Goal: Task Accomplishment & Management: Manage account settings

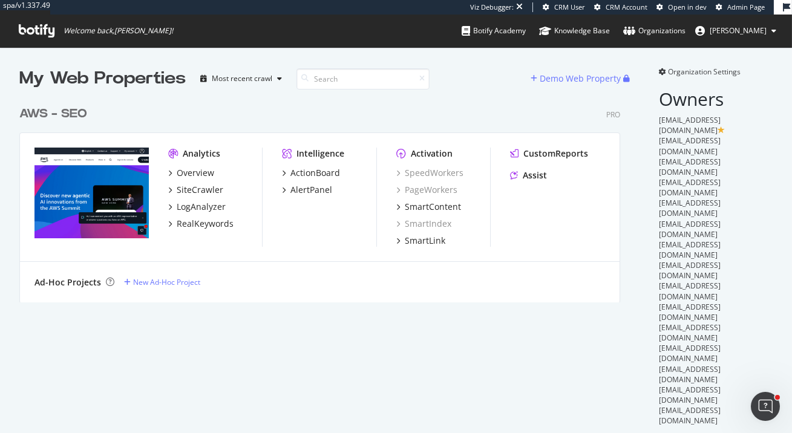
click at [307, 355] on div "My Web Properties Most recent crawl Demo Web Property AWS - SEO Pro Analytics O…" at bounding box center [331, 343] width 625 height 553
click at [764, 406] on icon "Open Intercom Messenger" at bounding box center [764, 405] width 8 height 10
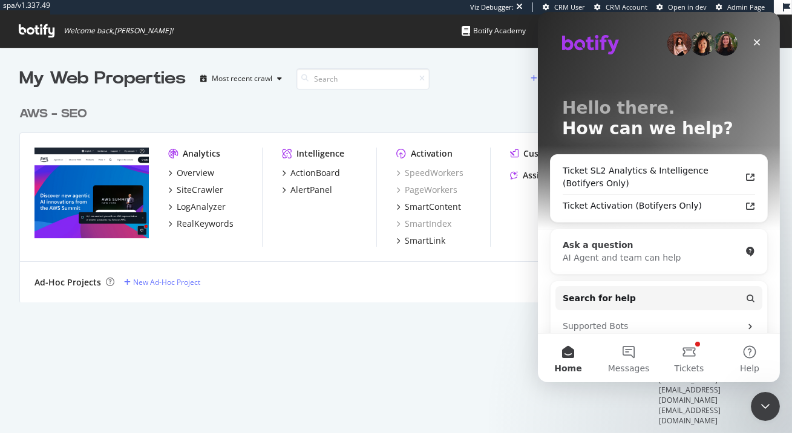
scroll to position [4, 0]
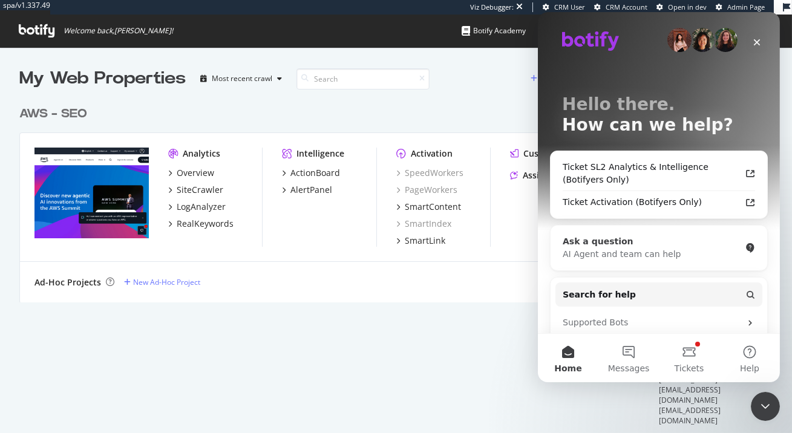
click at [645, 254] on div "AI Agent and team can help" at bounding box center [651, 254] width 178 height 13
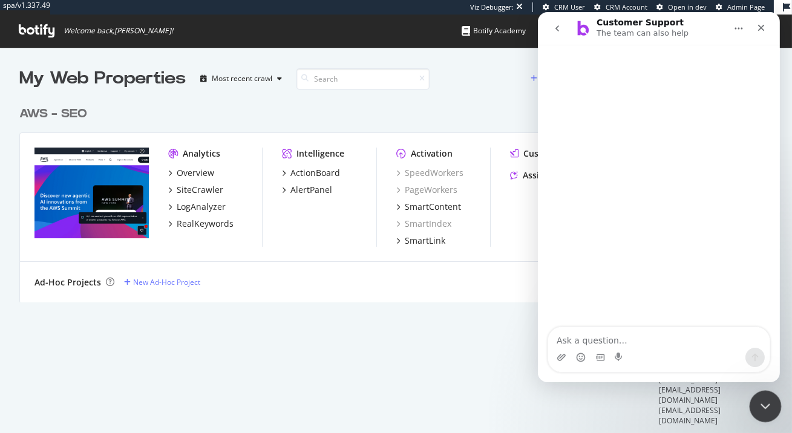
click at [764, 403] on icon "Close Intercom Messenger" at bounding box center [764, 405] width 15 height 15
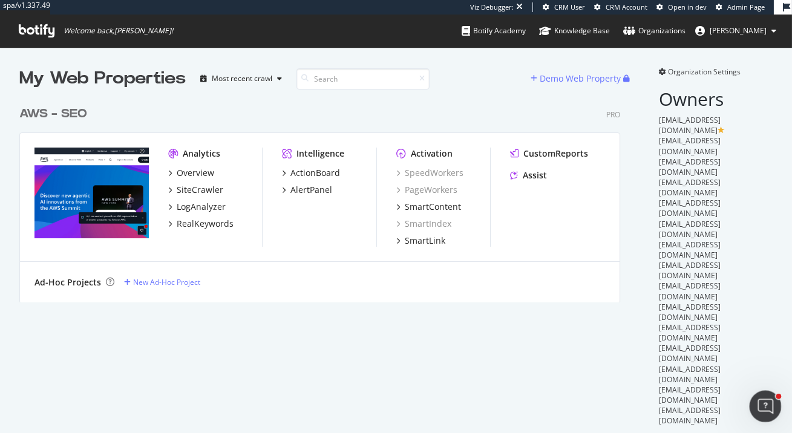
scroll to position [0, 0]
click at [329, 171] on div "ActionBoard" at bounding box center [316, 173] width 50 height 12
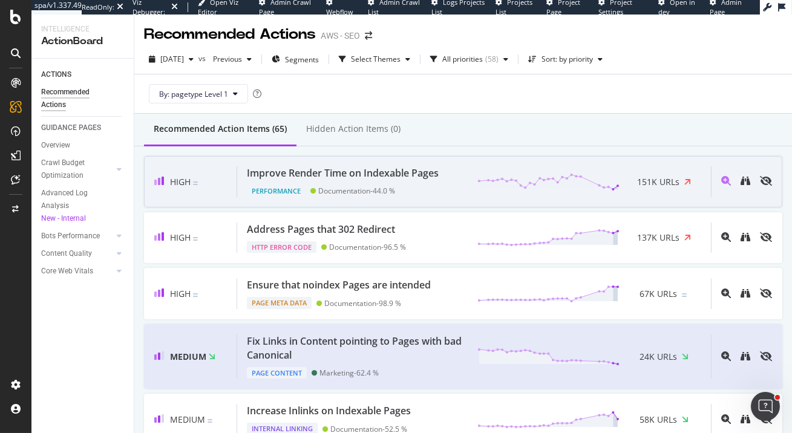
click at [338, 186] on div "Documentation - 44.0 %" at bounding box center [356, 190] width 77 height 9
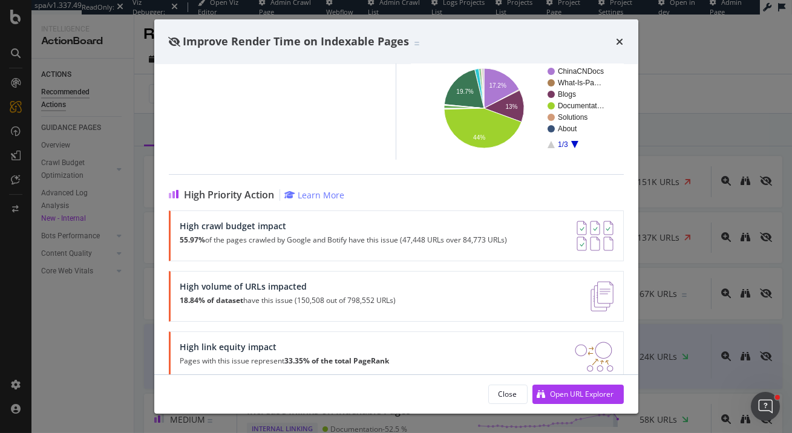
scroll to position [177, 0]
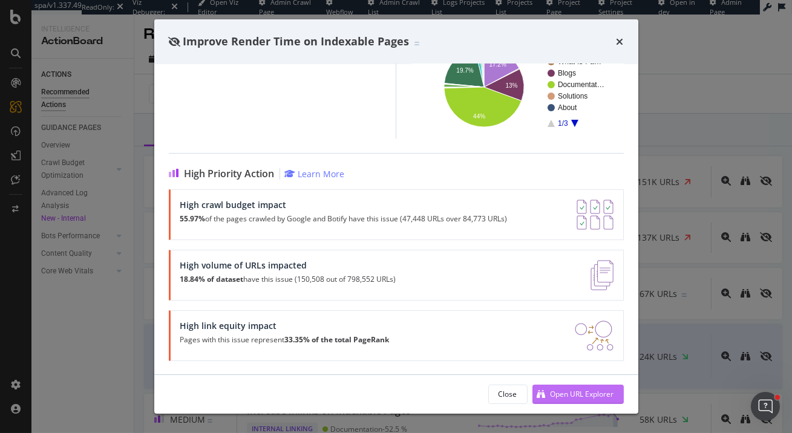
click at [579, 398] on div "Open URL Explorer" at bounding box center [583, 394] width 64 height 10
click at [621, 38] on icon "times" at bounding box center [620, 42] width 7 height 10
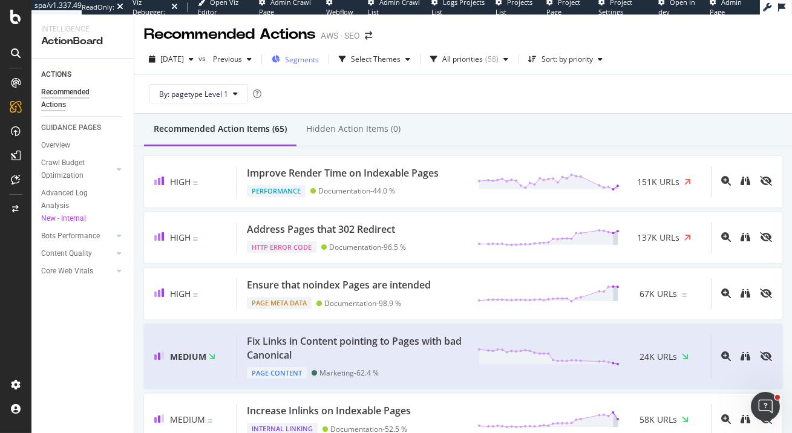
click at [319, 61] on span "Segments" at bounding box center [302, 59] width 34 height 10
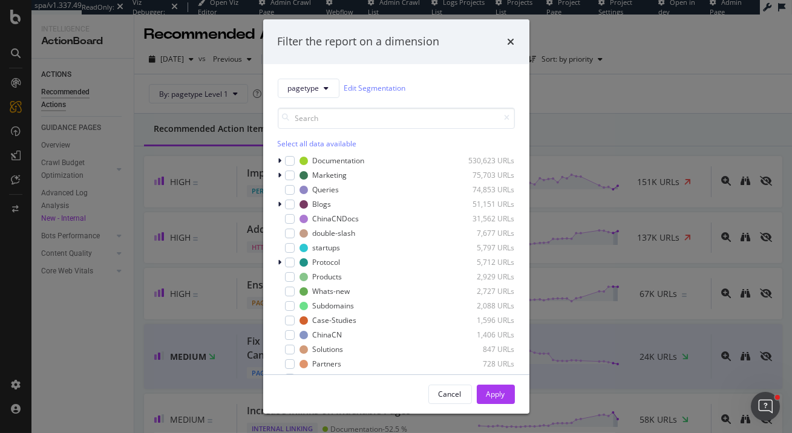
click at [320, 142] on div "Select all data available" at bounding box center [396, 144] width 237 height 10
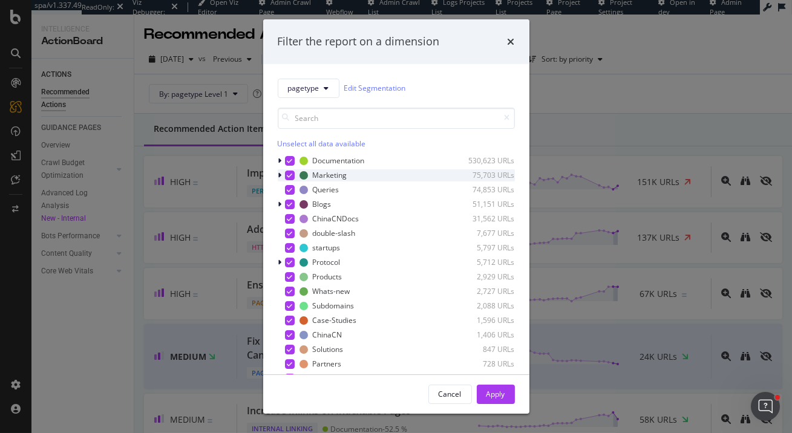
click at [280, 172] on icon "modal" at bounding box center [280, 175] width 4 height 7
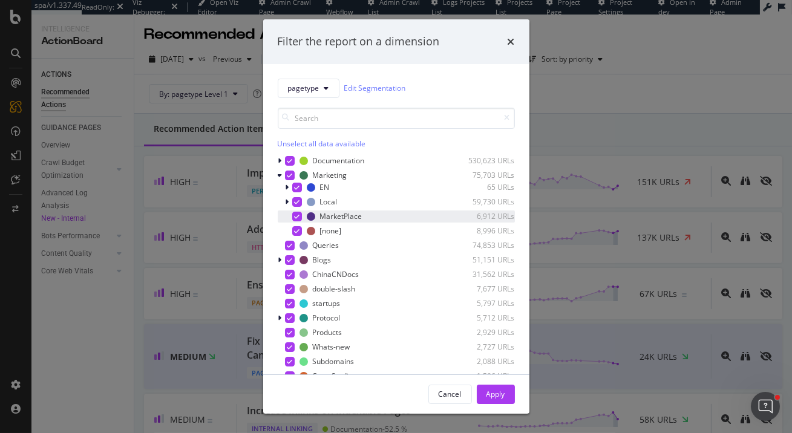
click at [295, 215] on icon "modal" at bounding box center [296, 217] width 5 height 6
click at [292, 158] on icon "modal" at bounding box center [289, 161] width 5 height 6
click at [291, 258] on icon "modal" at bounding box center [289, 260] width 5 height 6
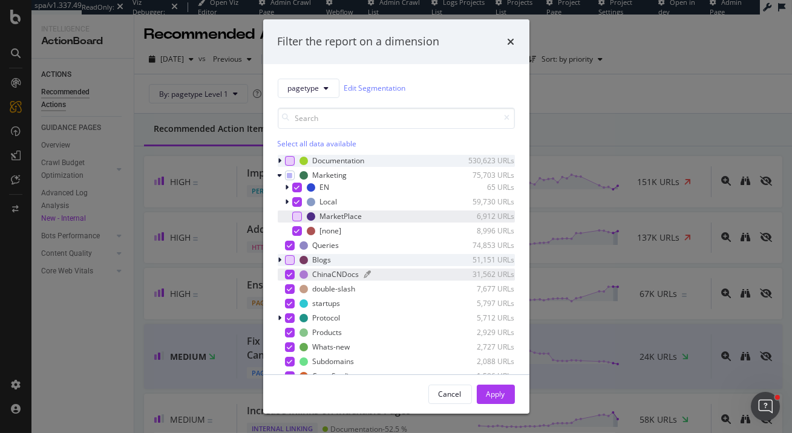
scroll to position [15, 0]
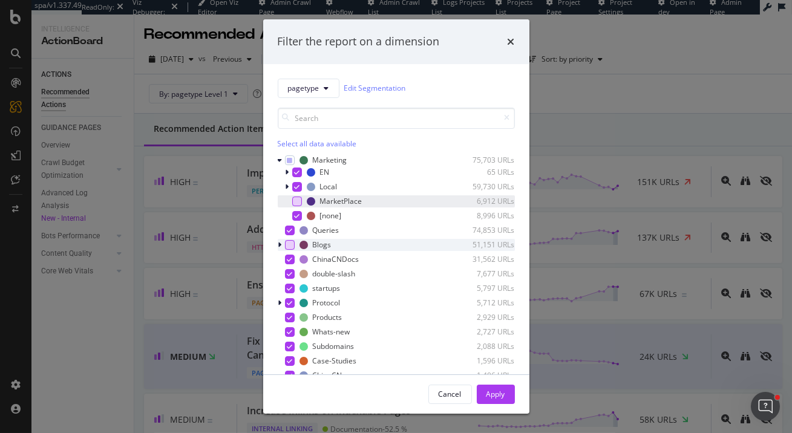
click at [300, 142] on div "Select all data available" at bounding box center [396, 144] width 237 height 10
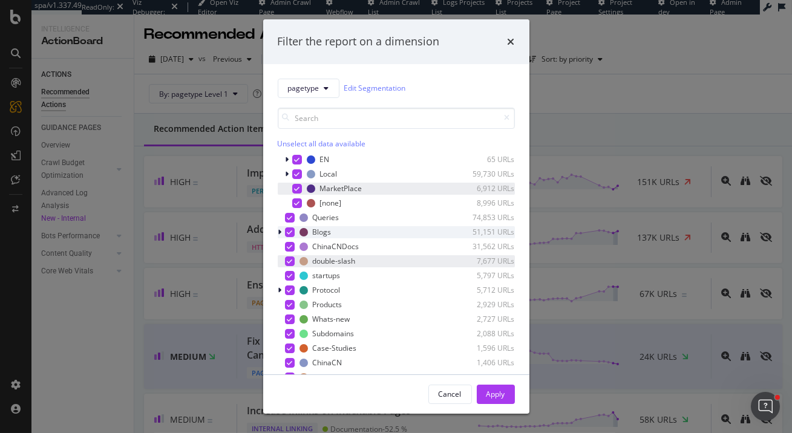
scroll to position [36, 0]
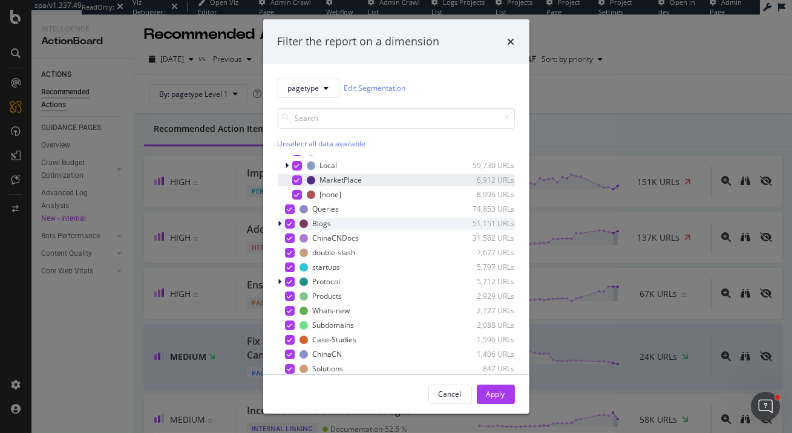
click at [309, 139] on div "Unselect all data available" at bounding box center [396, 144] width 237 height 10
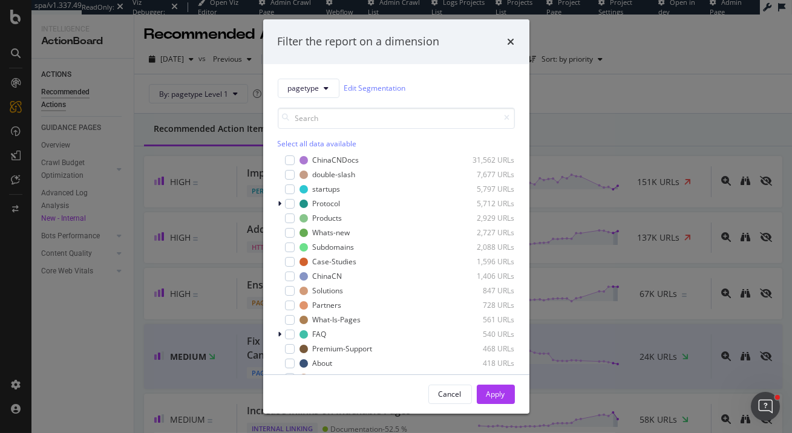
scroll to position [115, 0]
click at [288, 218] on div "modal" at bounding box center [290, 218] width 10 height 10
click at [287, 215] on icon "modal" at bounding box center [289, 218] width 5 height 6
click at [304, 143] on div "Select all data available" at bounding box center [396, 144] width 237 height 10
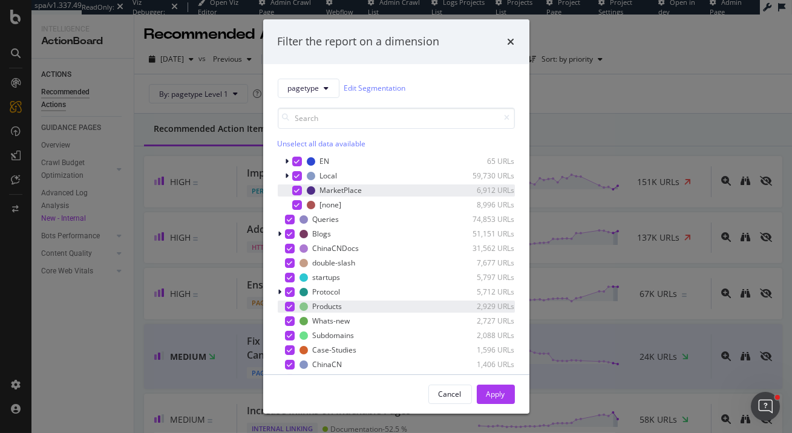
scroll to position [0, 0]
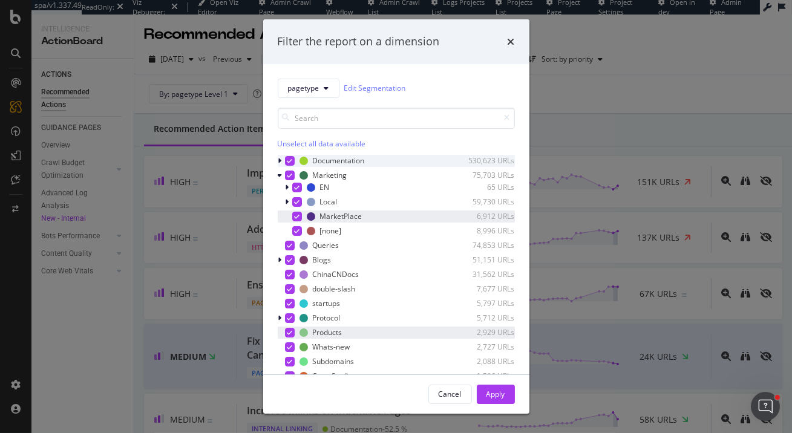
click at [298, 214] on icon "modal" at bounding box center [296, 217] width 5 height 6
click at [287, 159] on icon "modal" at bounding box center [289, 161] width 5 height 6
click at [289, 259] on icon "modal" at bounding box center [289, 260] width 5 height 6
click at [503, 395] on div "Apply" at bounding box center [496, 394] width 19 height 10
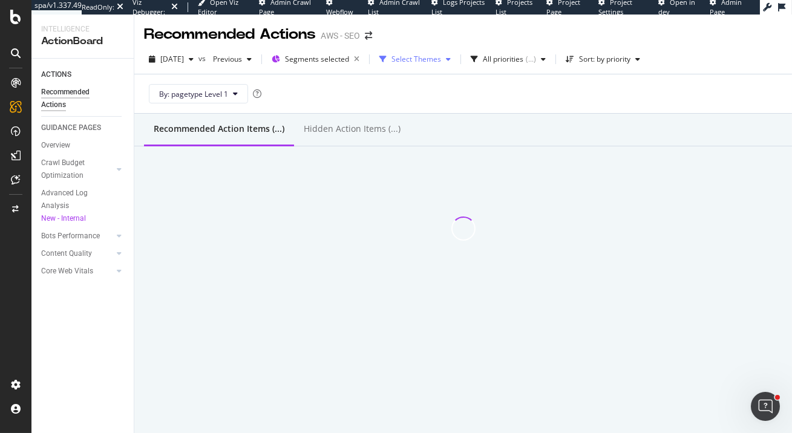
click at [441, 61] on div "Select Themes" at bounding box center [417, 59] width 50 height 7
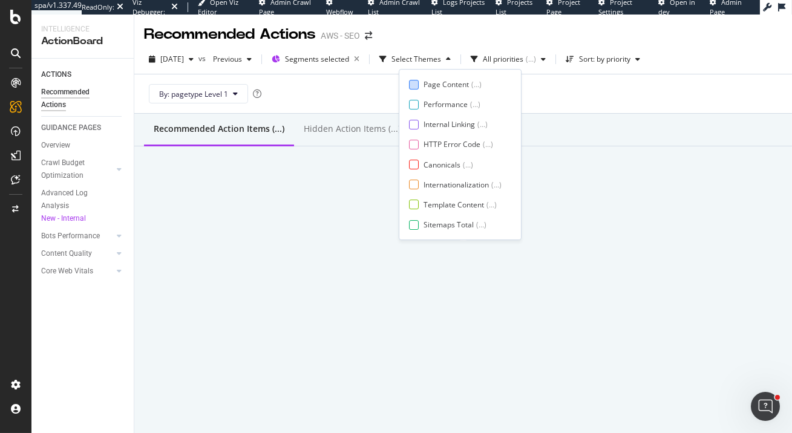
click at [415, 85] on div at bounding box center [414, 85] width 10 height 10
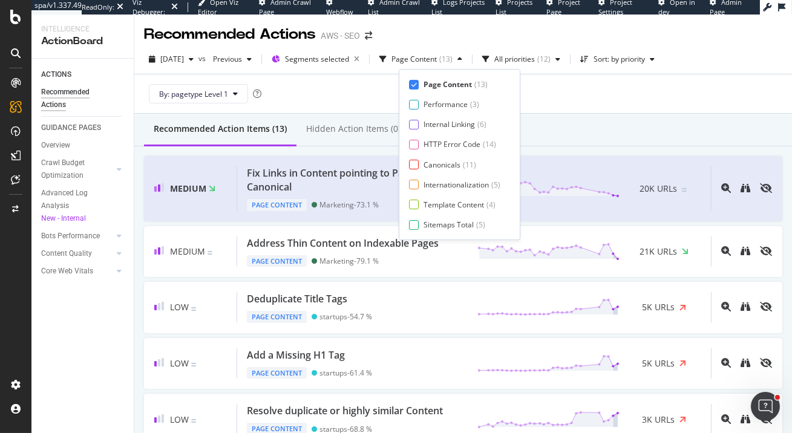
click at [415, 84] on icon at bounding box center [414, 85] width 5 height 6
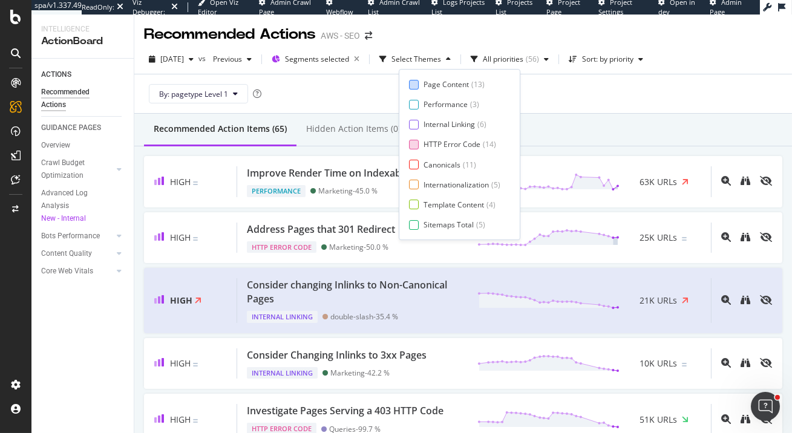
click at [415, 144] on div at bounding box center [414, 145] width 10 height 10
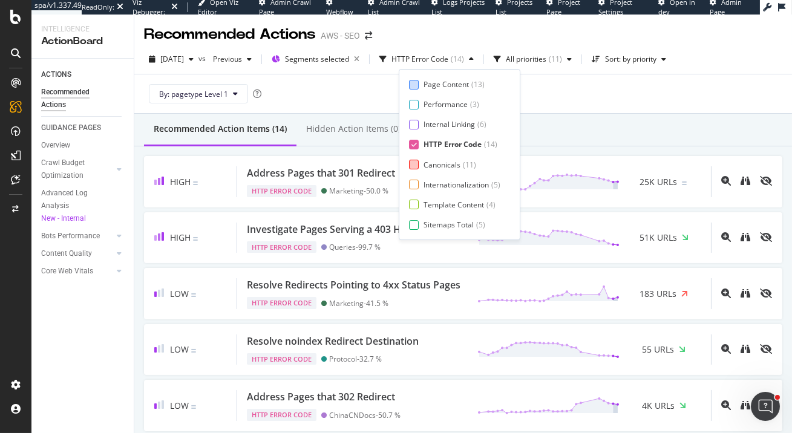
click at [416, 161] on div at bounding box center [414, 165] width 10 height 10
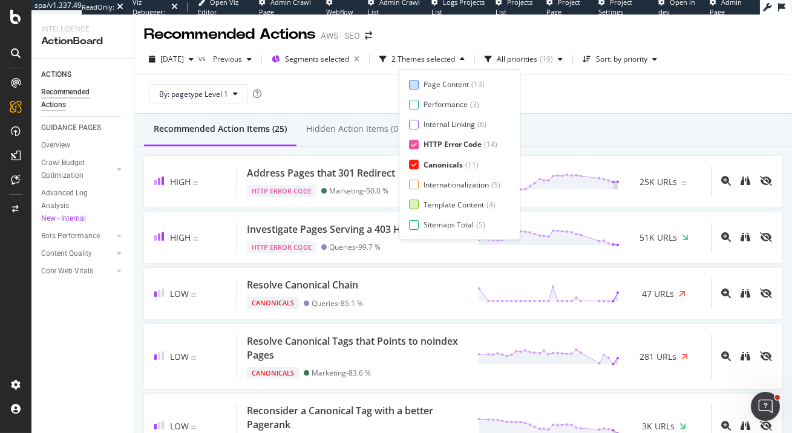
click at [415, 206] on div at bounding box center [414, 205] width 10 height 10
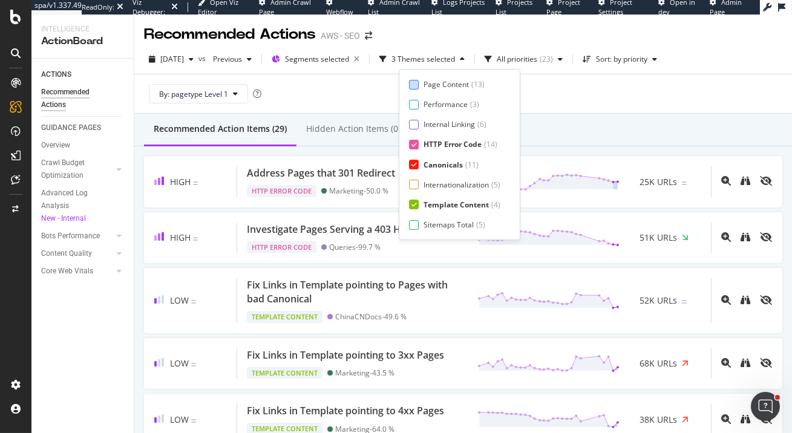
click at [416, 205] on icon at bounding box center [414, 205] width 5 height 6
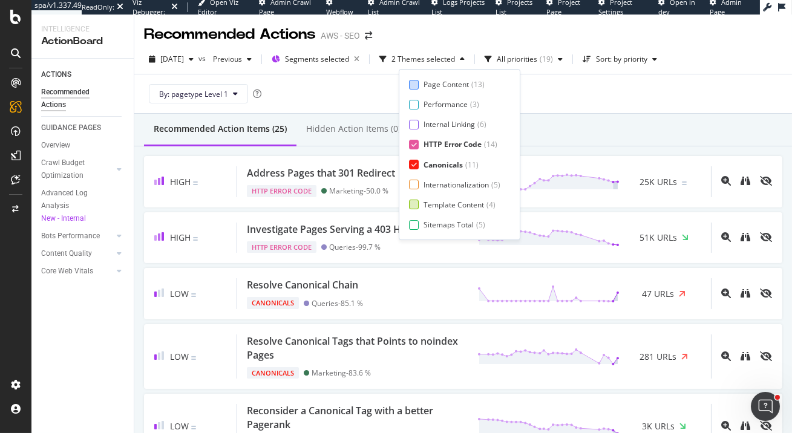
click at [415, 160] on div at bounding box center [414, 165] width 10 height 10
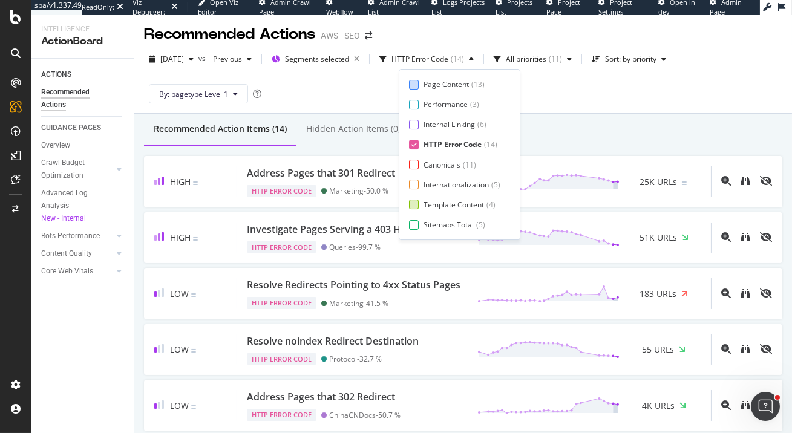
click at [413, 145] on icon at bounding box center [414, 145] width 5 height 6
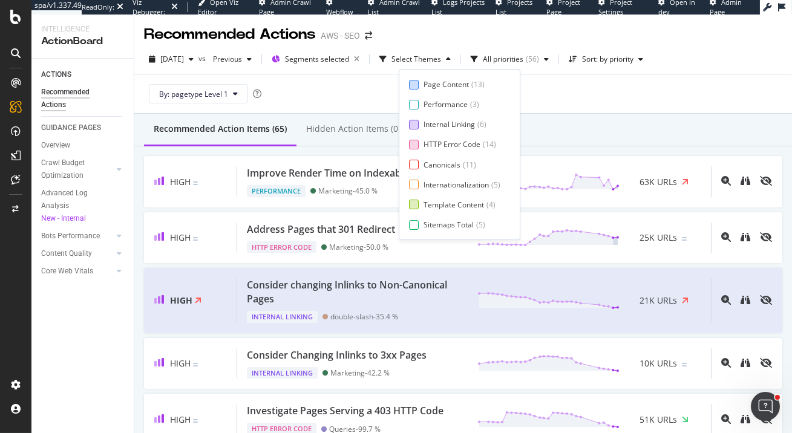
click at [416, 124] on div at bounding box center [414, 125] width 10 height 10
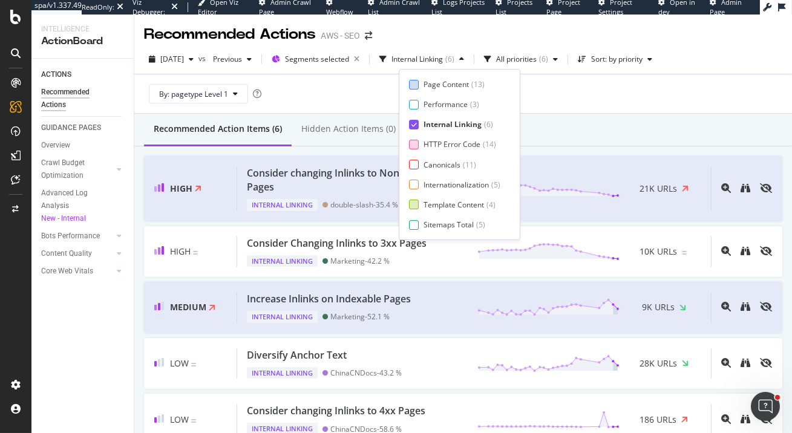
click at [412, 124] on icon at bounding box center [414, 125] width 5 height 6
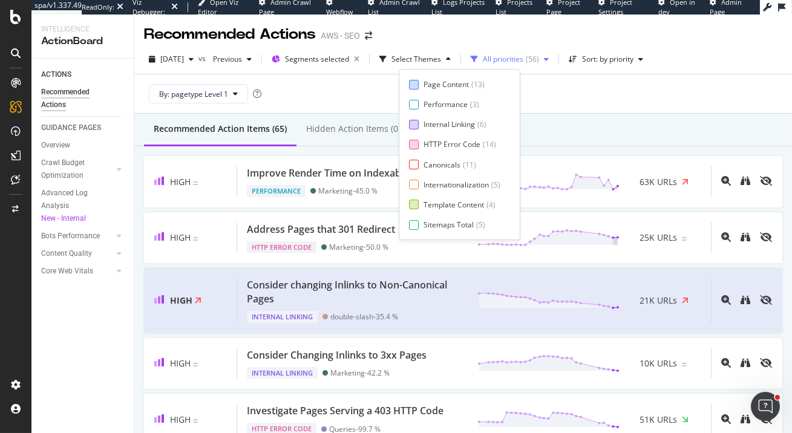
click at [524, 59] on div "All priorities" at bounding box center [503, 59] width 41 height 7
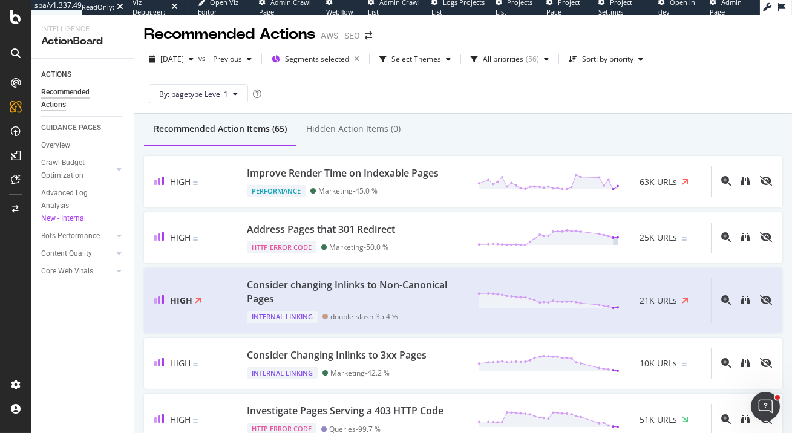
click at [522, 30] on div "Recommended Actions AWS - SEO" at bounding box center [463, 30] width 658 height 30
click at [554, 64] on div "All priorities ( 56 )" at bounding box center [510, 59] width 88 height 18
click at [444, 84] on div "By: pagetype Level 1" at bounding box center [463, 93] width 639 height 39
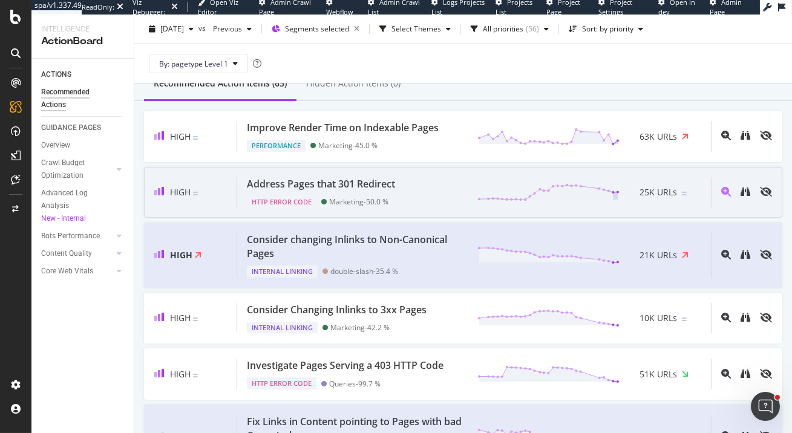
scroll to position [65, 0]
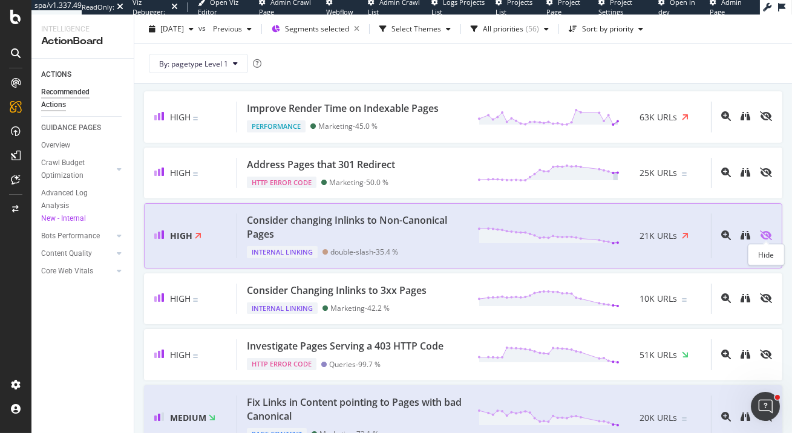
click at [769, 233] on icon "eye-slash" at bounding box center [766, 236] width 12 height 10
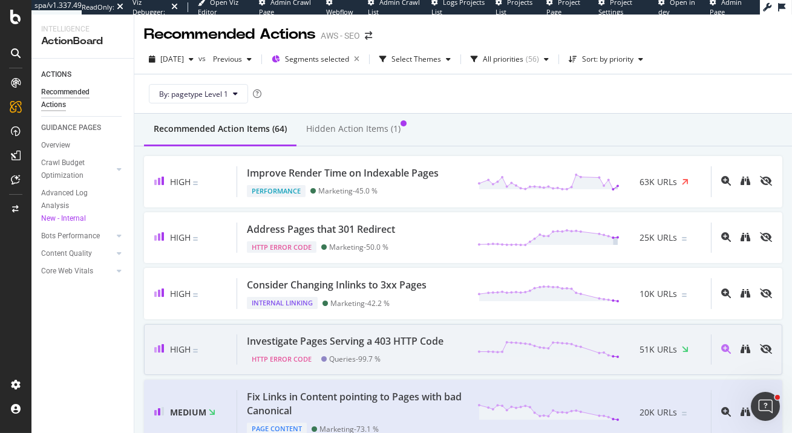
scroll to position [0, 0]
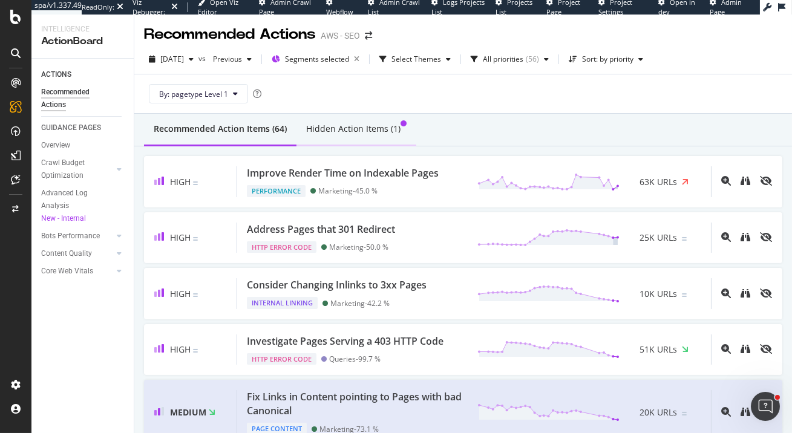
click at [337, 128] on div "Hidden Action Items (1)" at bounding box center [353, 129] width 94 height 12
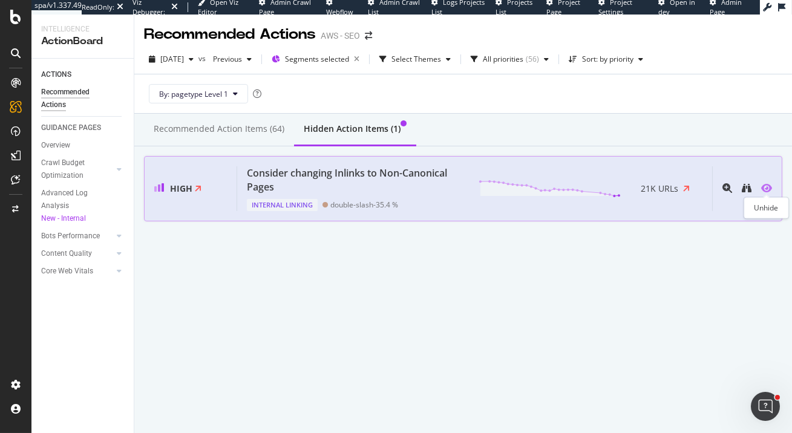
click at [766, 187] on icon "eye" at bounding box center [766, 188] width 11 height 10
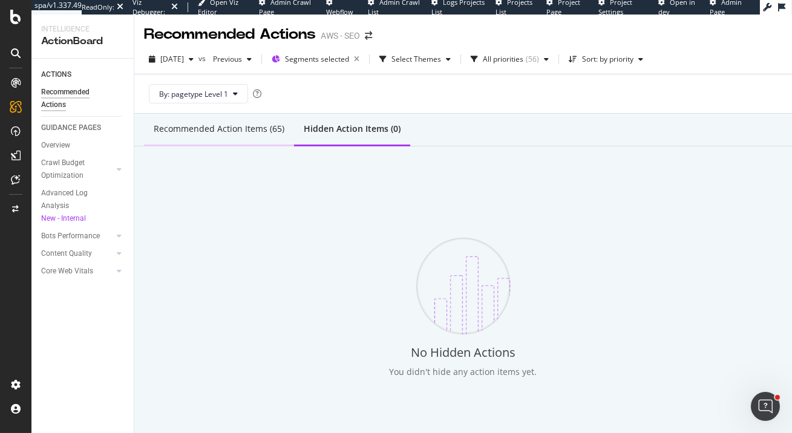
click at [212, 129] on div "Recommended Action Items (65)" at bounding box center [219, 129] width 131 height 12
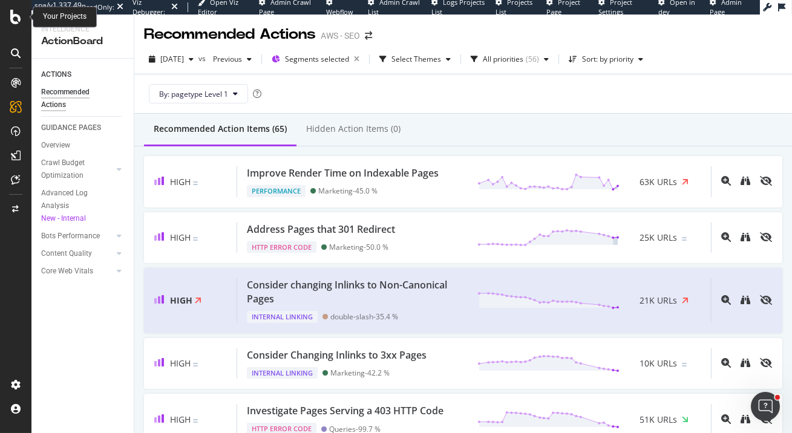
click at [16, 21] on icon at bounding box center [15, 17] width 11 height 15
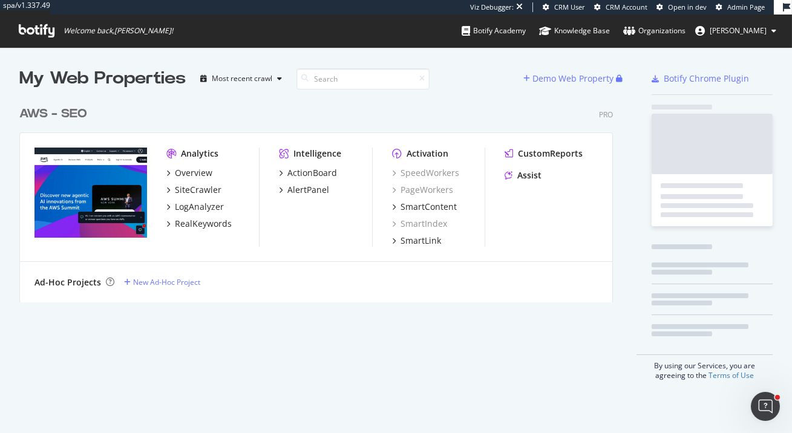
scroll to position [212, 603]
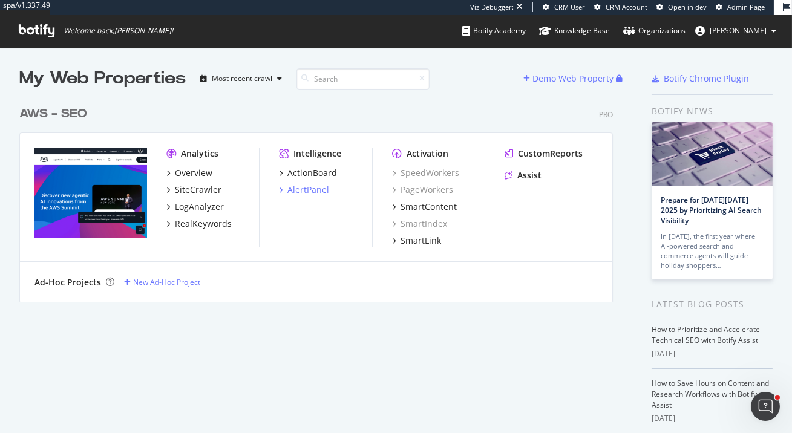
click at [309, 189] on div "AlertPanel" at bounding box center [308, 190] width 42 height 12
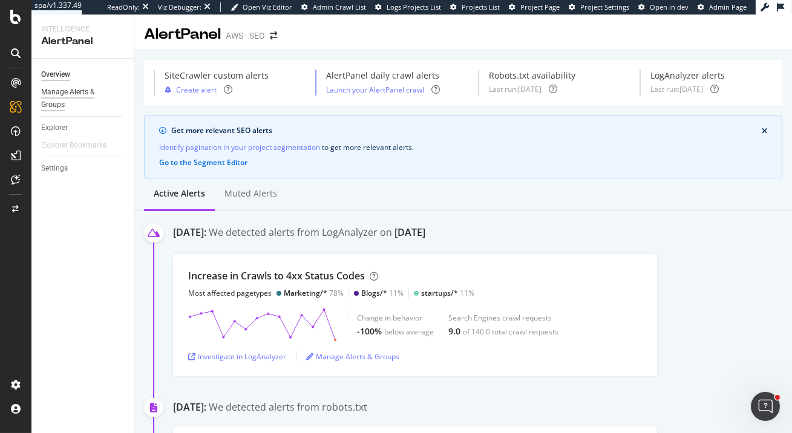
click at [62, 94] on div "Manage Alerts & Groups" at bounding box center [77, 98] width 73 height 25
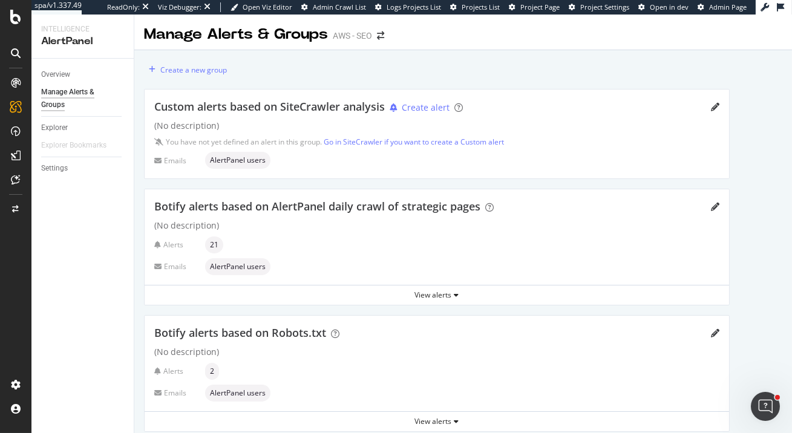
scroll to position [13, 0]
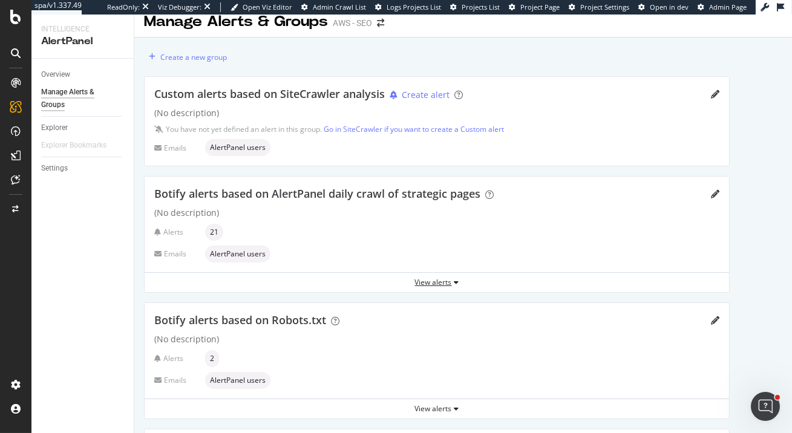
click at [429, 280] on div "View alerts" at bounding box center [437, 282] width 585 height 10
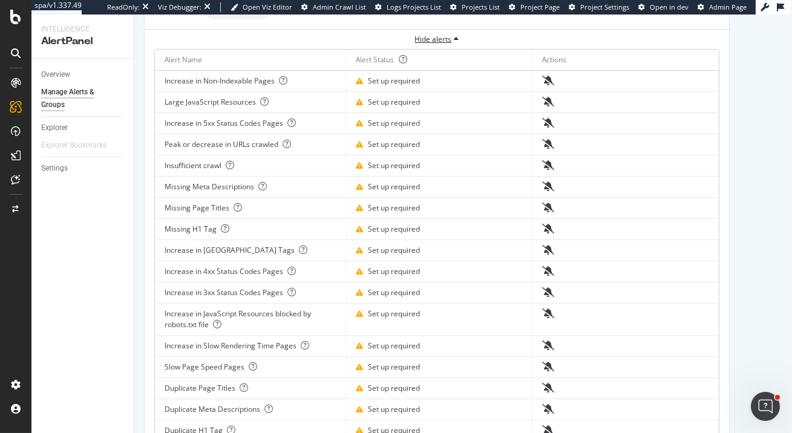
scroll to position [257, 0]
click at [56, 73] on div "Overview" at bounding box center [55, 74] width 29 height 13
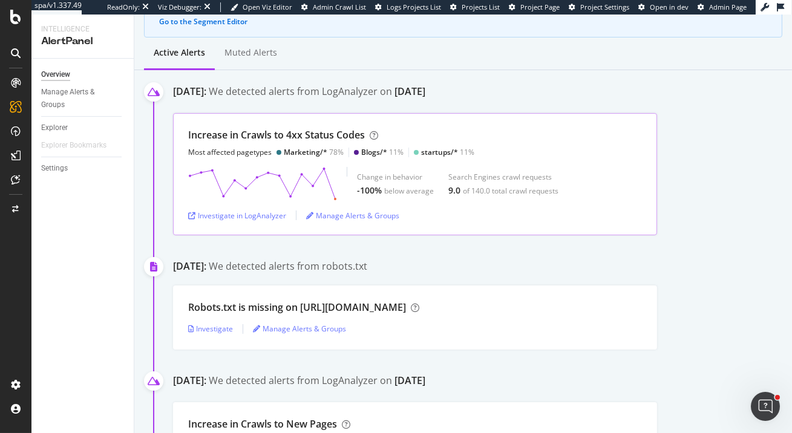
scroll to position [120, 0]
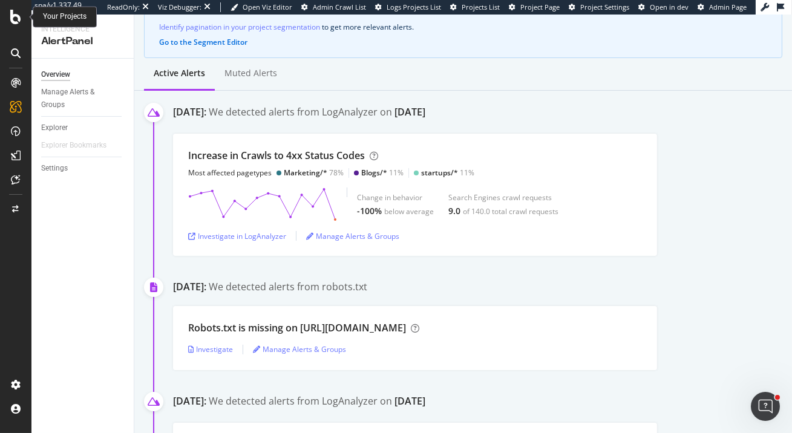
click at [14, 18] on icon at bounding box center [15, 17] width 11 height 15
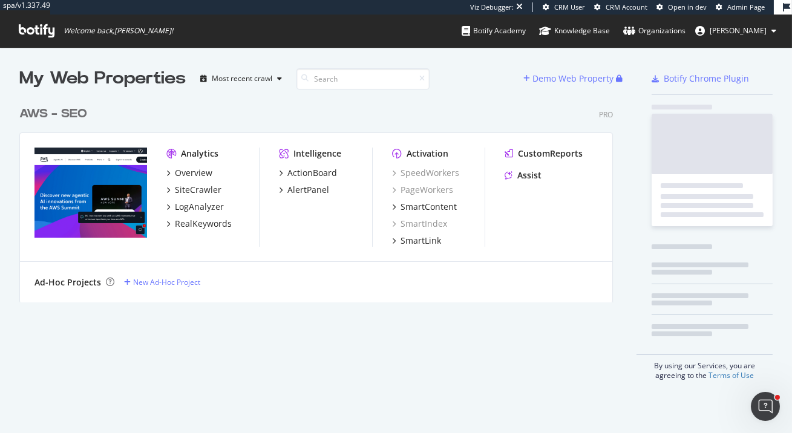
scroll to position [212, 603]
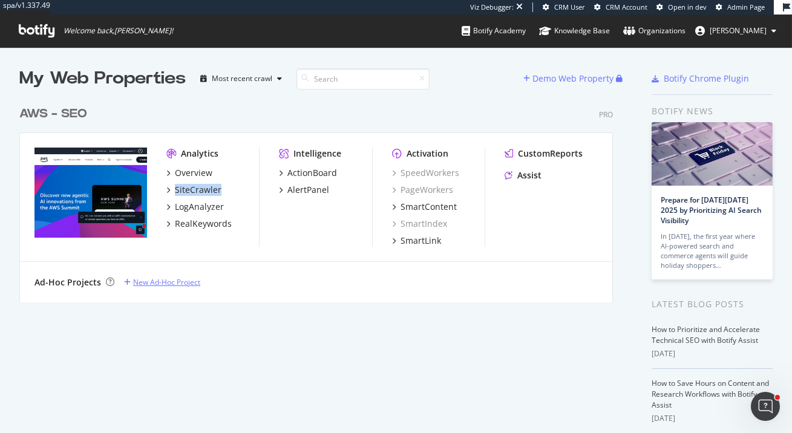
click at [177, 282] on div "New Ad-Hoc Project" at bounding box center [166, 282] width 67 height 10
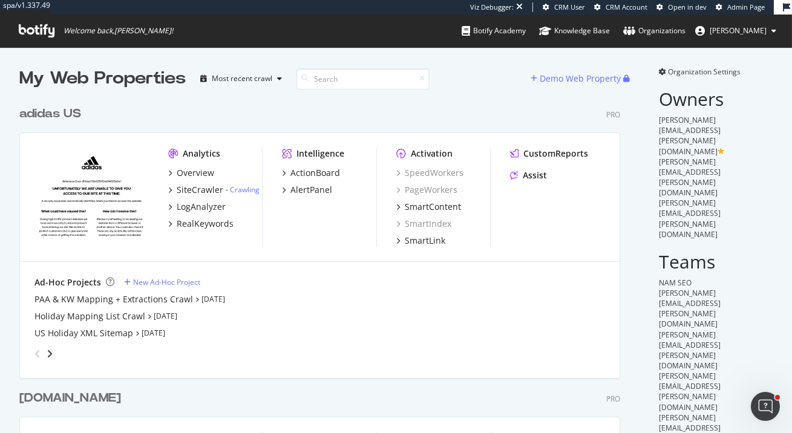
scroll to position [547, 611]
click at [537, 154] on div "CustomReports" at bounding box center [556, 154] width 65 height 12
click at [206, 186] on div "SiteCrawler" at bounding box center [200, 190] width 47 height 12
click at [218, 226] on div "RealKeywords" at bounding box center [205, 224] width 57 height 12
click at [326, 174] on div "ActionBoard" at bounding box center [316, 173] width 50 height 12
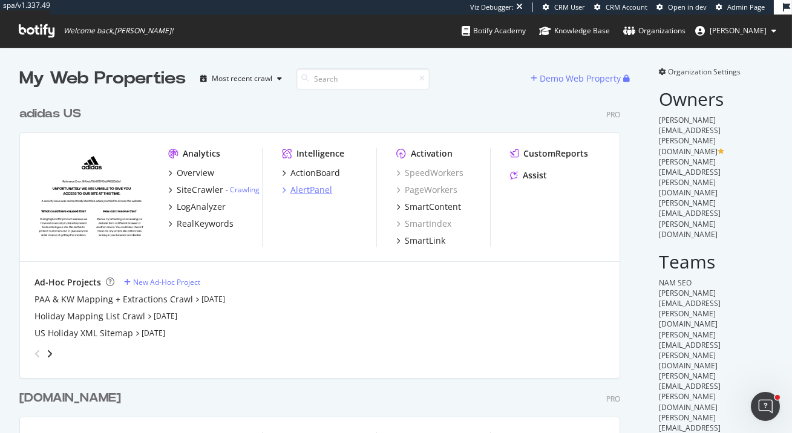
click at [324, 191] on div "AlertPanel" at bounding box center [312, 190] width 42 height 12
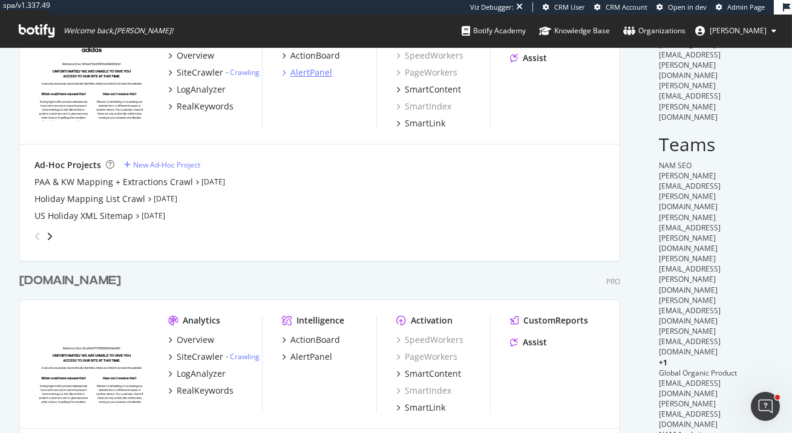
scroll to position [22, 0]
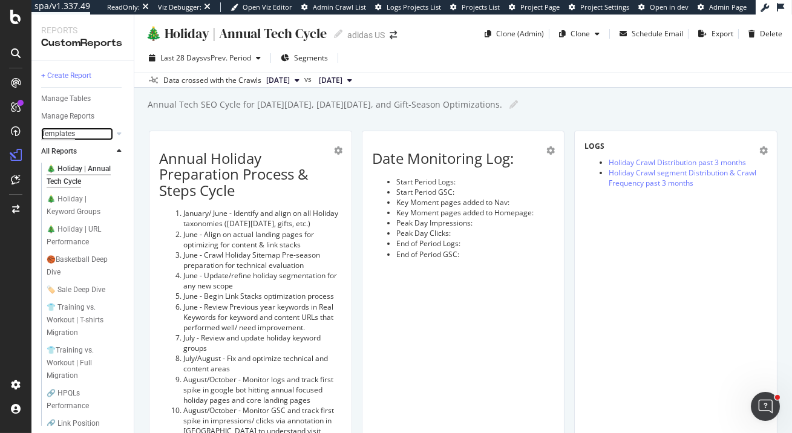
click at [74, 128] on div "Templates" at bounding box center [58, 134] width 34 height 13
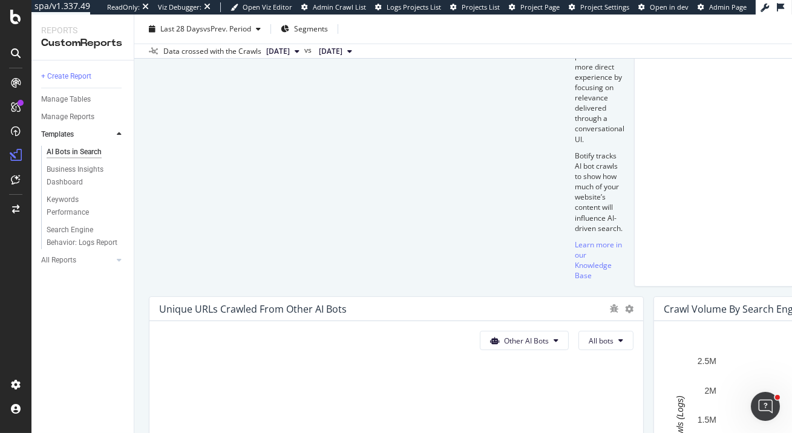
scroll to position [487, 0]
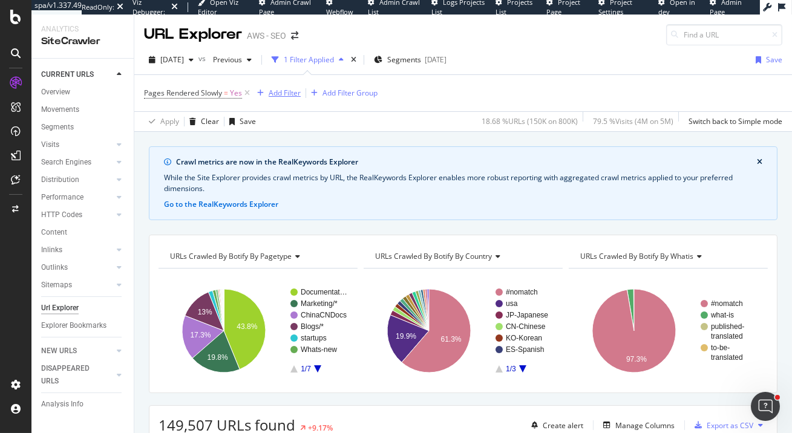
click at [281, 91] on div "Add Filter" at bounding box center [285, 93] width 32 height 10
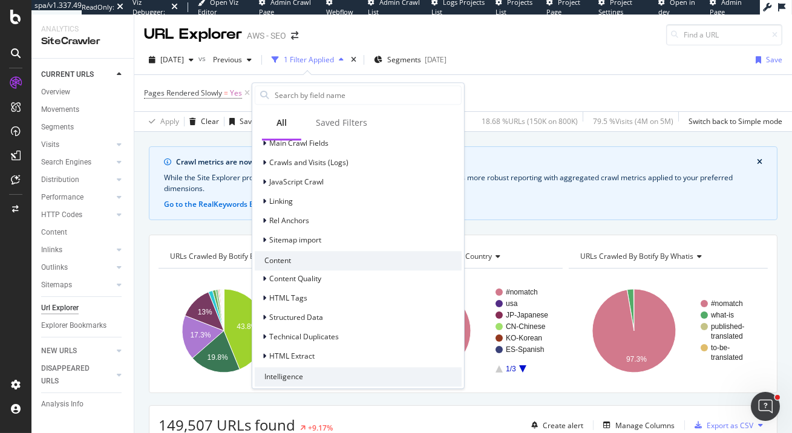
scroll to position [284, 0]
click at [519, 95] on div "Pages Rendered Slowly = Yes Add Filter Add Filter Group" at bounding box center [463, 93] width 639 height 36
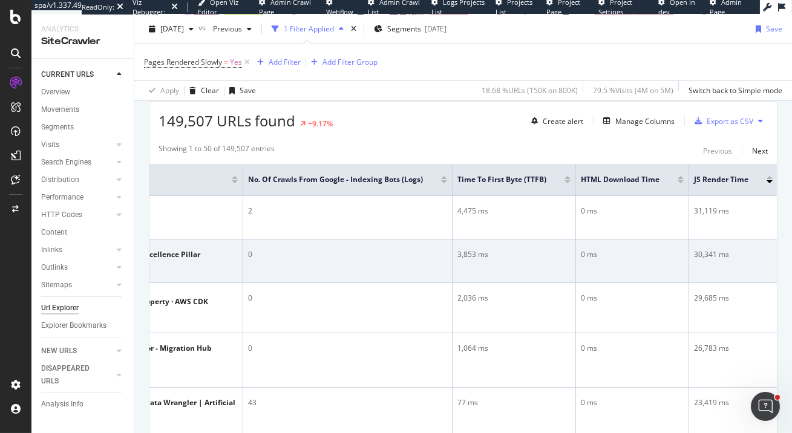
scroll to position [306, 0]
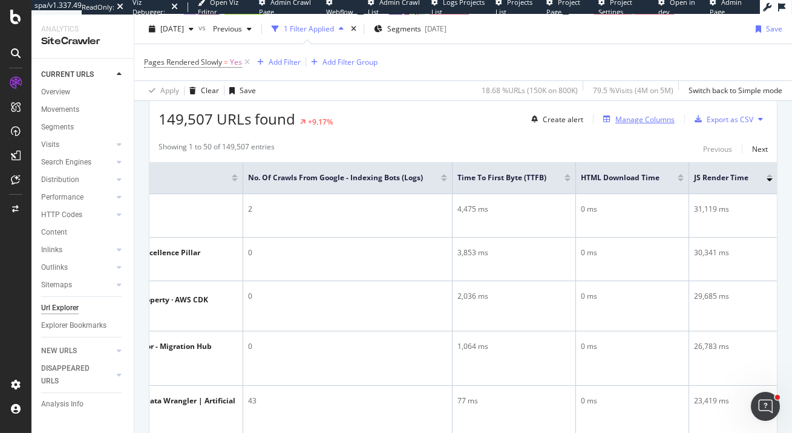
click at [652, 119] on div "Manage Columns" at bounding box center [645, 119] width 59 height 10
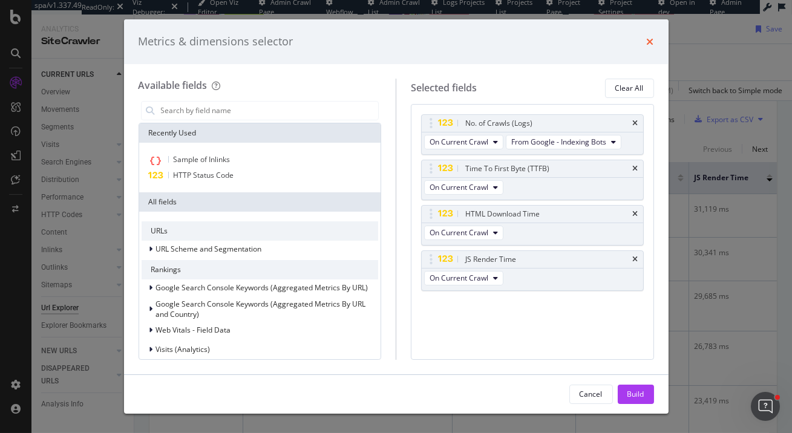
click at [651, 41] on icon "times" at bounding box center [650, 42] width 7 height 10
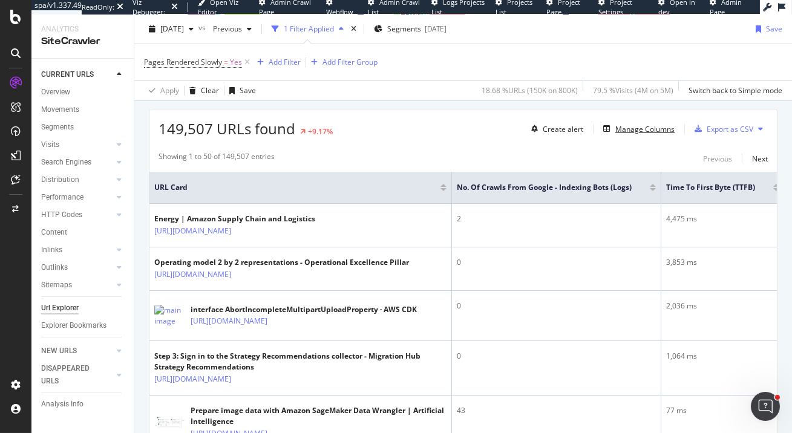
scroll to position [297, 0]
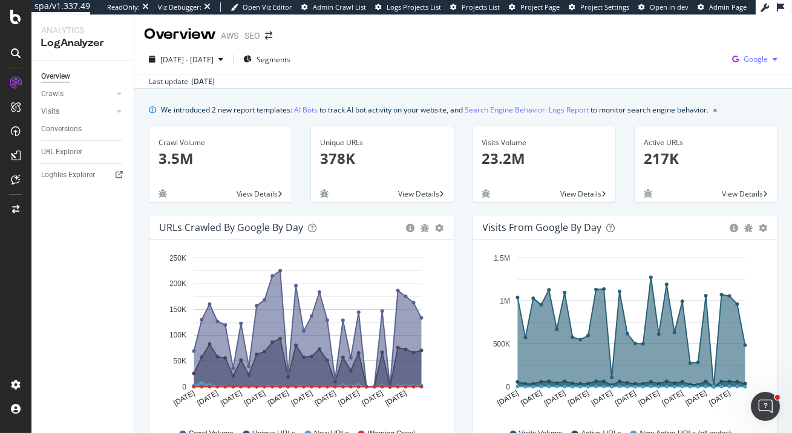
click at [753, 61] on span "Google" at bounding box center [756, 59] width 24 height 10
click at [597, 57] on div "[DATE] - [DATE] Segments Google" at bounding box center [463, 62] width 658 height 24
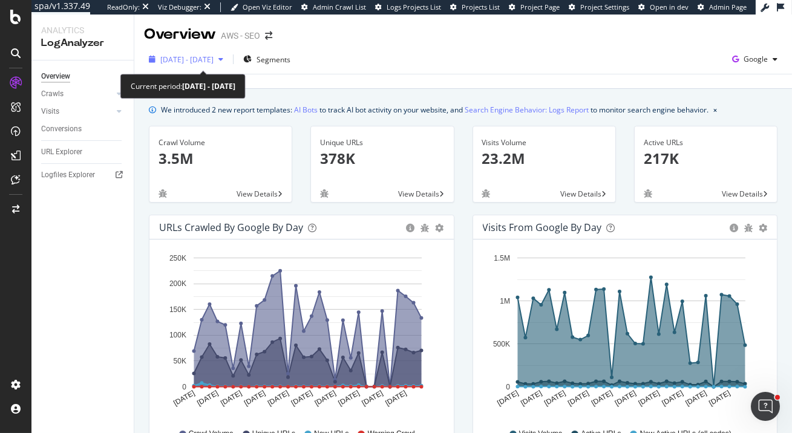
click at [214, 61] on span "[DATE] - [DATE]" at bounding box center [186, 59] width 53 height 10
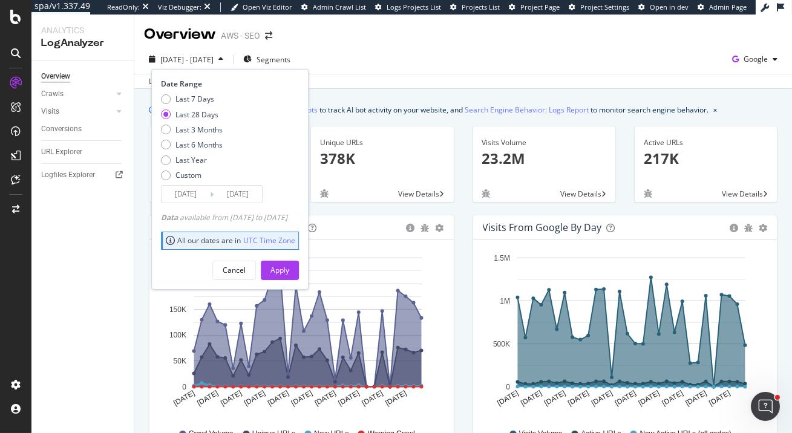
click at [605, 43] on div "Overview AWS - SEO" at bounding box center [463, 30] width 658 height 30
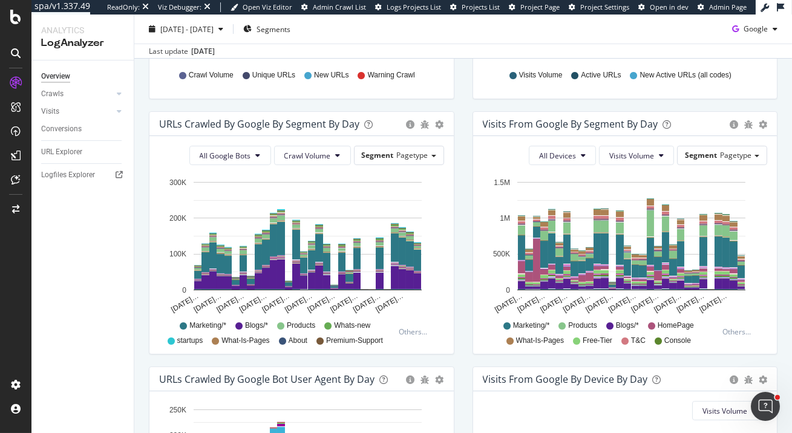
scroll to position [384, 0]
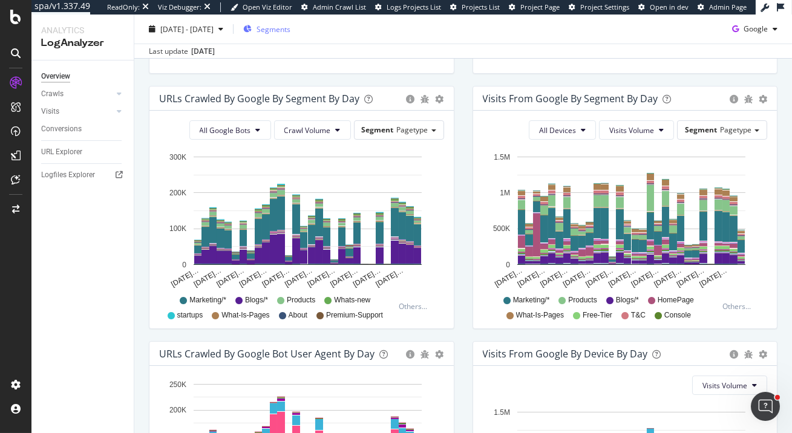
click at [291, 27] on span "Segments" at bounding box center [274, 29] width 34 height 10
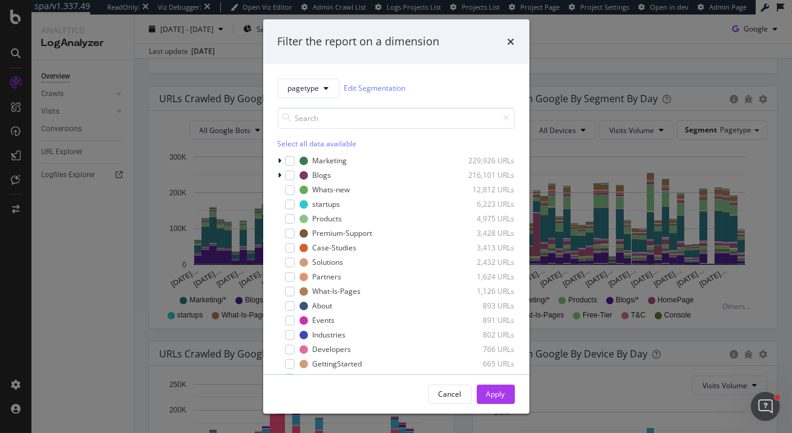
click at [302, 142] on div "Select all data available" at bounding box center [396, 144] width 237 height 10
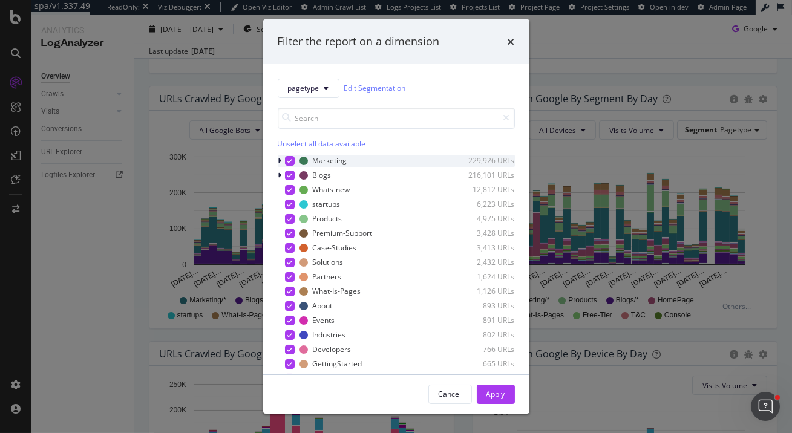
click at [280, 159] on icon "modal" at bounding box center [280, 160] width 4 height 7
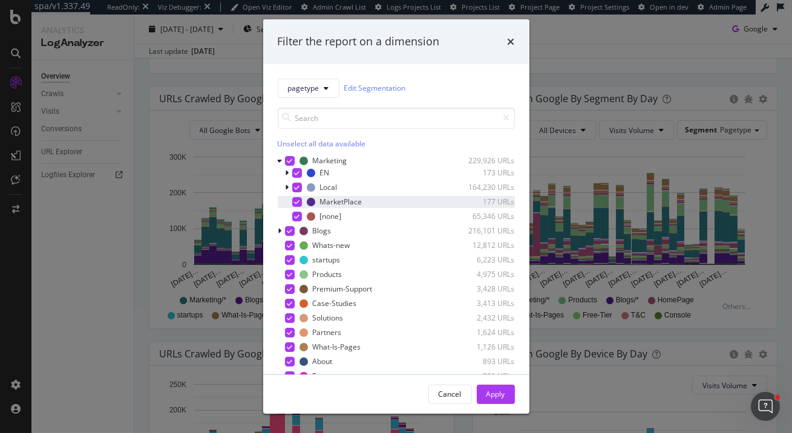
click at [295, 203] on icon "modal" at bounding box center [296, 202] width 5 height 6
click at [291, 234] on icon "modal" at bounding box center [289, 231] width 5 height 6
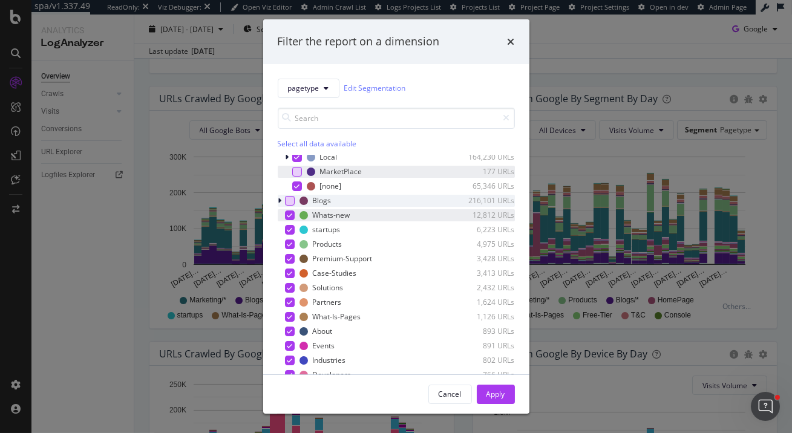
scroll to position [0, 0]
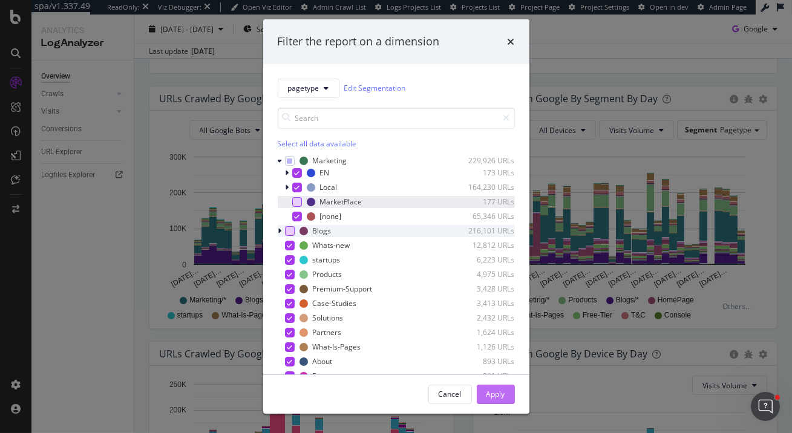
click at [497, 396] on div "Apply" at bounding box center [496, 394] width 19 height 10
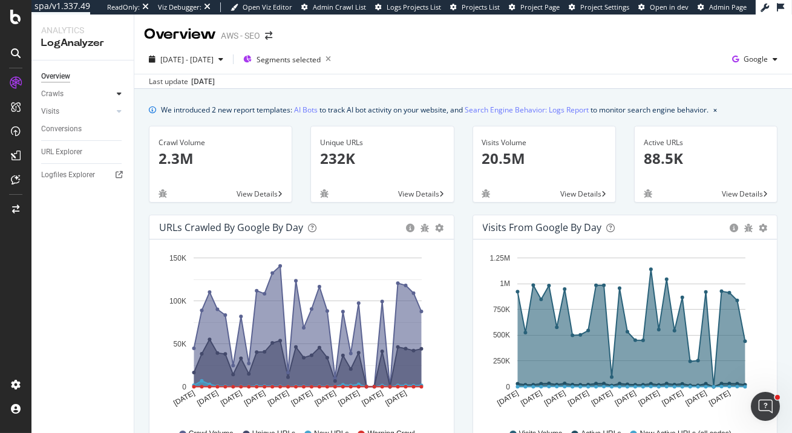
click at [119, 96] on icon at bounding box center [119, 93] width 5 height 7
click at [74, 159] on div "HTTP Codes" at bounding box center [67, 159] width 41 height 13
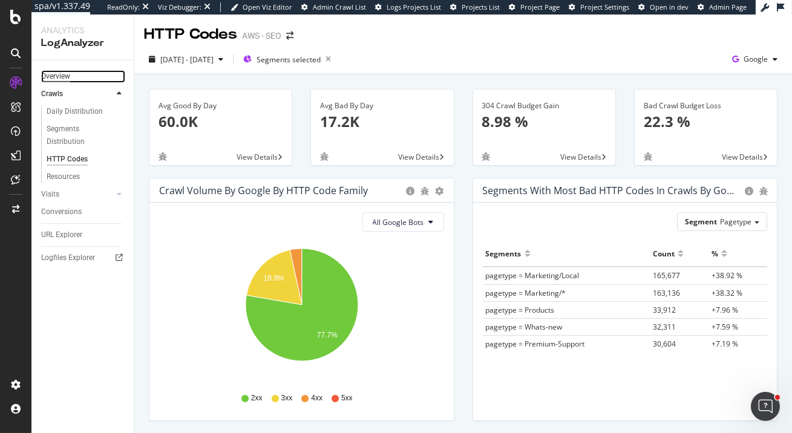
click at [55, 77] on div "Overview" at bounding box center [55, 76] width 29 height 13
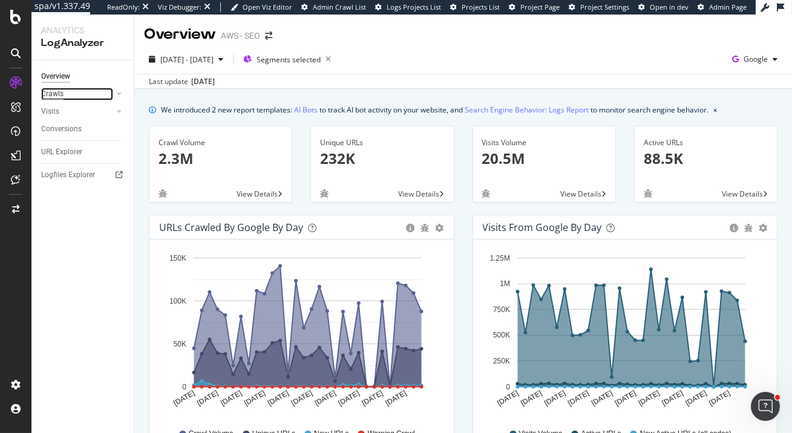
click at [57, 97] on div "Crawls" at bounding box center [52, 94] width 22 height 13
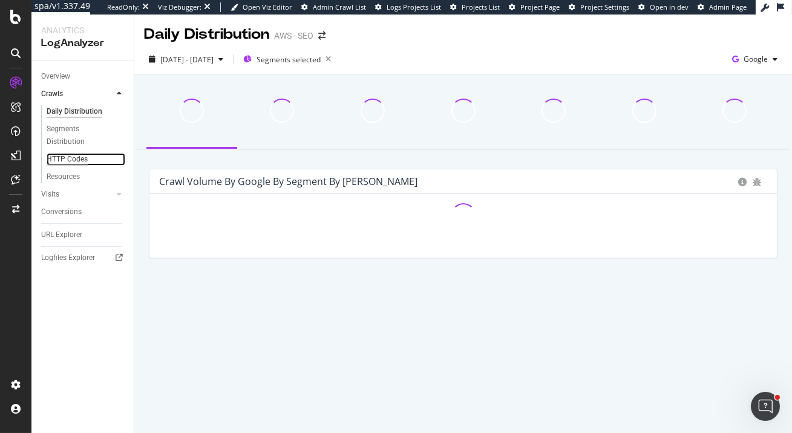
click at [73, 159] on div "HTTP Codes" at bounding box center [67, 159] width 41 height 13
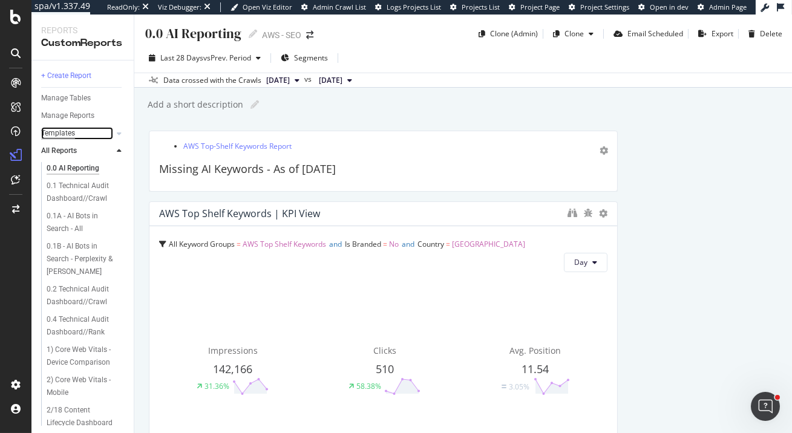
click at [60, 137] on div "Templates" at bounding box center [58, 133] width 34 height 13
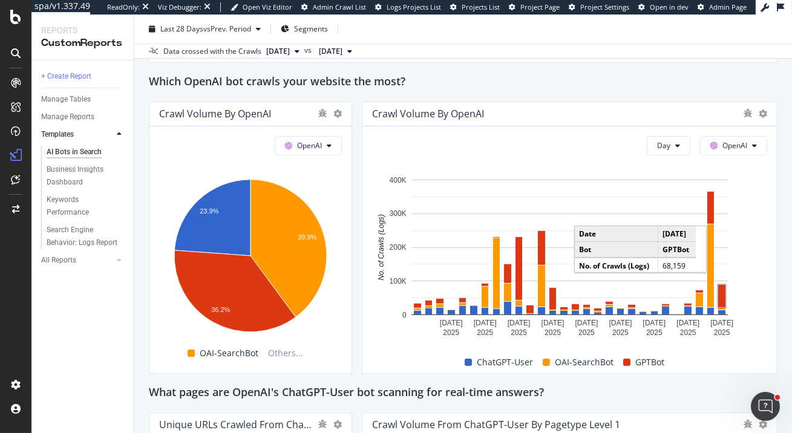
scroll to position [1059, 0]
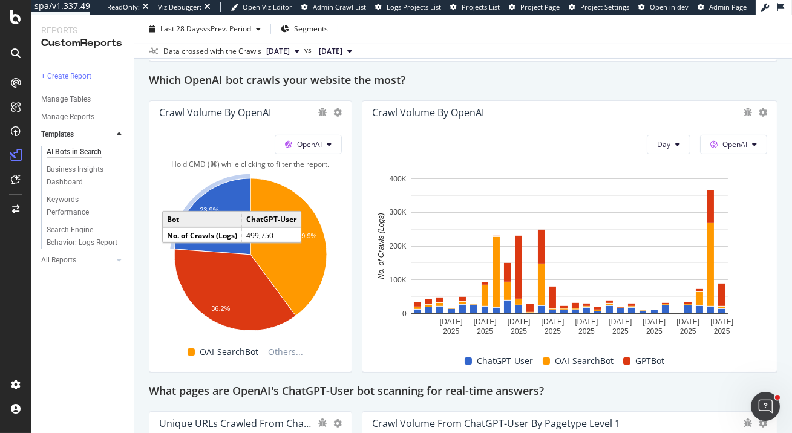
click at [221, 204] on icon "A chart." at bounding box center [212, 217] width 76 height 76
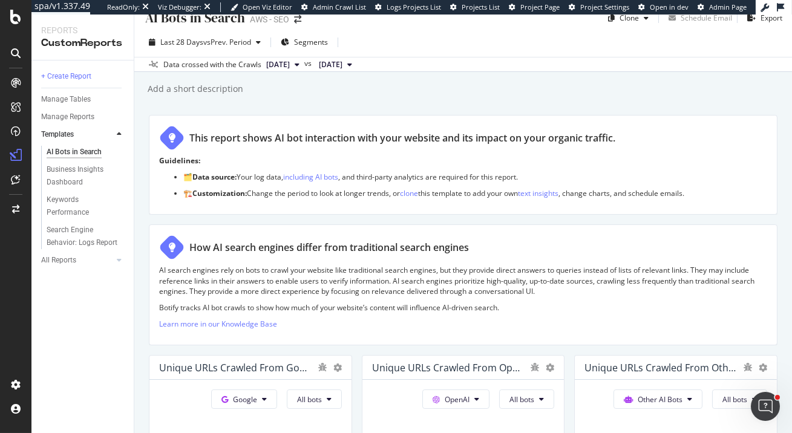
scroll to position [0, 0]
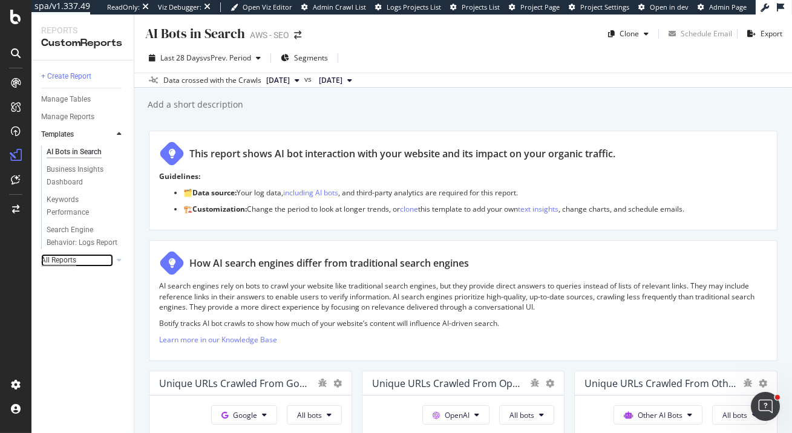
click at [62, 264] on div "All Reports" at bounding box center [58, 260] width 35 height 13
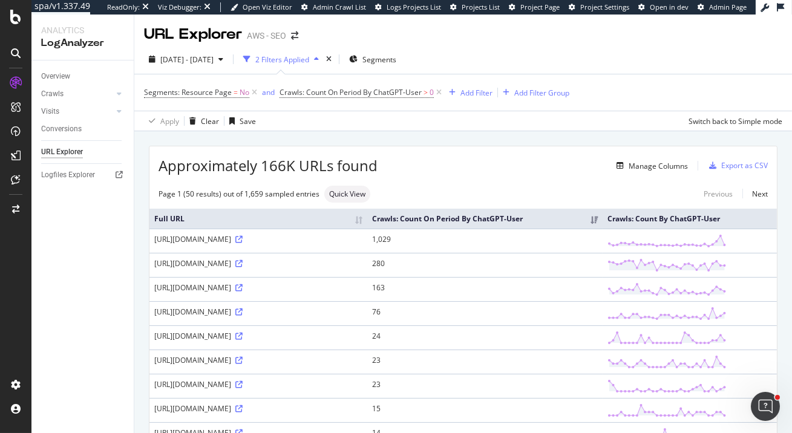
drag, startPoint x: 550, startPoint y: 229, endPoint x: 608, endPoint y: 233, distance: 58.8
click at [603, 229] on th "Crawls: Count On Period By ChatGPT-User" at bounding box center [484, 219] width 235 height 20
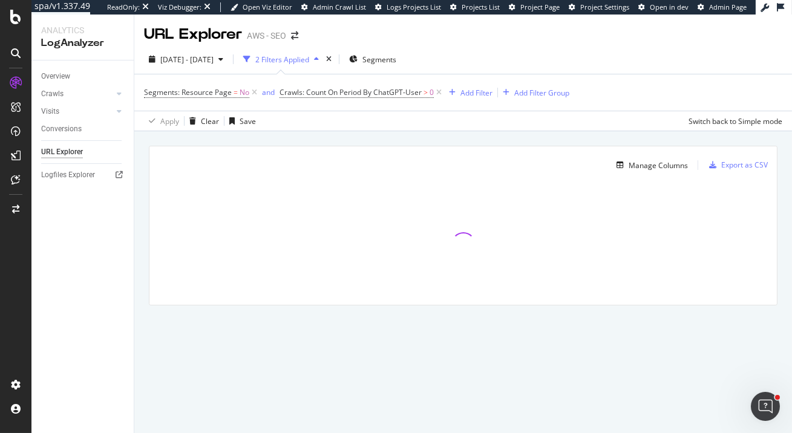
click at [603, 228] on div at bounding box center [463, 244] width 628 height 121
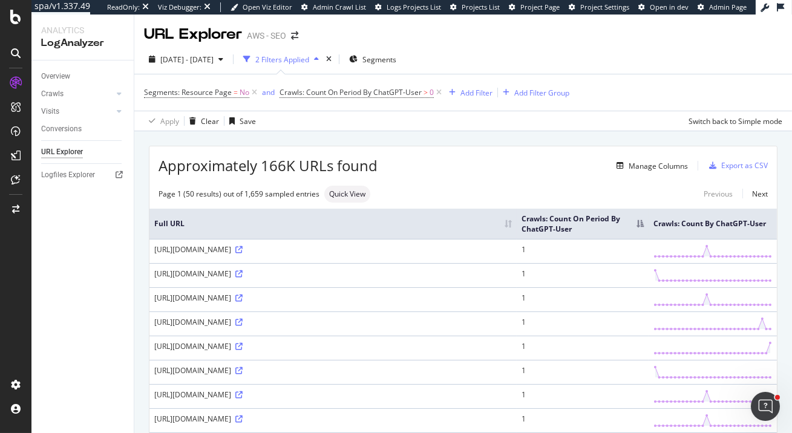
drag, startPoint x: 372, startPoint y: 252, endPoint x: 458, endPoint y: 252, distance: 86.5
click at [458, 252] on div "[URL][DOMAIN_NAME]" at bounding box center [333, 250] width 358 height 10
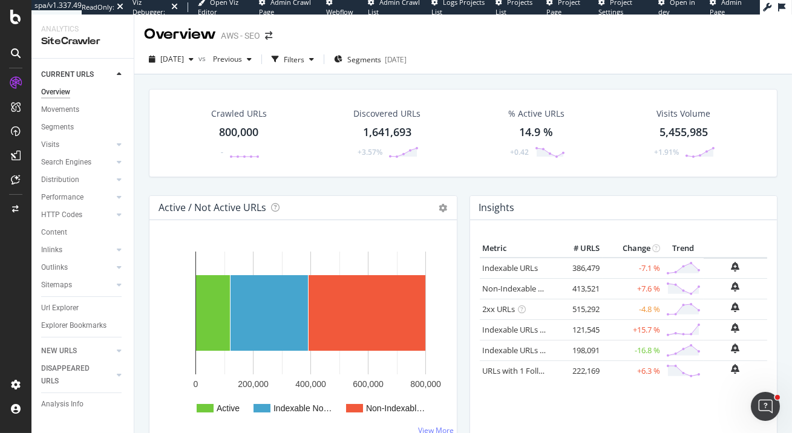
scroll to position [8, 0]
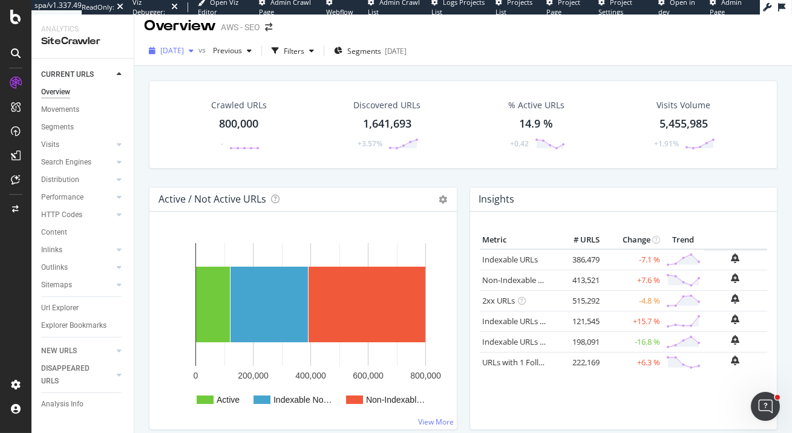
click at [184, 51] on span "2025 Sep. 24th" at bounding box center [172, 50] width 24 height 10
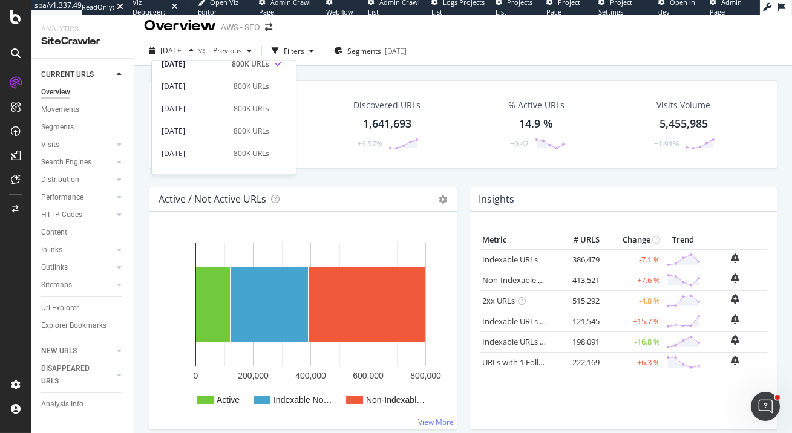
scroll to position [0, 0]
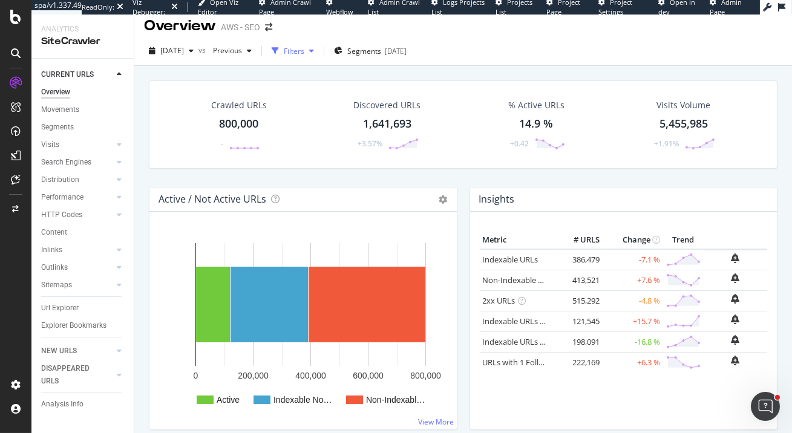
click at [304, 51] on div "Filters" at bounding box center [294, 51] width 21 height 10
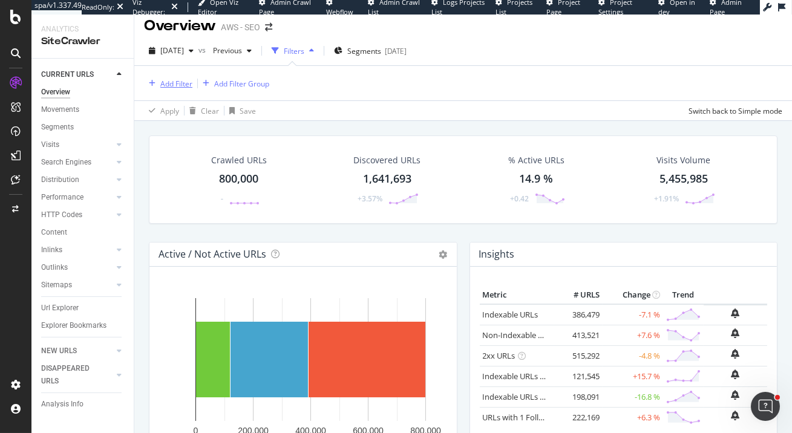
click at [176, 84] on div "Add Filter" at bounding box center [176, 84] width 32 height 10
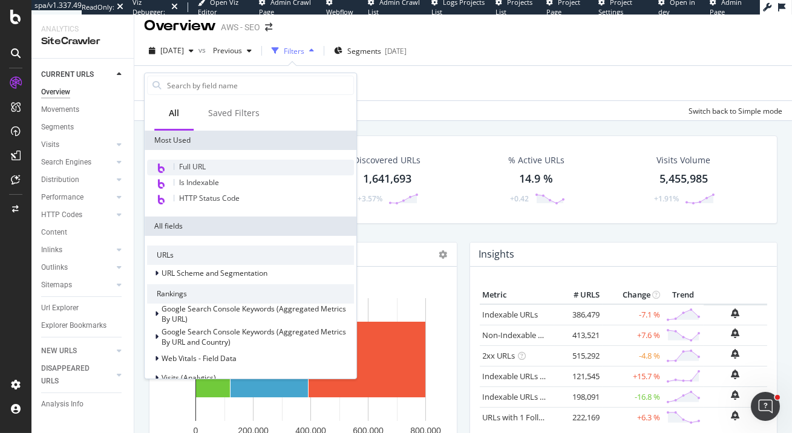
click at [214, 168] on div "Full URL" at bounding box center [250, 168] width 207 height 16
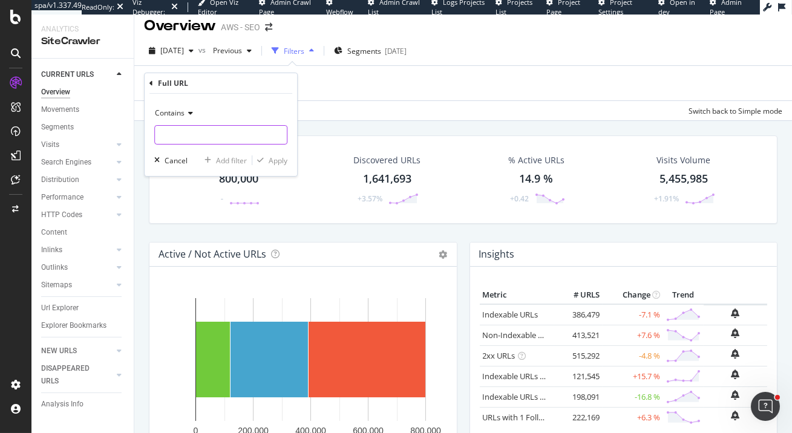
click at [201, 134] on input "text" at bounding box center [221, 134] width 132 height 19
click at [175, 108] on span "Contains" at bounding box center [170, 113] width 30 height 10
click at [149, 82] on icon at bounding box center [151, 83] width 4 height 7
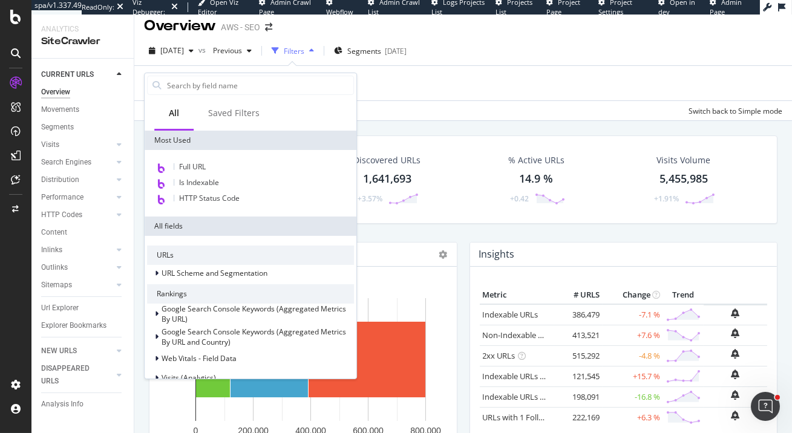
click at [392, 21] on div "Overview AWS - SEO" at bounding box center [463, 21] width 658 height 30
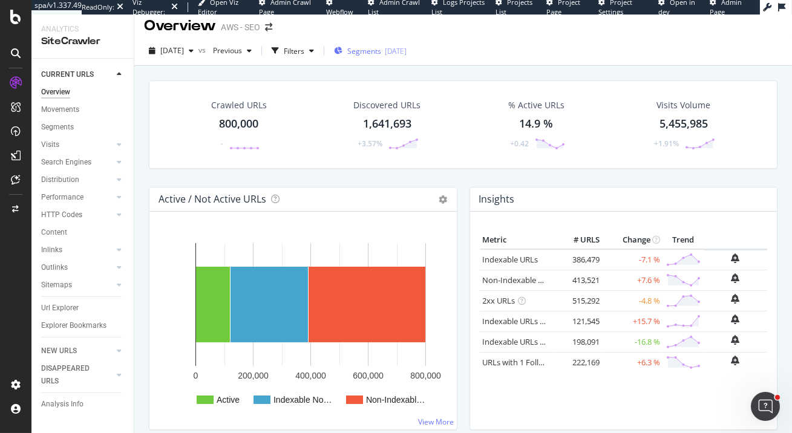
click at [381, 46] on span "Segments" at bounding box center [364, 51] width 34 height 10
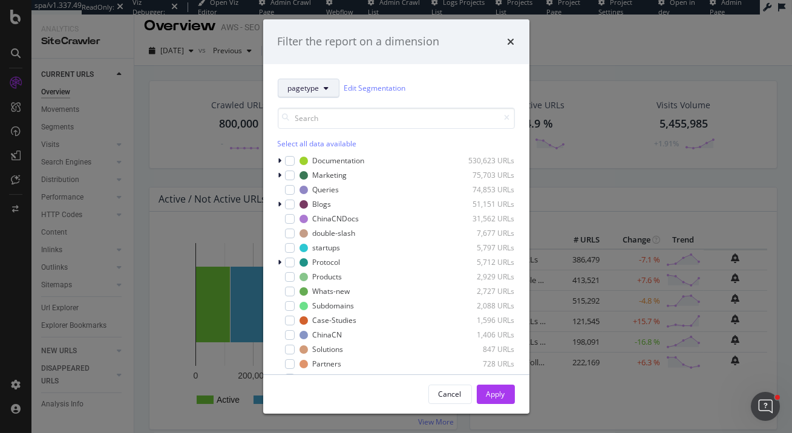
click at [320, 85] on button "pagetype" at bounding box center [309, 88] width 62 height 19
click at [511, 41] on icon "times" at bounding box center [511, 42] width 7 height 10
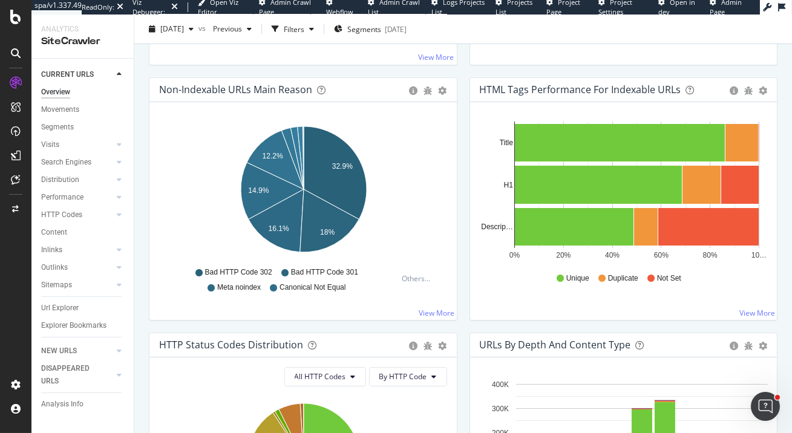
scroll to position [383, 0]
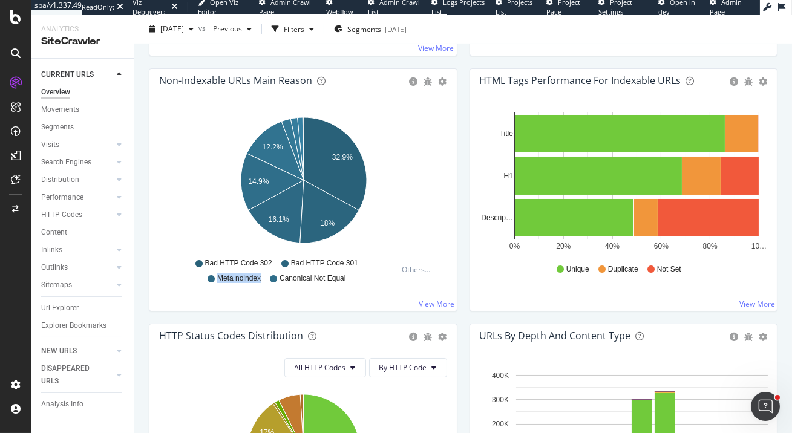
drag, startPoint x: 281, startPoint y: 277, endPoint x: 360, endPoint y: 281, distance: 78.2
click at [360, 281] on div "Bad HTTP Code 302 Bad HTTP Code 301 Meta noindex Canonical Not Equal Bad HTTP C…" at bounding box center [281, 269] width 232 height 27
click at [342, 280] on span "Canonical Not Equal" at bounding box center [313, 279] width 66 height 10
drag, startPoint x: 481, startPoint y: 80, endPoint x: 621, endPoint y: 90, distance: 140.2
click at [623, 90] on div "HTML Tags Performance for Indexable URLs Bar Bar (by Percentage) Table Export a…" at bounding box center [623, 81] width 307 height 24
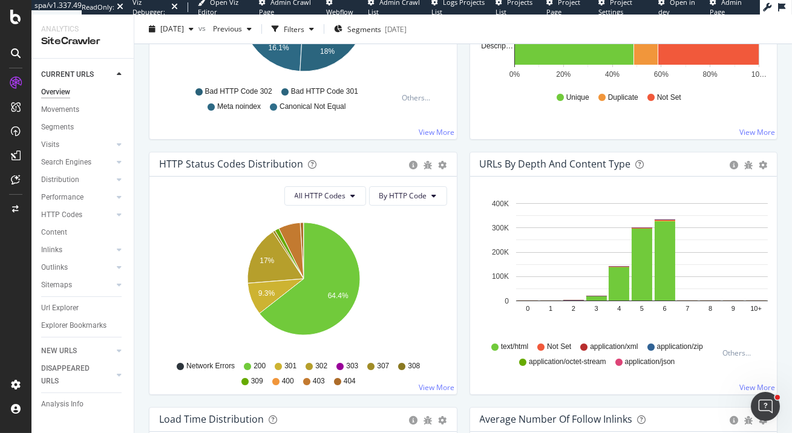
scroll to position [461, 0]
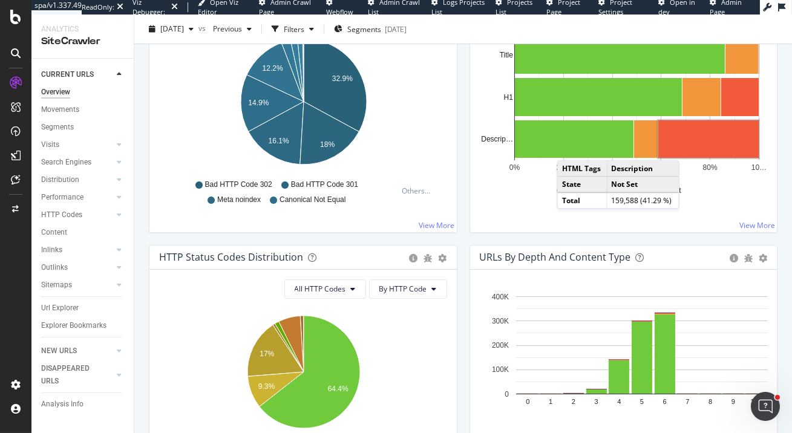
click at [692, 148] on rect "A chart." at bounding box center [708, 139] width 100 height 38
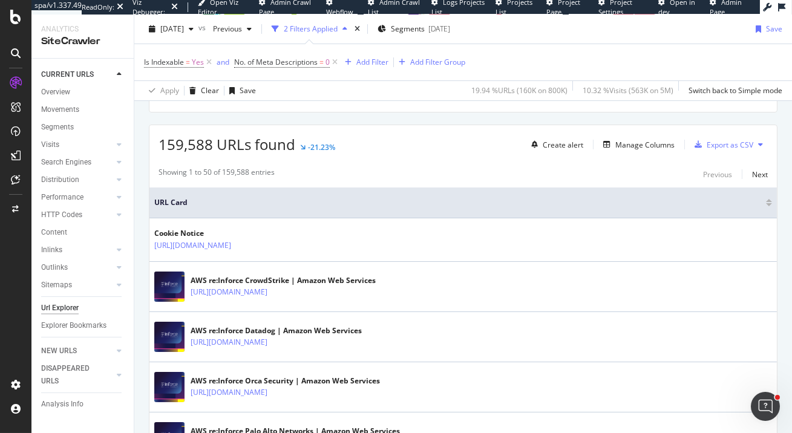
scroll to position [256, 0]
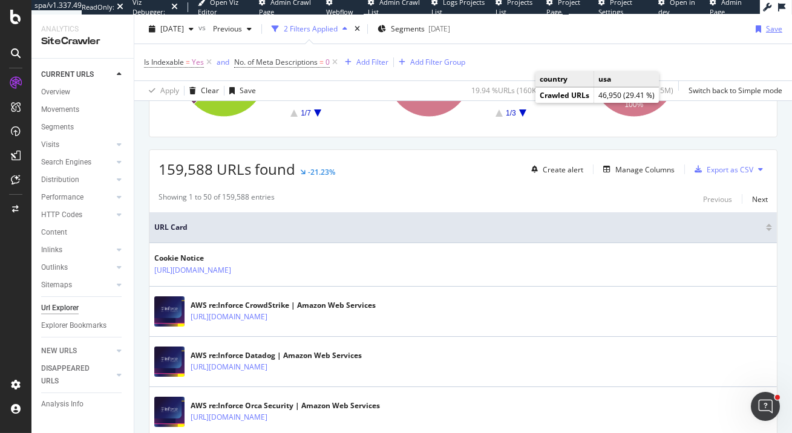
click at [775, 30] on div "Save" at bounding box center [774, 29] width 16 height 10
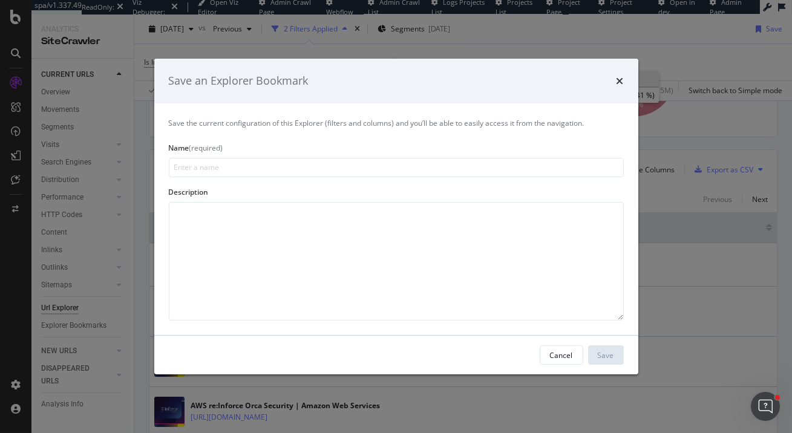
click at [412, 168] on input "modal" at bounding box center [396, 167] width 455 height 19
drag, startPoint x: 208, startPoint y: 76, endPoint x: 360, endPoint y: 80, distance: 152.6
click at [360, 80] on div "Save an Explorer Bookmark" at bounding box center [396, 81] width 455 height 16
click at [356, 75] on div "Save an Explorer Bookmark" at bounding box center [396, 81] width 455 height 16
click at [619, 81] on icon "times" at bounding box center [620, 81] width 7 height 10
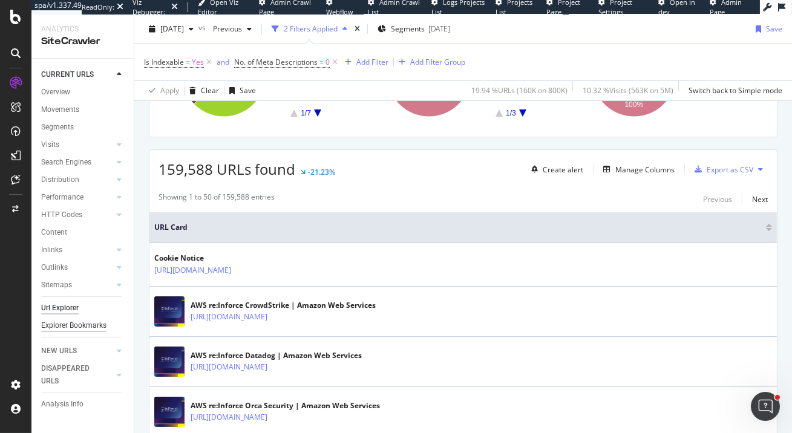
click at [68, 326] on div "Explorer Bookmarks" at bounding box center [73, 326] width 65 height 13
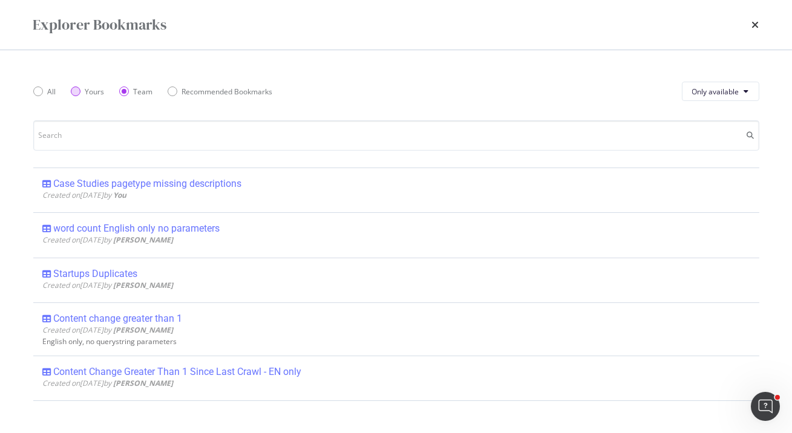
click at [81, 90] on div "Yours" at bounding box center [88, 92] width 34 height 10
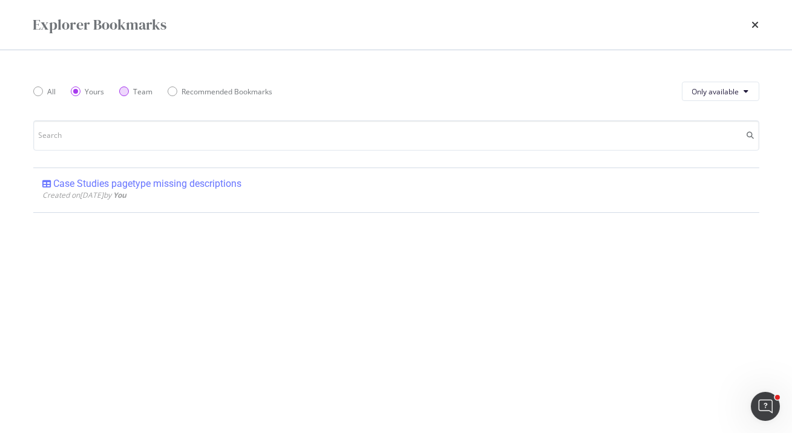
click at [123, 92] on div "Team" at bounding box center [124, 92] width 10 height 10
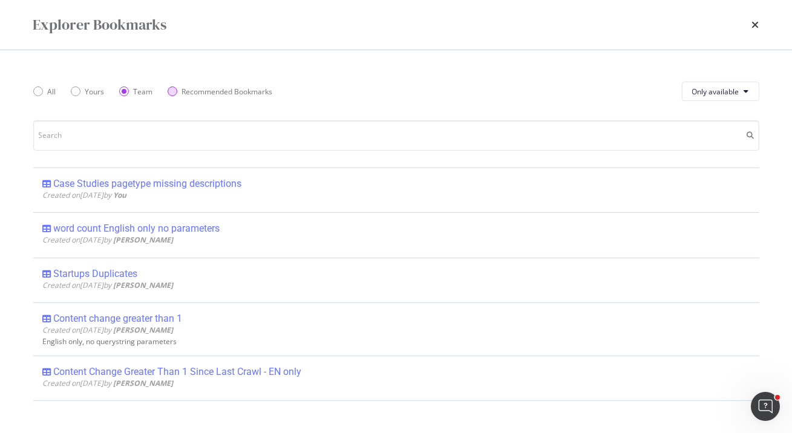
click at [173, 93] on div "Recommended Bookmarks" at bounding box center [173, 92] width 10 height 10
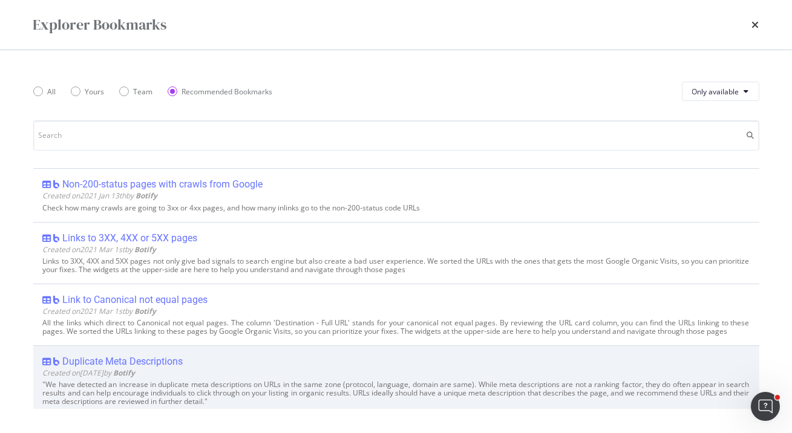
scroll to position [58, 0]
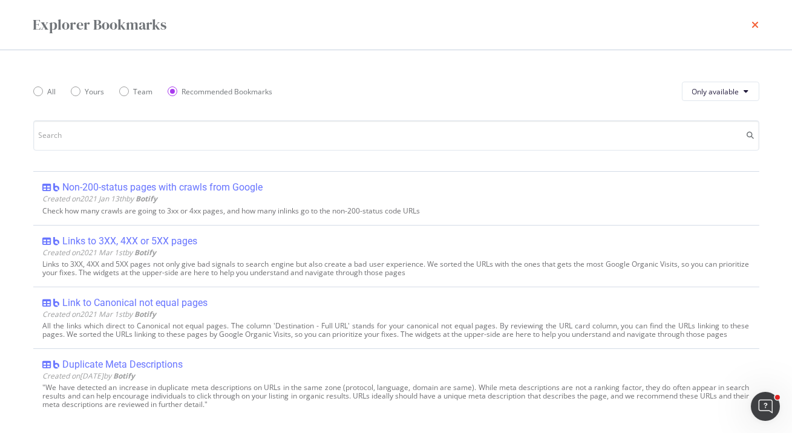
click at [758, 24] on icon "times" at bounding box center [755, 25] width 7 height 10
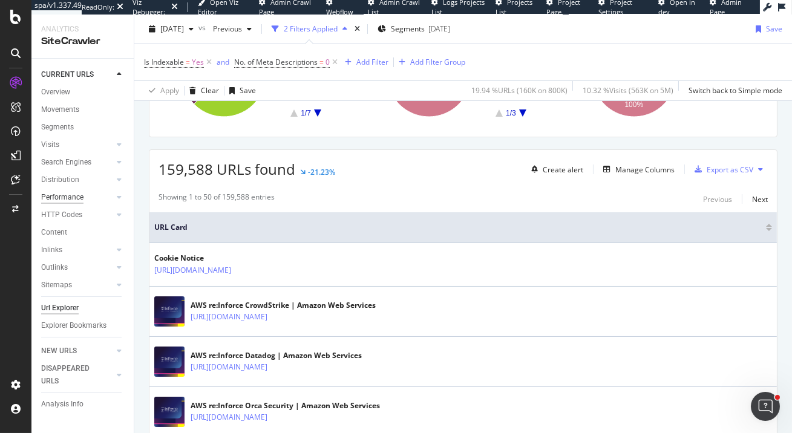
click at [68, 198] on div "Performance" at bounding box center [62, 197] width 42 height 13
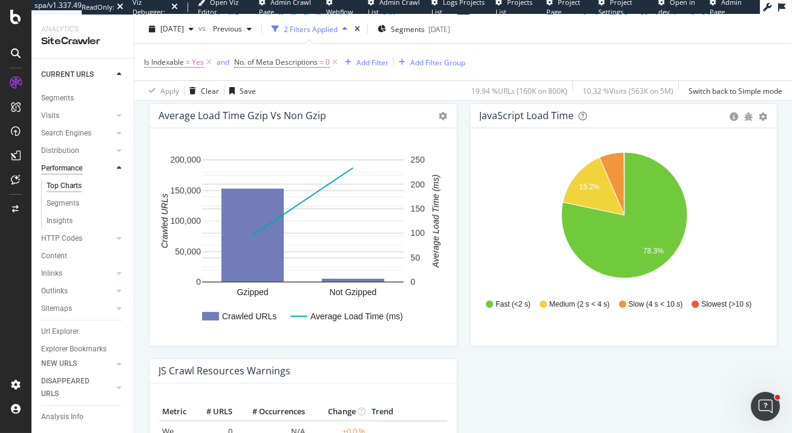
scroll to position [39, 0]
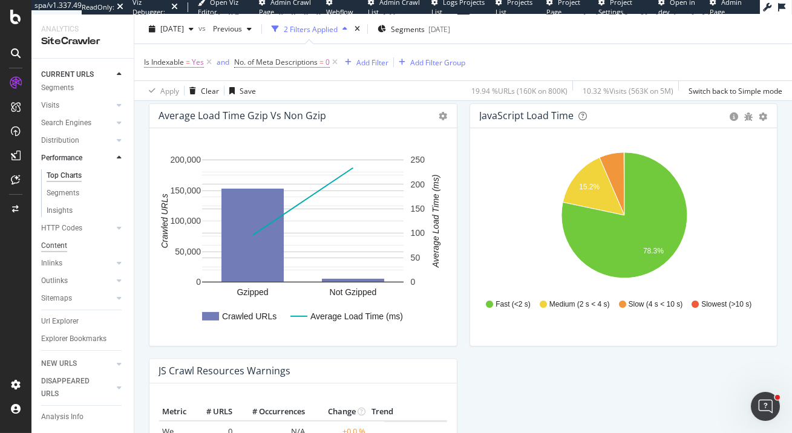
click at [52, 246] on div "Content" at bounding box center [54, 246] width 26 height 13
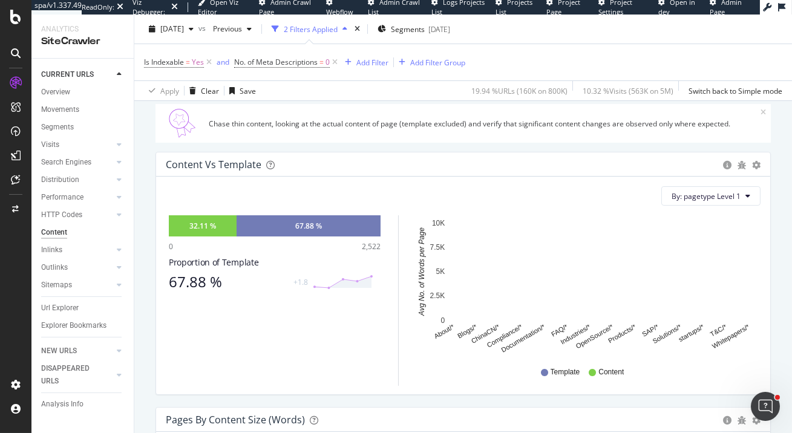
scroll to position [133, 0]
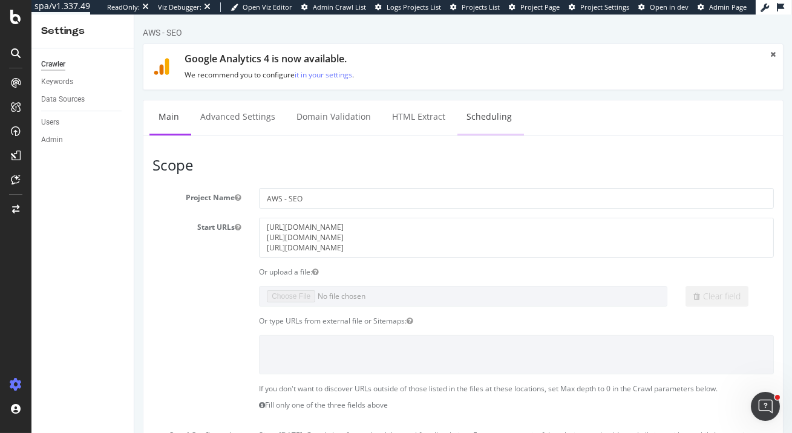
click at [476, 119] on link "Scheduling" at bounding box center [489, 116] width 64 height 33
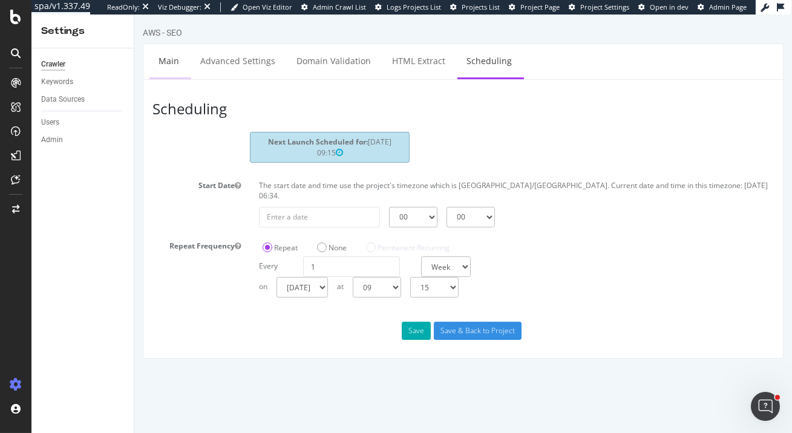
click at [172, 60] on link "Main" at bounding box center [168, 60] width 39 height 33
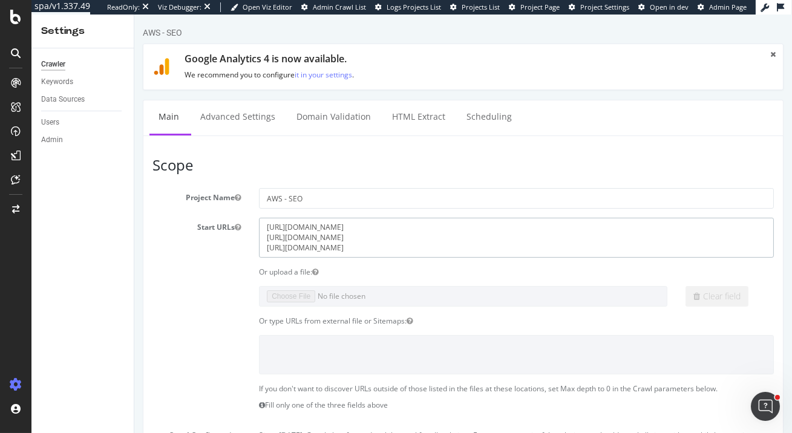
click at [371, 251] on textarea "[URL][DOMAIN_NAME] [URL][DOMAIN_NAME] [URL][DOMAIN_NAME]" at bounding box center [515, 237] width 515 height 39
drag, startPoint x: 358, startPoint y: 249, endPoint x: 255, endPoint y: 222, distance: 106.4
click at [255, 222] on div "[URL][DOMAIN_NAME] [URL][DOMAIN_NAME] [URL][DOMAIN_NAME]" at bounding box center [515, 237] width 533 height 39
click at [217, 274] on div "Or upload a file:" at bounding box center [463, 272] width 640 height 10
drag, startPoint x: 364, startPoint y: 248, endPoint x: 266, endPoint y: 248, distance: 98.0
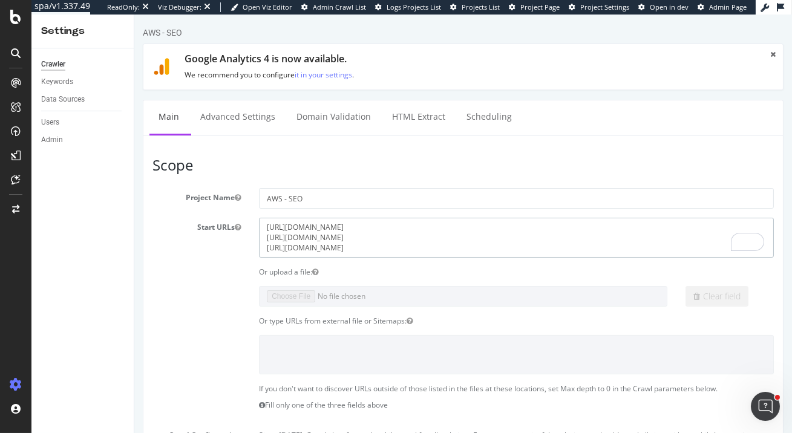
click at [266, 248] on textarea "[URL][DOMAIN_NAME] [URL][DOMAIN_NAME] [URL][DOMAIN_NAME]" at bounding box center [515, 237] width 515 height 39
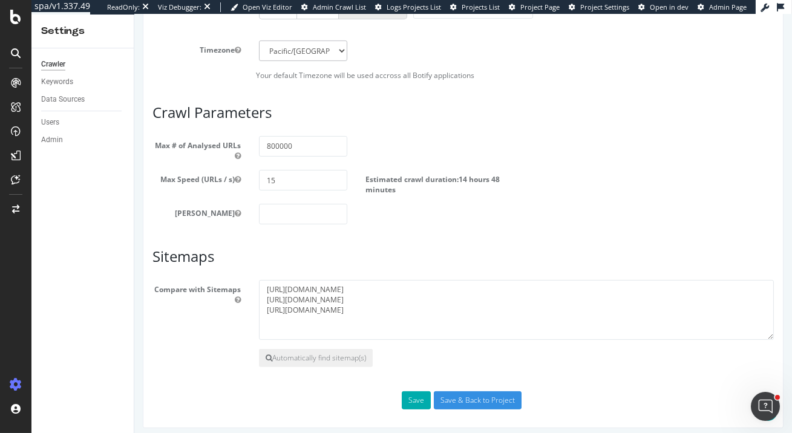
scroll to position [853, 0]
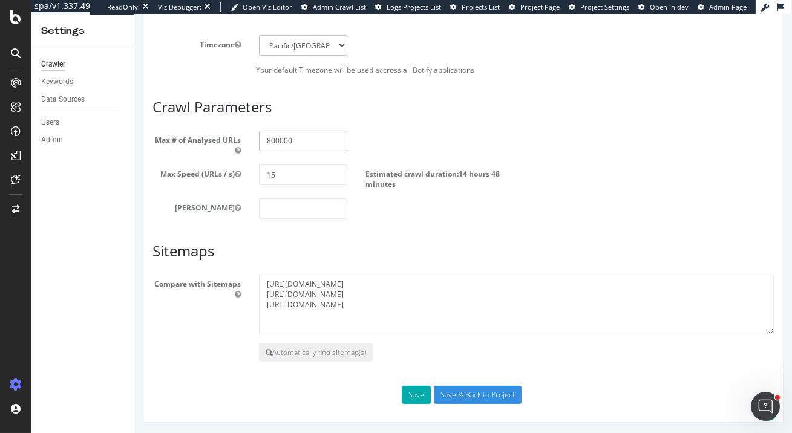
click at [312, 139] on input "800000" at bounding box center [302, 141] width 88 height 21
click at [278, 137] on input "800000" at bounding box center [302, 141] width 88 height 21
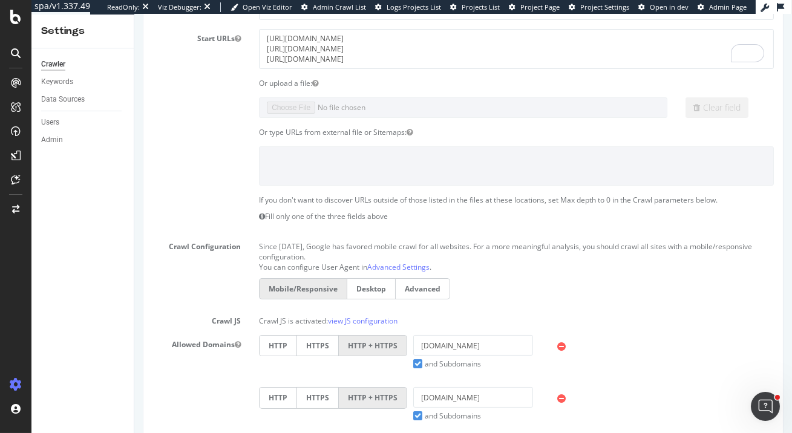
scroll to position [0, 0]
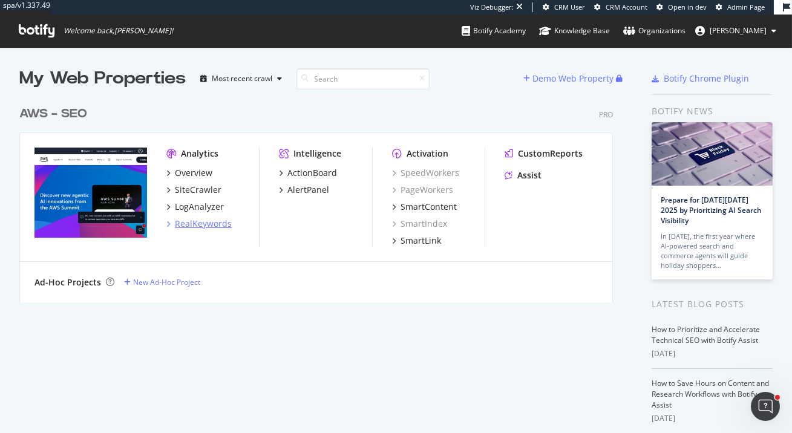
click at [218, 225] on div "RealKeywords" at bounding box center [203, 224] width 57 height 12
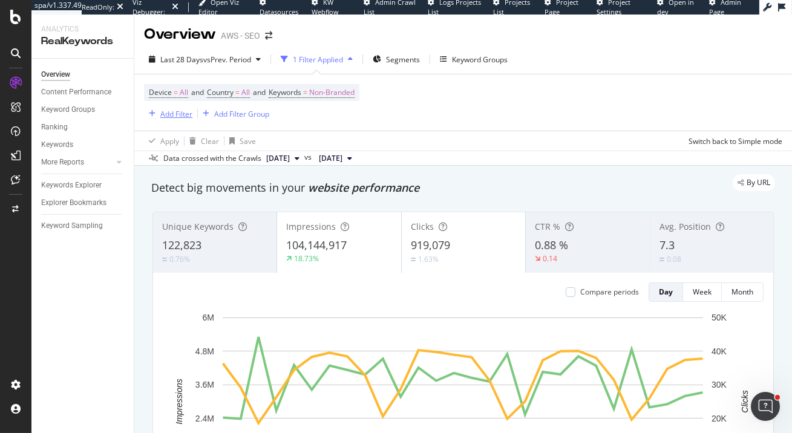
click at [168, 115] on div "Add Filter" at bounding box center [176, 114] width 32 height 10
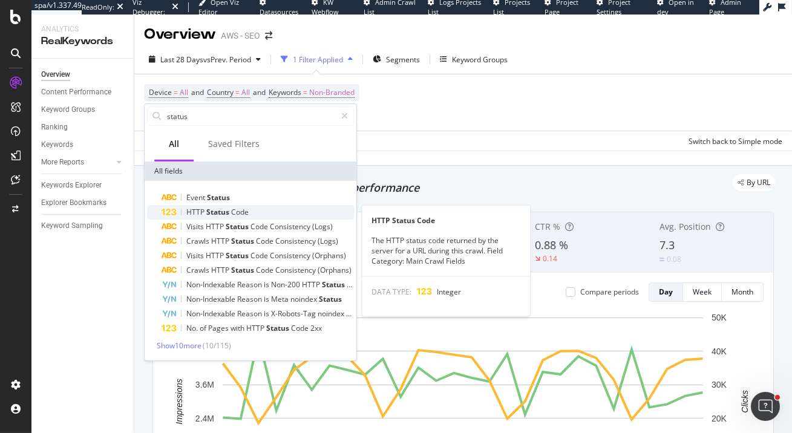
type input "status"
click at [245, 212] on span "Code" at bounding box center [240, 212] width 18 height 10
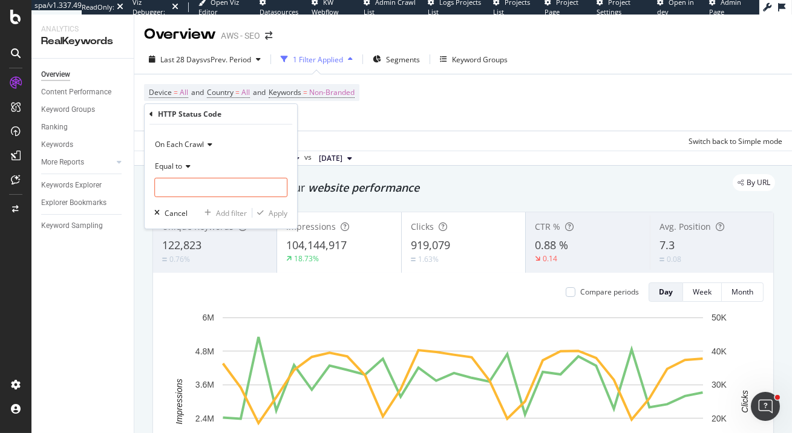
click at [205, 177] on div "Equal to" at bounding box center [220, 176] width 133 height 41
click at [208, 186] on input "number" at bounding box center [220, 187] width 133 height 19
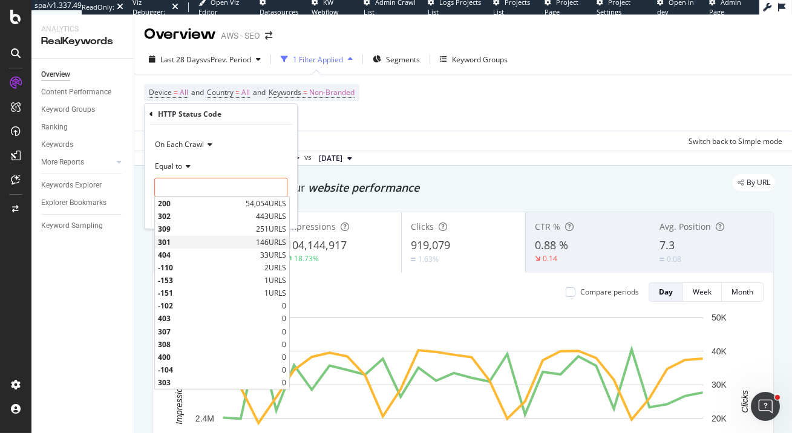
click at [189, 243] on span "301" at bounding box center [205, 242] width 95 height 10
type input "301"
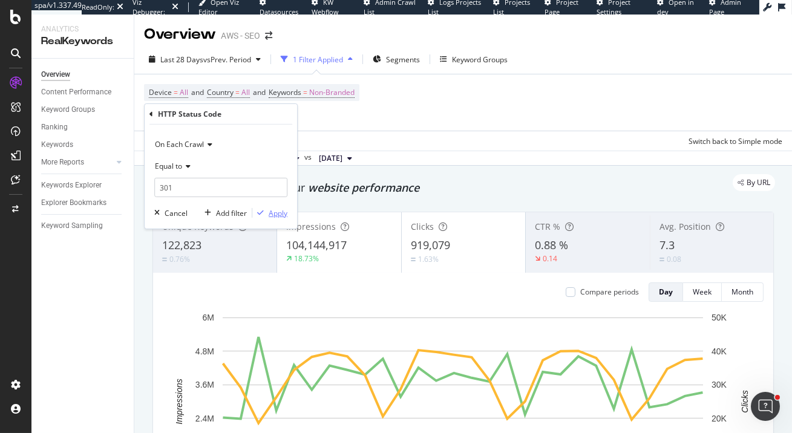
click at [275, 213] on div "Apply" at bounding box center [278, 213] width 19 height 10
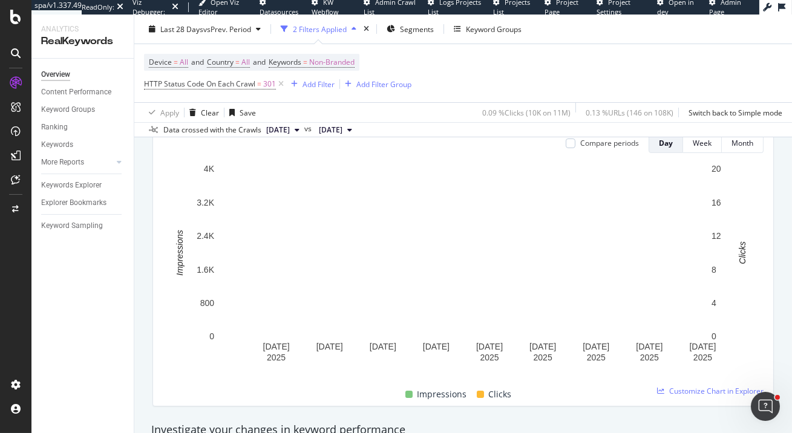
scroll to position [158, 0]
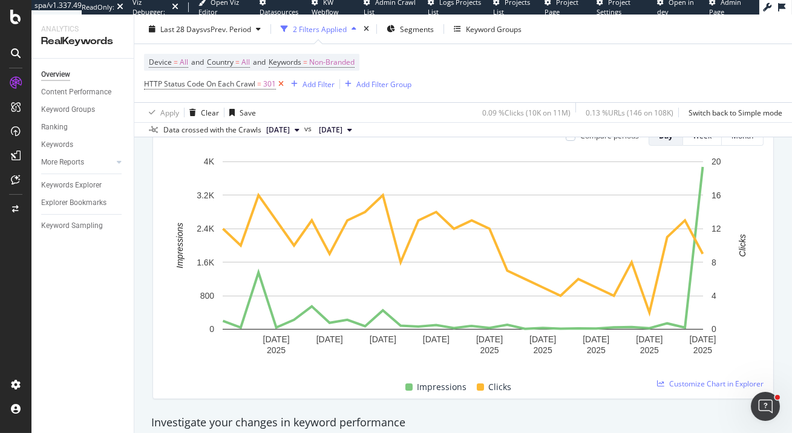
click at [280, 85] on icon at bounding box center [281, 84] width 10 height 12
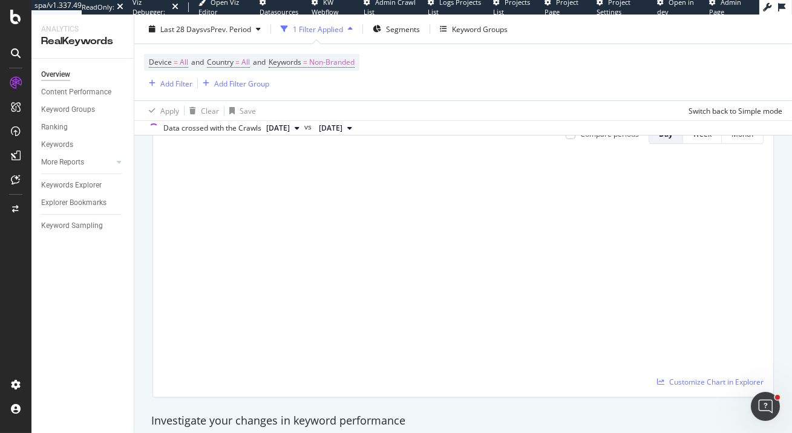
scroll to position [156, 0]
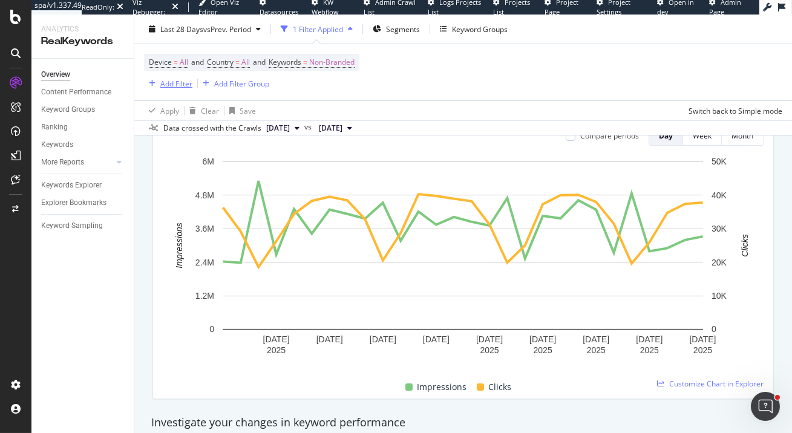
click at [177, 83] on div "Add Filter" at bounding box center [176, 83] width 32 height 10
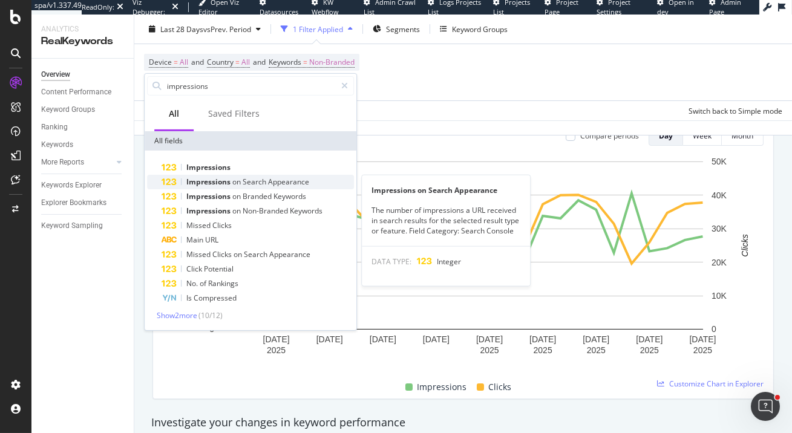
type input "impressions"
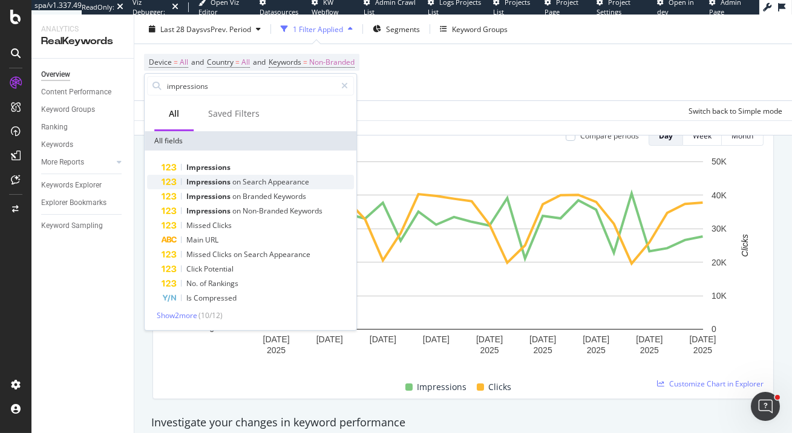
click at [231, 181] on span "Impressions" at bounding box center [209, 182] width 46 height 10
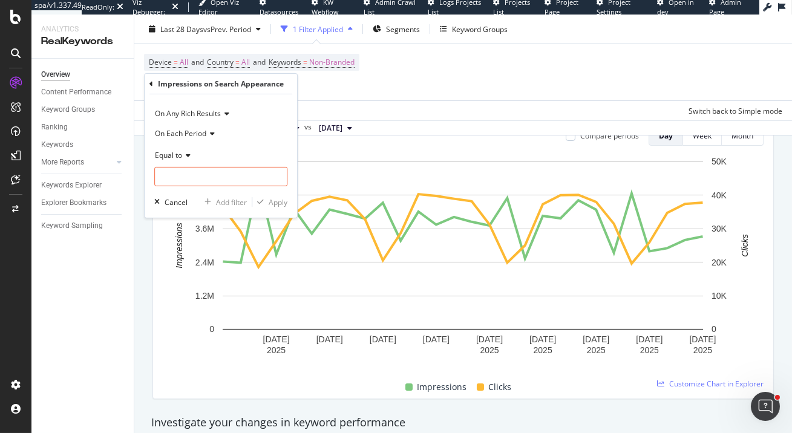
click at [218, 112] on span "On Any Rich Results" at bounding box center [188, 113] width 66 height 10
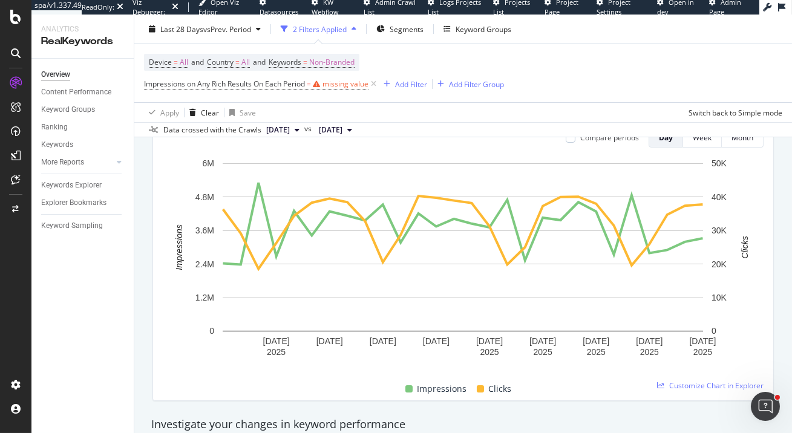
scroll to position [158, 0]
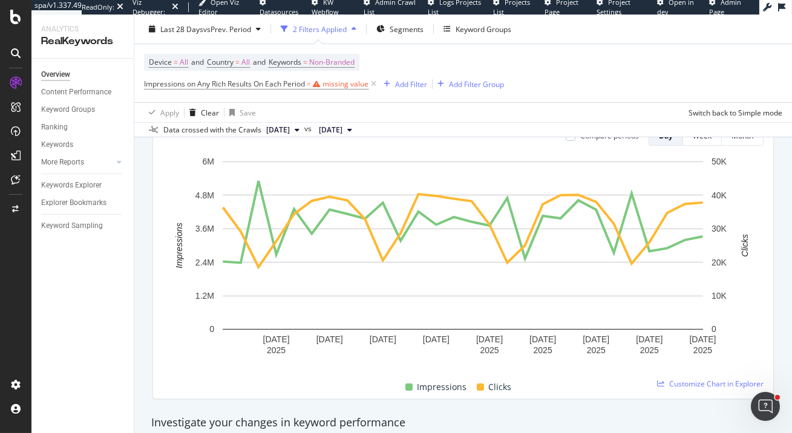
click at [442, 68] on div "Device = All and Country = All and Keywords = Non-Branded Impressions on Any Ri…" at bounding box center [463, 73] width 639 height 58
click at [375, 85] on icon at bounding box center [374, 84] width 10 height 12
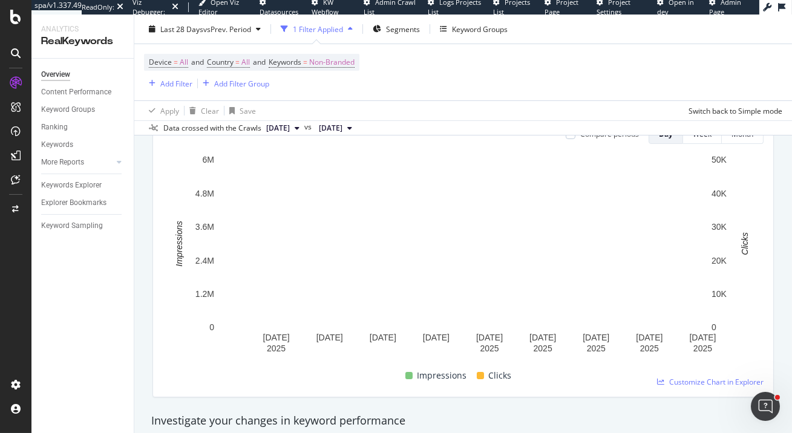
scroll to position [156, 0]
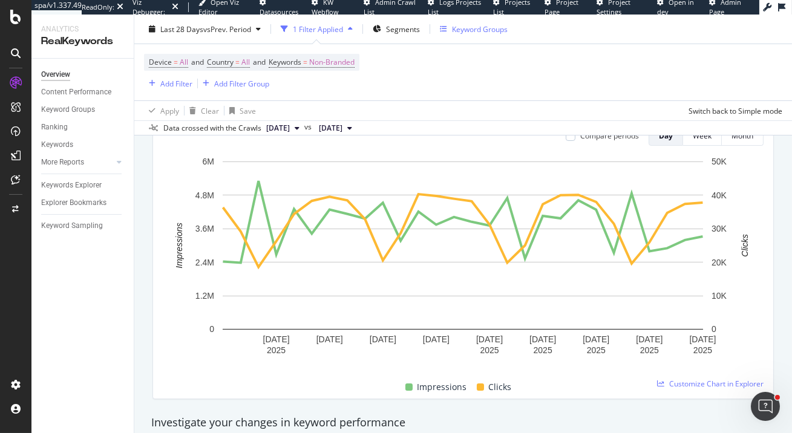
click at [477, 30] on div "Keyword Groups" at bounding box center [480, 29] width 56 height 10
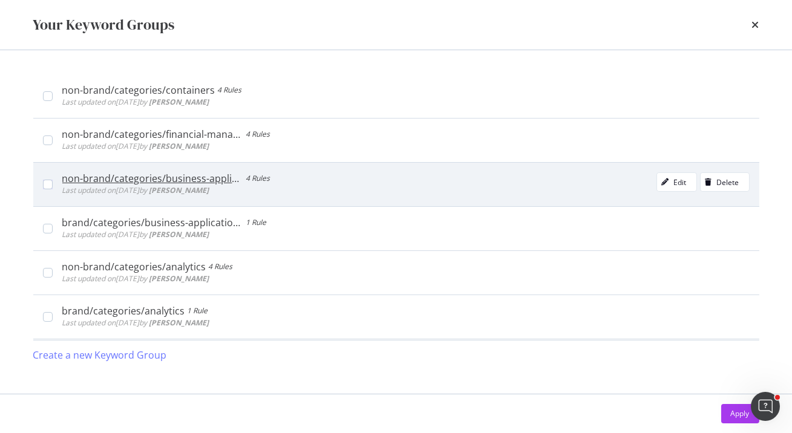
scroll to position [0, 0]
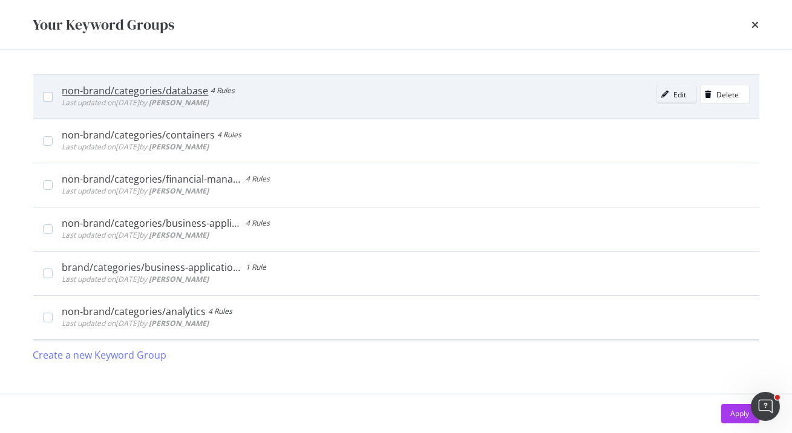
click at [677, 99] on div "Edit" at bounding box center [680, 95] width 13 height 10
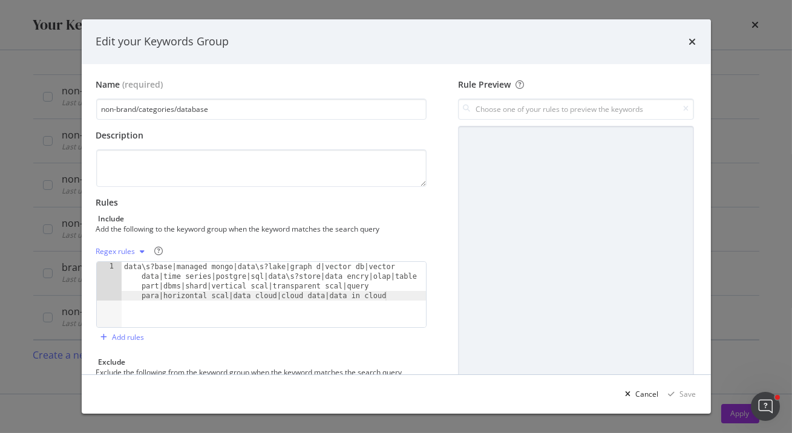
click at [127, 253] on div "Regex rules" at bounding box center [115, 251] width 39 height 7
click at [293, 233] on div "Add the following to the keyword group when the keyword matches the search query" at bounding box center [260, 229] width 329 height 10
click at [510, 112] on input "modal" at bounding box center [575, 109] width 235 height 21
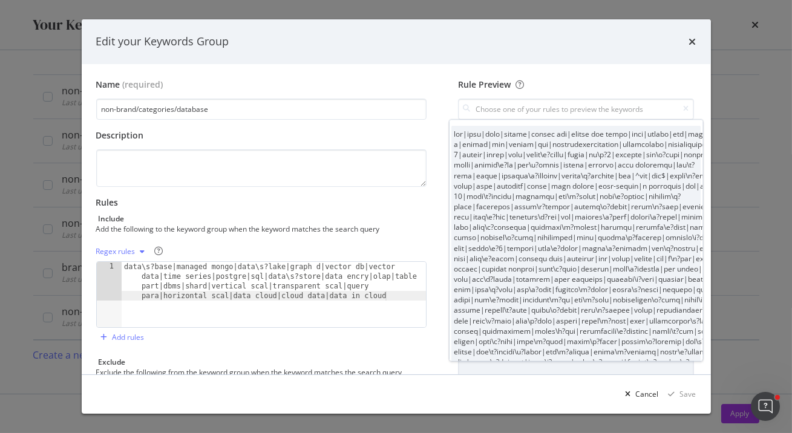
click at [513, 236] on div "modal" at bounding box center [611, 253] width 312 height 249
type input "lor|ipsu|dolo|sitame|consec adi|elitse doe tempo|inci|utlabo|etd|mag a|enimad|m…"
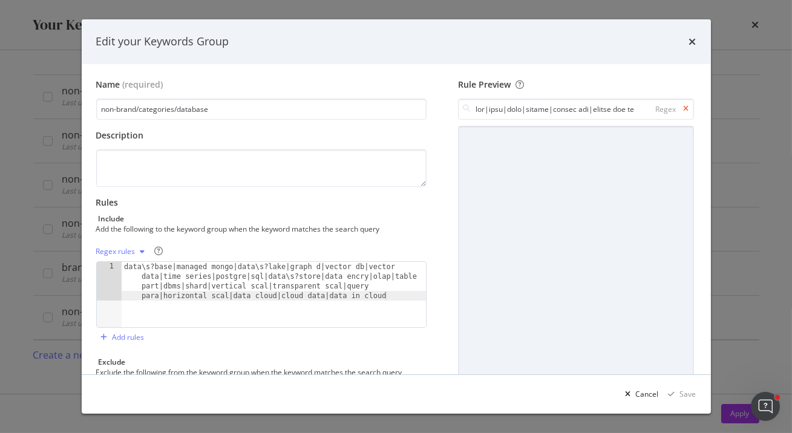
click at [687, 109] on icon "modal" at bounding box center [686, 108] width 5 height 7
click at [692, 42] on icon "times" at bounding box center [692, 42] width 7 height 10
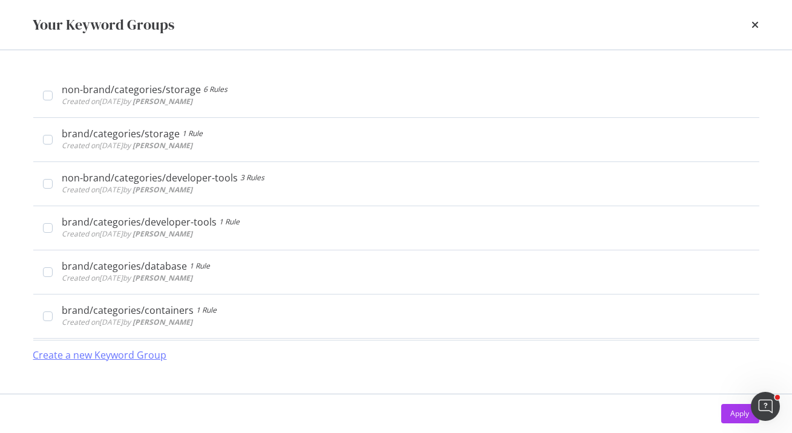
scroll to position [1896, 0]
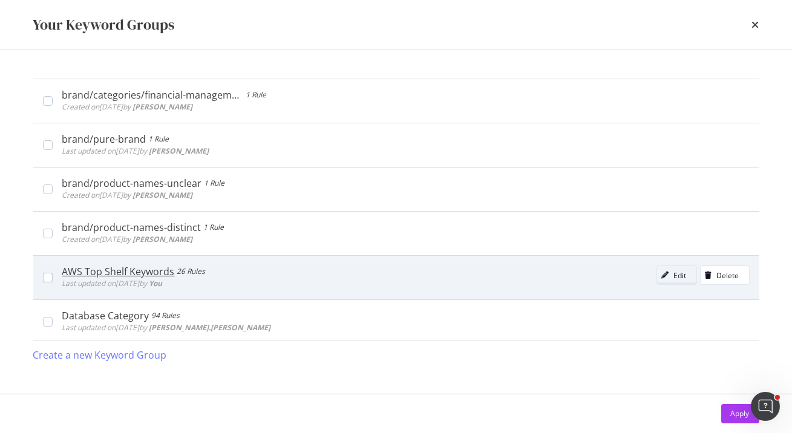
click at [671, 274] on div "modal" at bounding box center [665, 275] width 17 height 7
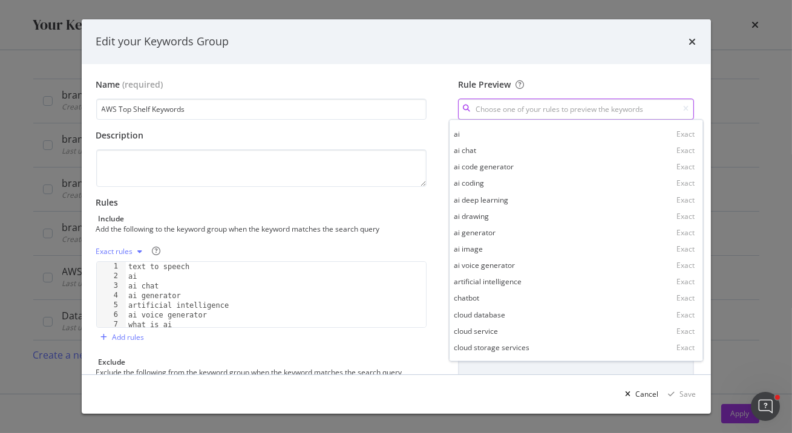
click at [541, 103] on input "modal" at bounding box center [575, 109] width 235 height 21
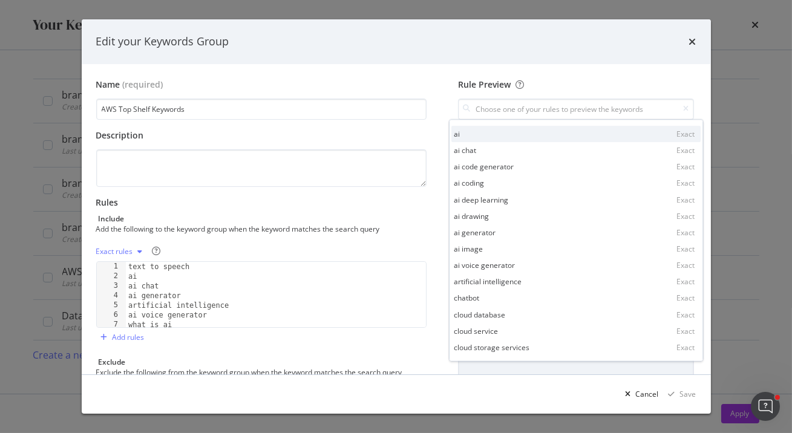
click at [525, 136] on div "ai Exact" at bounding box center [575, 134] width 249 height 16
type input "ai"
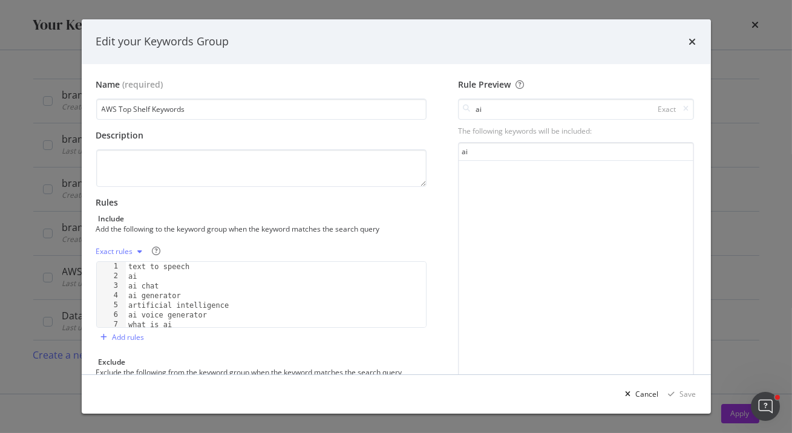
click at [124, 251] on div "Exact rules" at bounding box center [114, 251] width 37 height 7
click at [247, 246] on div "Exact rules" at bounding box center [261, 251] width 331 height 19
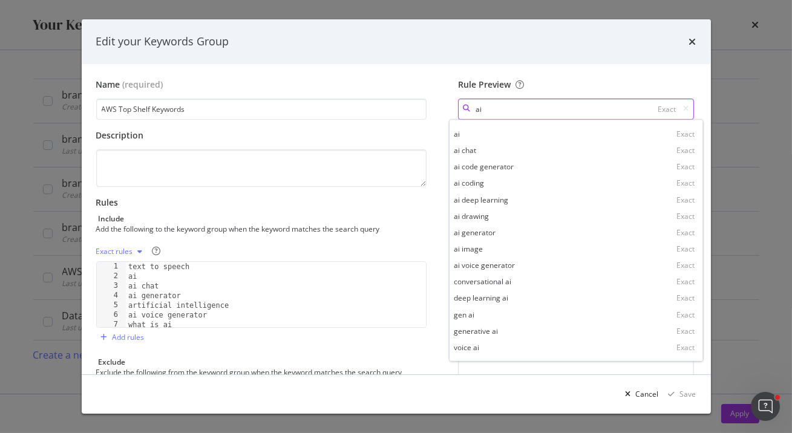
drag, startPoint x: 485, startPoint y: 108, endPoint x: 473, endPoint y: 108, distance: 12.1
click at [473, 108] on div "ai Exact" at bounding box center [575, 109] width 235 height 21
click at [566, 79] on div "Rule Preview" at bounding box center [575, 85] width 235 height 12
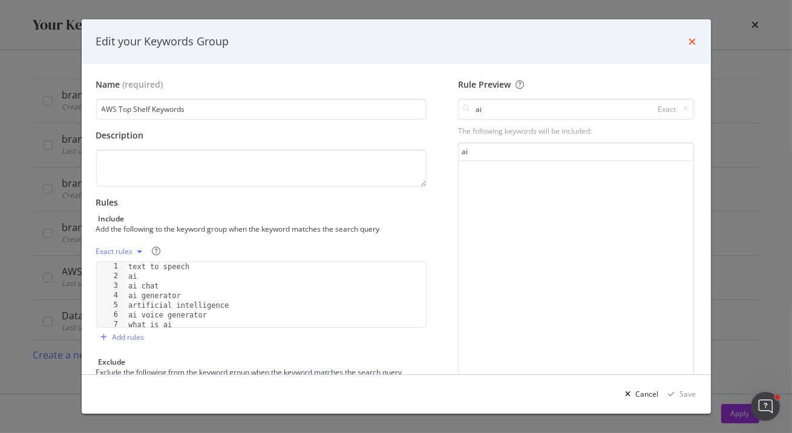
click at [693, 41] on icon "times" at bounding box center [692, 42] width 7 height 10
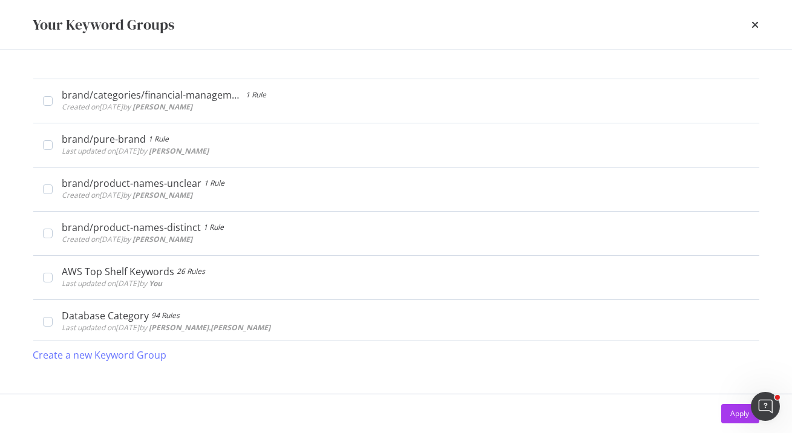
click at [754, 30] on div "times" at bounding box center [755, 25] width 7 height 21
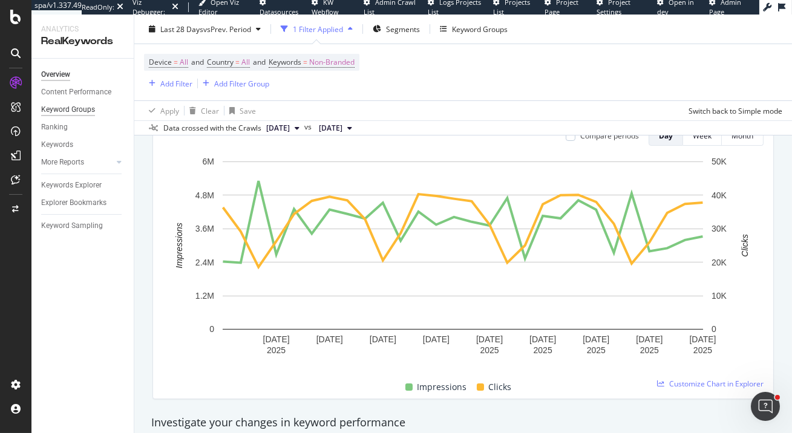
click at [76, 112] on div "Keyword Groups" at bounding box center [68, 109] width 54 height 13
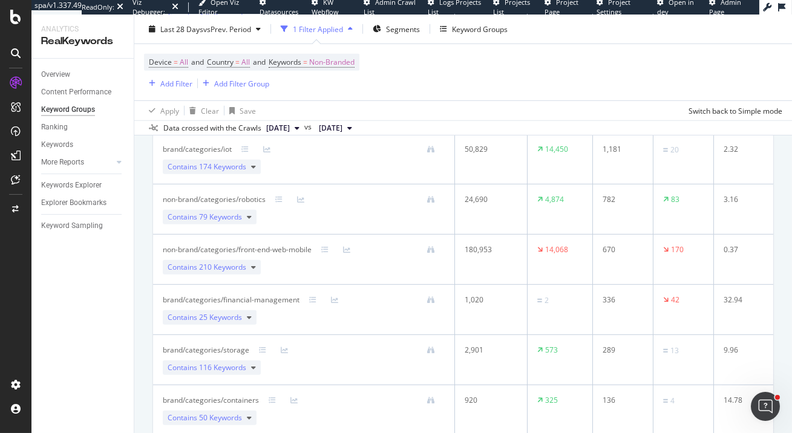
scroll to position [780, 0]
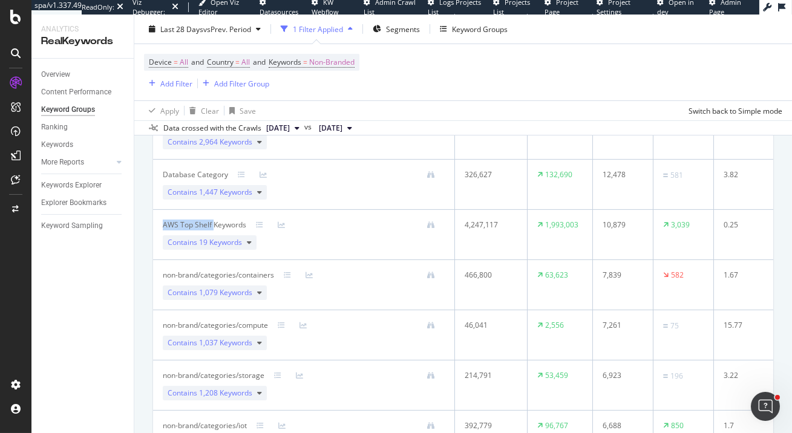
drag, startPoint x: 162, startPoint y: 223, endPoint x: 215, endPoint y: 225, distance: 53.3
click at [215, 225] on td "AWS Top Shelf Keywords Contains 19 Keywords" at bounding box center [304, 235] width 302 height 50
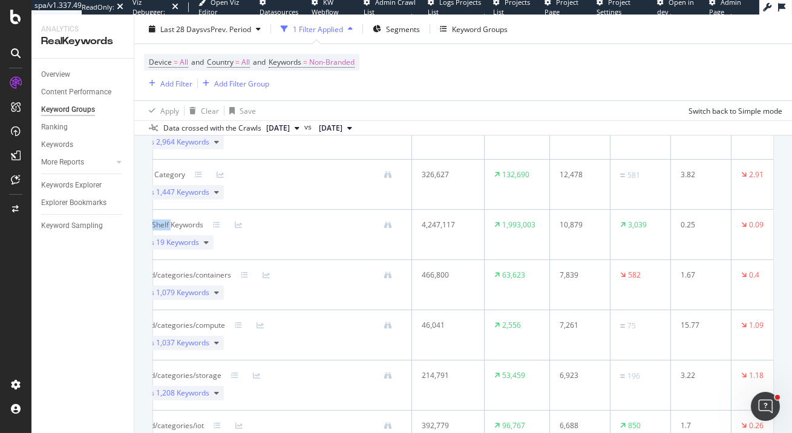
scroll to position [0, 0]
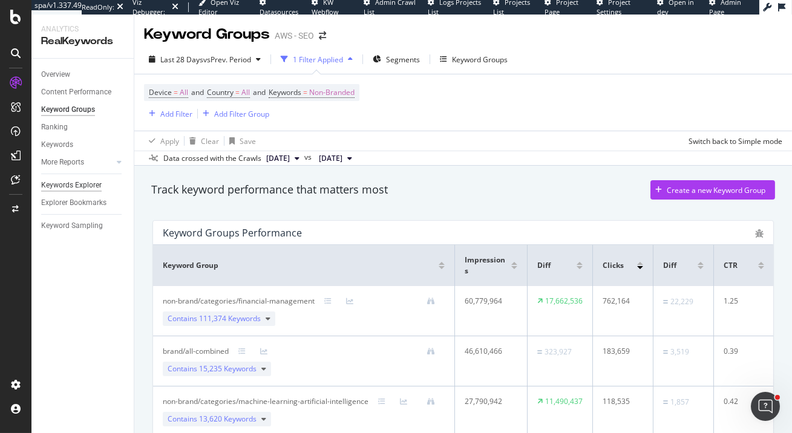
click at [85, 185] on div "Keywords Explorer" at bounding box center [71, 185] width 61 height 13
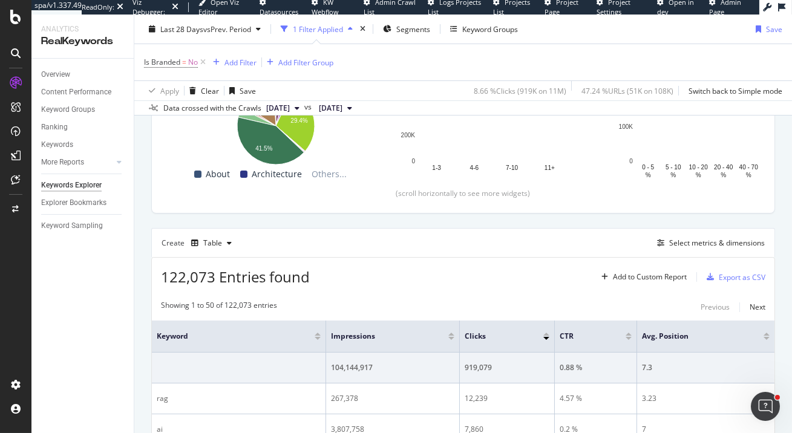
scroll to position [213, 0]
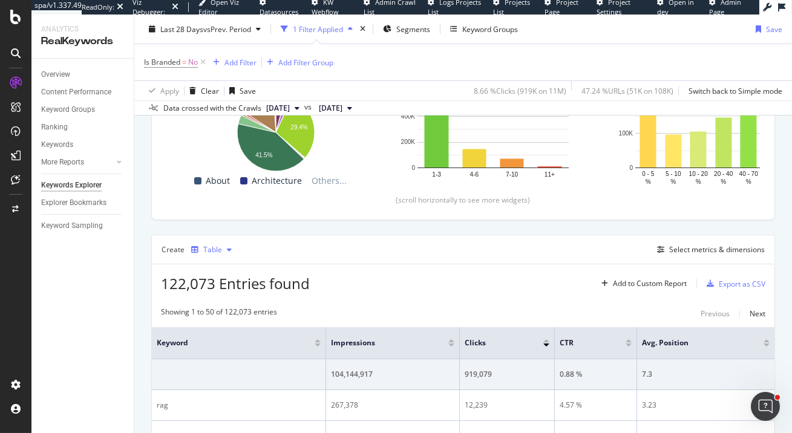
click at [230, 247] on icon "button" at bounding box center [229, 249] width 5 height 7
click at [376, 252] on div "Create Table Select metrics & dimensions" at bounding box center [463, 249] width 624 height 29
click at [216, 251] on div "Table" at bounding box center [212, 249] width 19 height 7
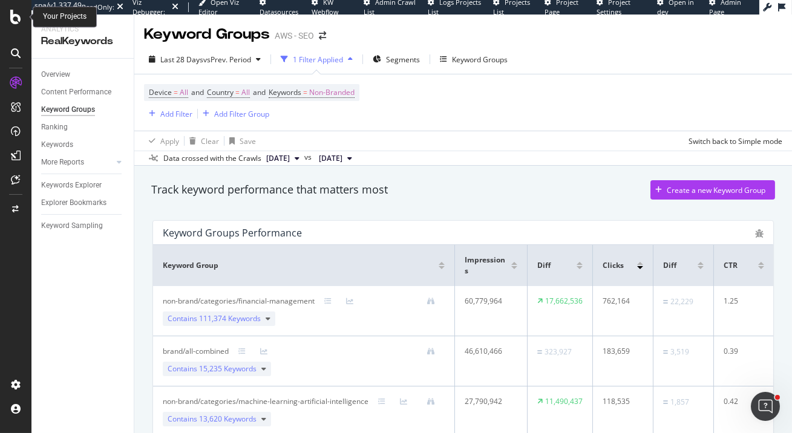
click at [16, 16] on icon at bounding box center [15, 17] width 11 height 15
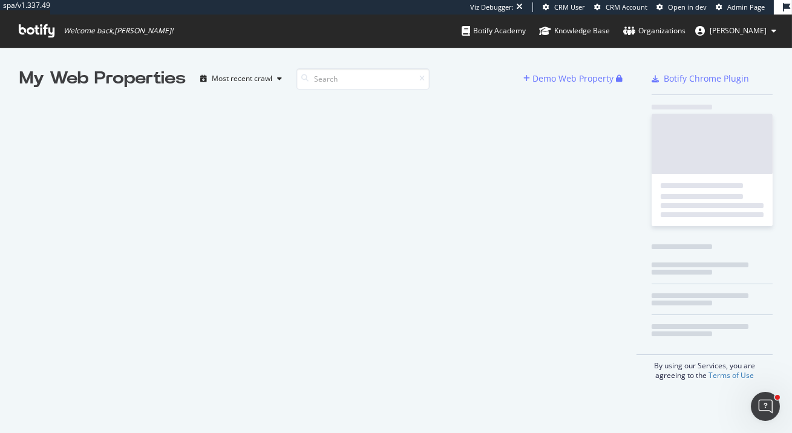
scroll to position [433, 792]
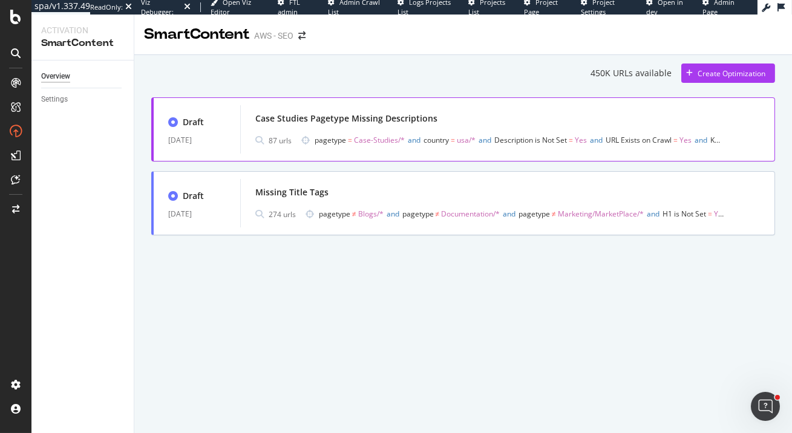
click at [346, 120] on div "Case Studies Pagetype Missing Descriptions" at bounding box center [346, 119] width 182 height 12
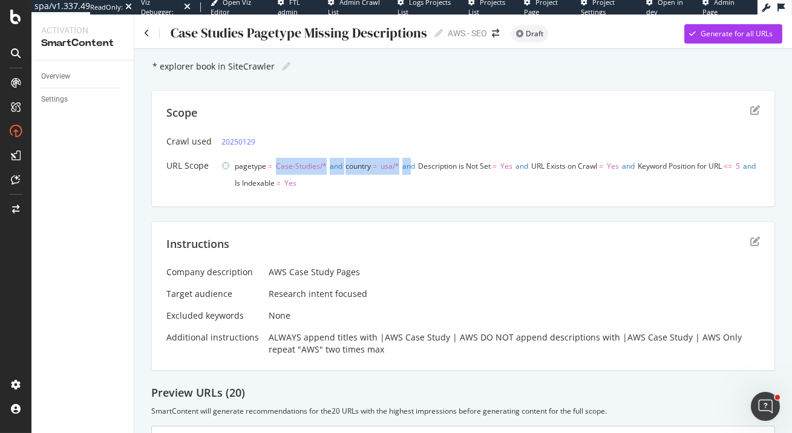
drag, startPoint x: 274, startPoint y: 163, endPoint x: 409, endPoint y: 171, distance: 135.2
click at [409, 171] on span "pagetype = Case-Studies/* and country = [GEOGRAPHIC_DATA]/* and Description is …" at bounding box center [497, 175] width 525 height 34
drag, startPoint x: 423, startPoint y: 166, endPoint x: 519, endPoint y: 172, distance: 96.4
click at [520, 172] on span "pagetype = Case-Studies/* and country = [GEOGRAPHIC_DATA]/* and Description is …" at bounding box center [497, 175] width 525 height 34
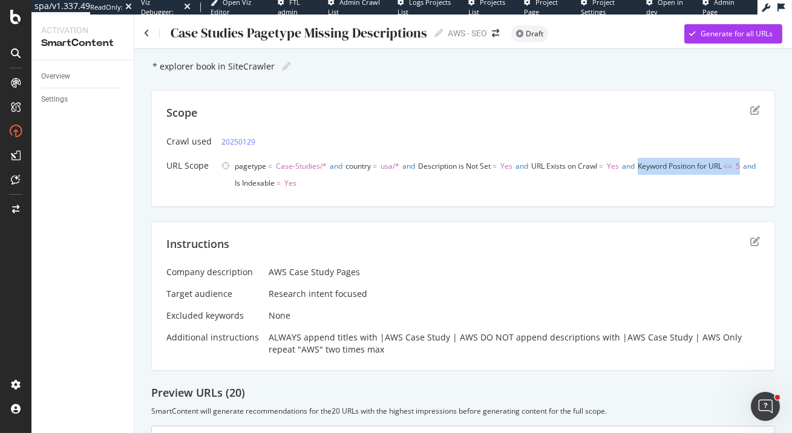
drag, startPoint x: 230, startPoint y: 185, endPoint x: 338, endPoint y: 190, distance: 108.4
click at [338, 190] on div "pagetype = Case-Studies/* and country = [GEOGRAPHIC_DATA]/* and Description is …" at bounding box center [491, 175] width 539 height 34
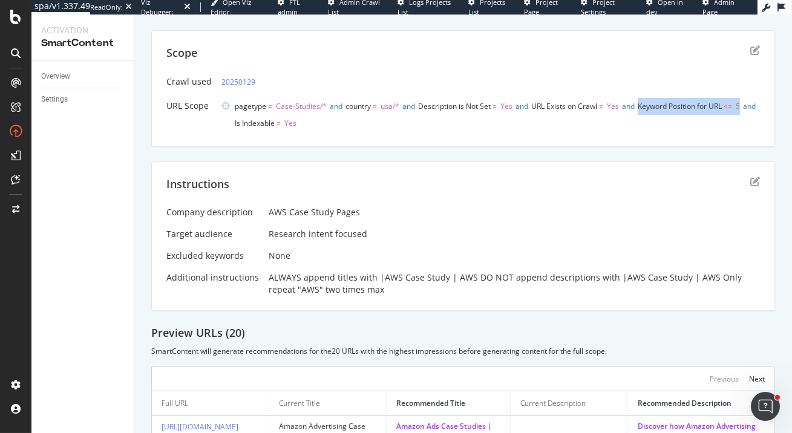
scroll to position [90, 0]
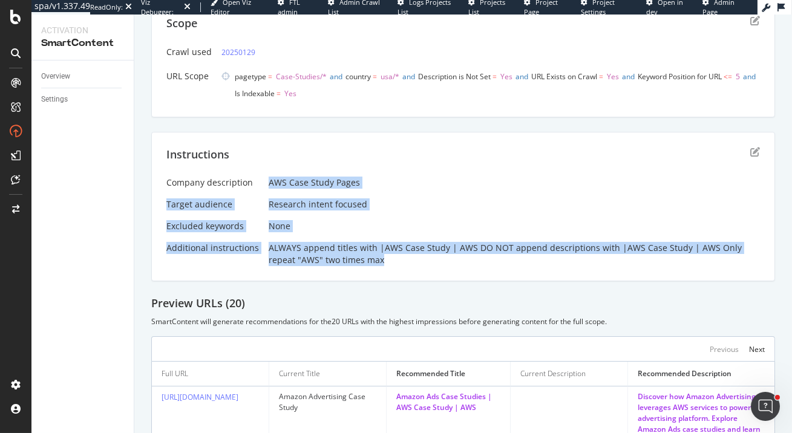
drag, startPoint x: 265, startPoint y: 177, endPoint x: 406, endPoint y: 262, distance: 164.0
click at [406, 262] on div "Company description AWS Case Study Pages Target audience Research intent focuse…" at bounding box center [463, 222] width 594 height 90
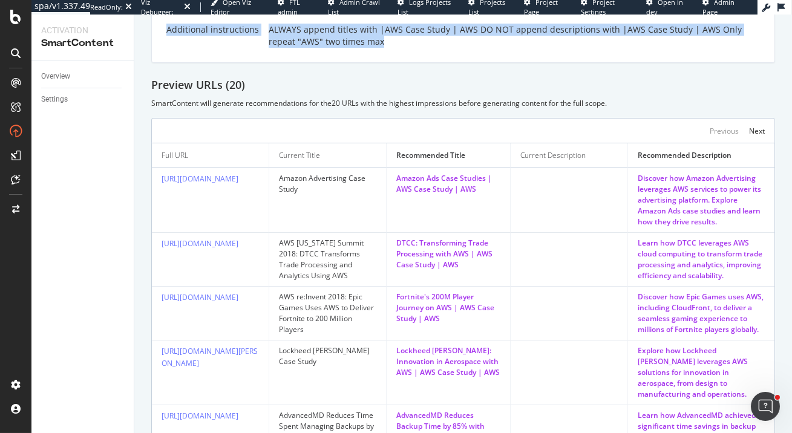
scroll to position [316, 0]
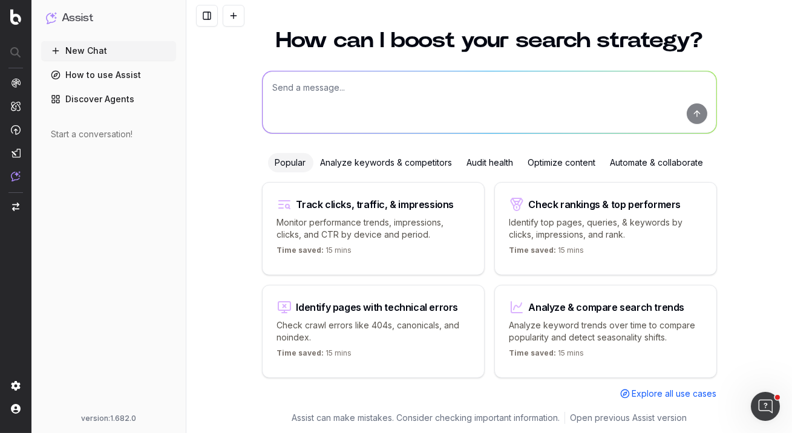
click at [108, 97] on link "Discover Agents" at bounding box center [108, 99] width 135 height 19
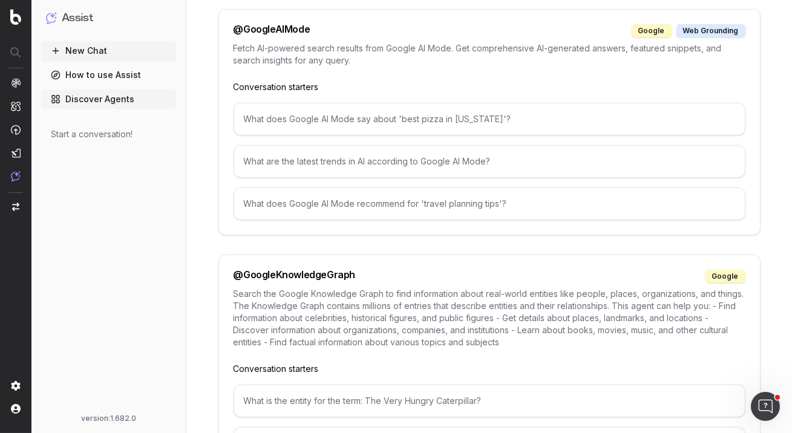
scroll to position [1168, 0]
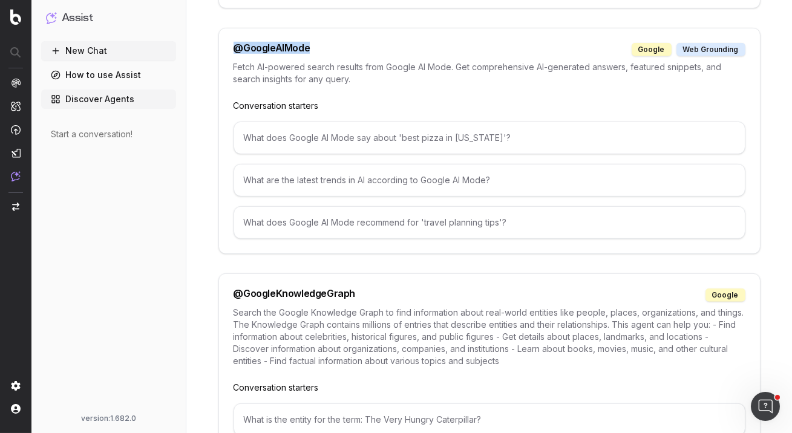
drag, startPoint x: 314, startPoint y: 43, endPoint x: 223, endPoint y: 42, distance: 91.4
click at [223, 42] on div "@ GoogleAIMode google web grounding Fetch AI-powered search results from Google…" at bounding box center [489, 141] width 542 height 226
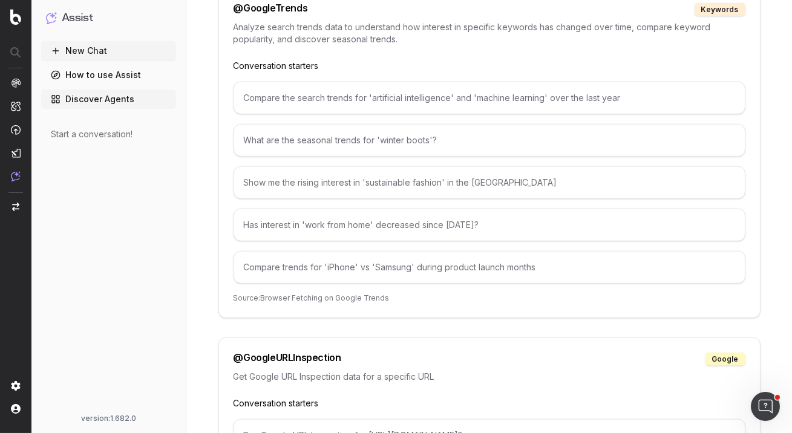
scroll to position [2350, 0]
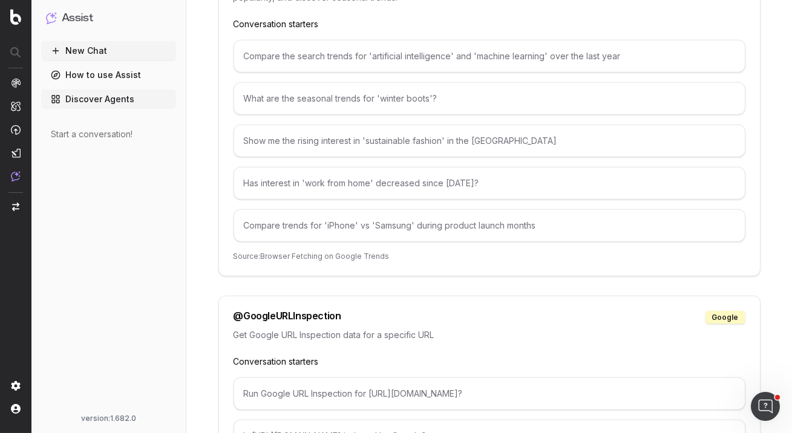
click at [114, 75] on link "How to use Assist" at bounding box center [108, 74] width 135 height 19
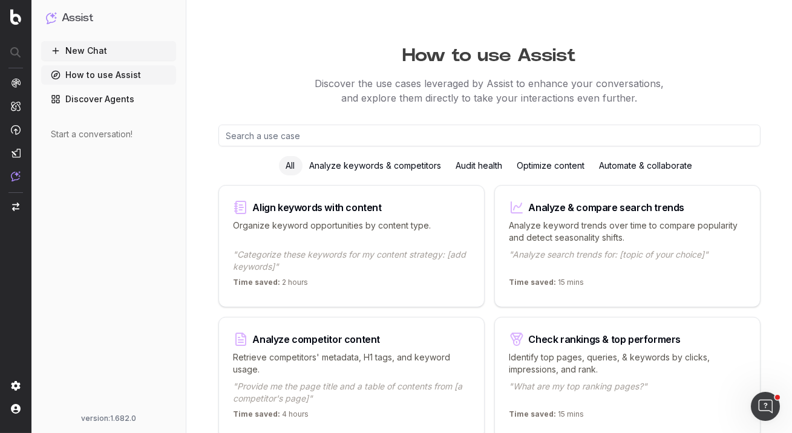
click at [470, 167] on div "Audit health" at bounding box center [479, 165] width 61 height 19
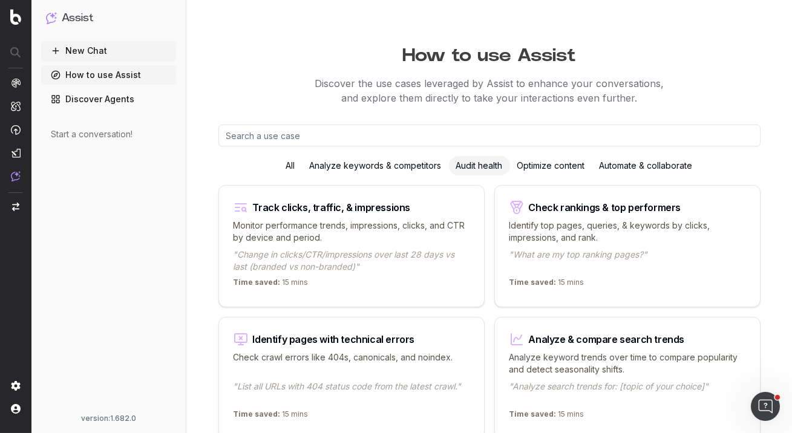
click at [562, 164] on div "Optimize content" at bounding box center [551, 165] width 82 height 19
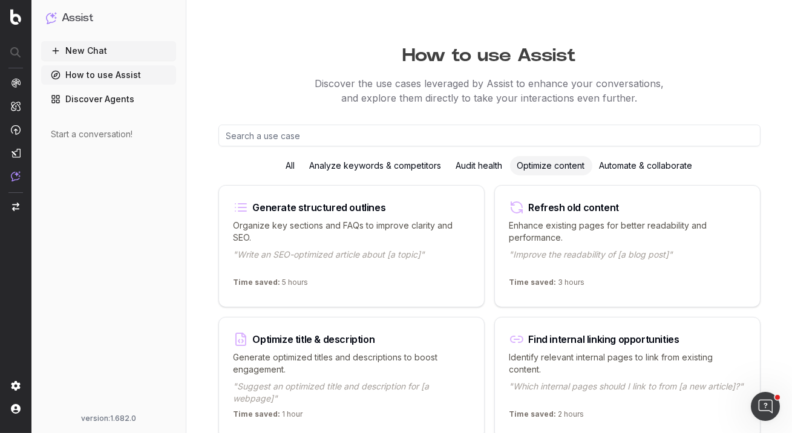
click at [391, 170] on div "Analyze keywords & competitors" at bounding box center [376, 165] width 146 height 19
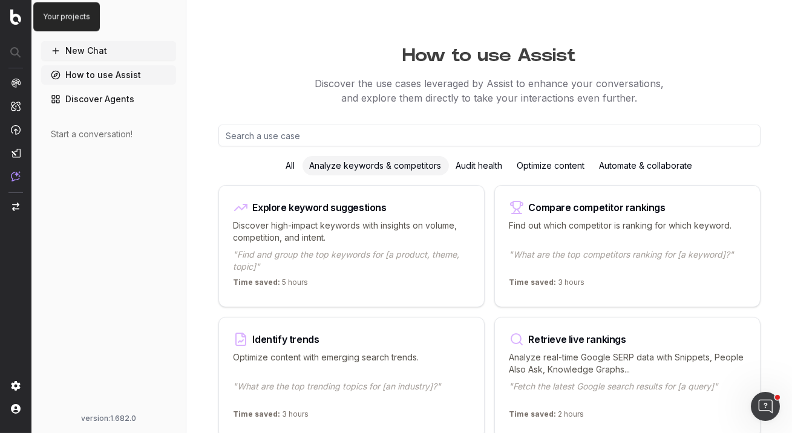
click at [13, 19] on img at bounding box center [15, 17] width 11 height 16
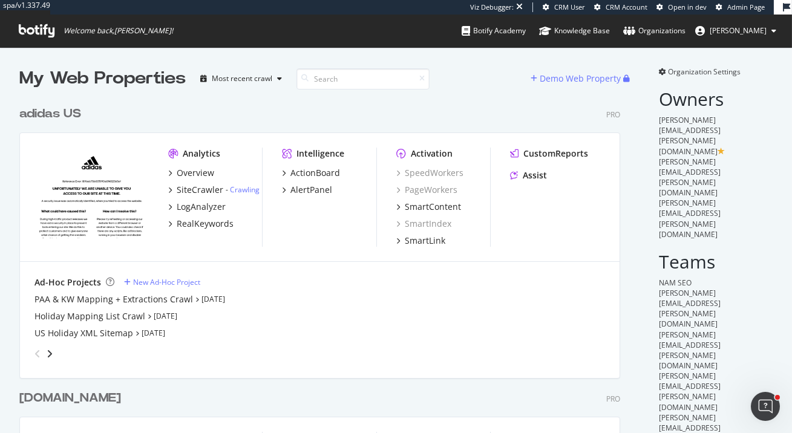
click at [65, 113] on div "adidas US" at bounding box center [50, 114] width 62 height 18
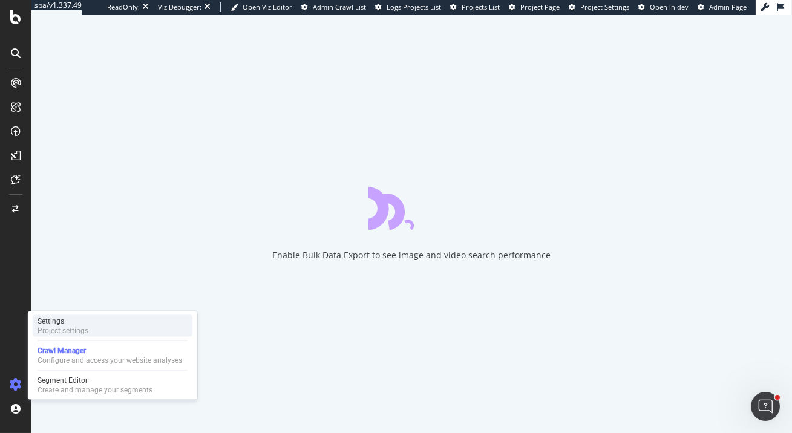
click at [89, 322] on div "Settings Project settings" at bounding box center [113, 326] width 160 height 22
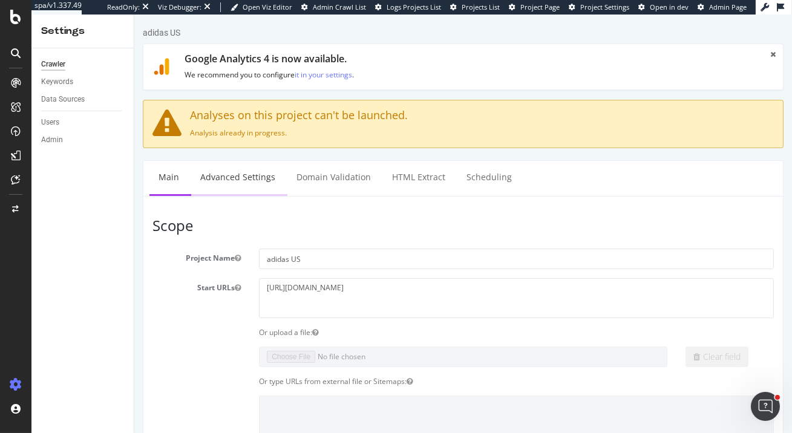
click at [254, 172] on link "Advanced Settings" at bounding box center [237, 177] width 93 height 33
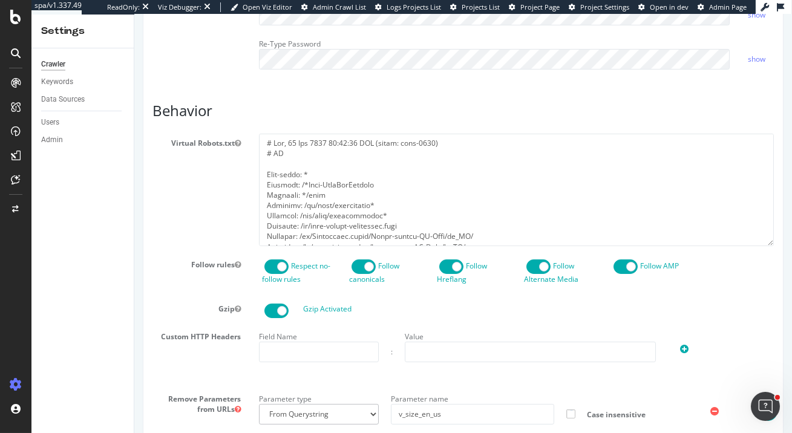
scroll to position [632, 0]
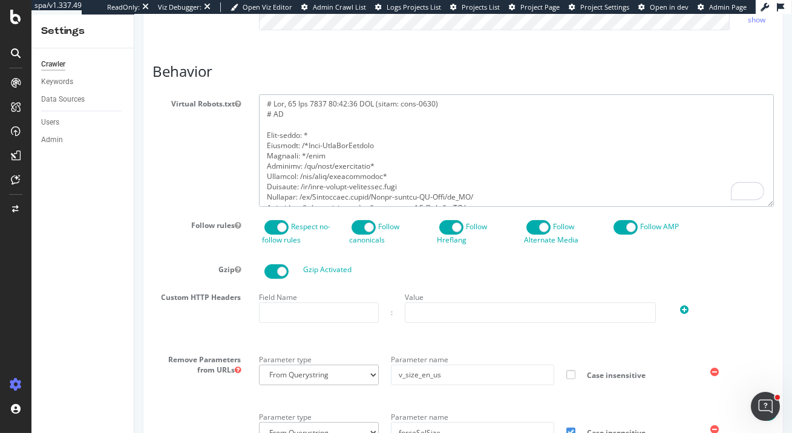
drag, startPoint x: 330, startPoint y: 121, endPoint x: 259, endPoint y: 122, distance: 71.4
click at [259, 122] on textarea "To enrich screen reader interactions, please activate Accessibility in Grammarl…" at bounding box center [515, 150] width 515 height 112
click at [375, 137] on textarea "To enrich screen reader interactions, please activate Accessibility in Grammarl…" at bounding box center [515, 150] width 515 height 112
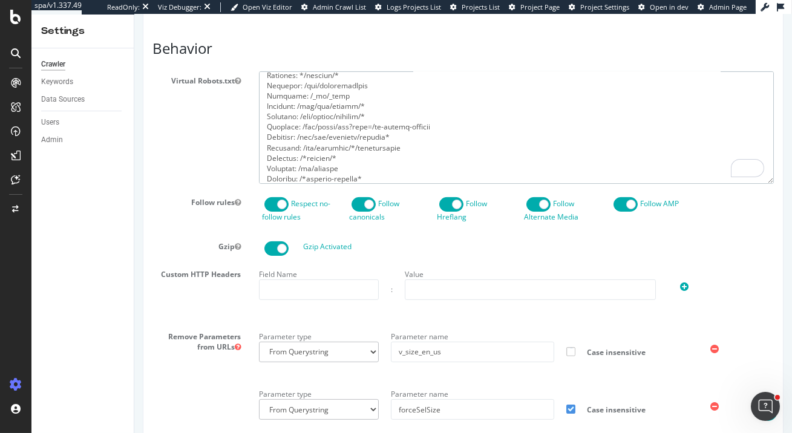
scroll to position [285, 0]
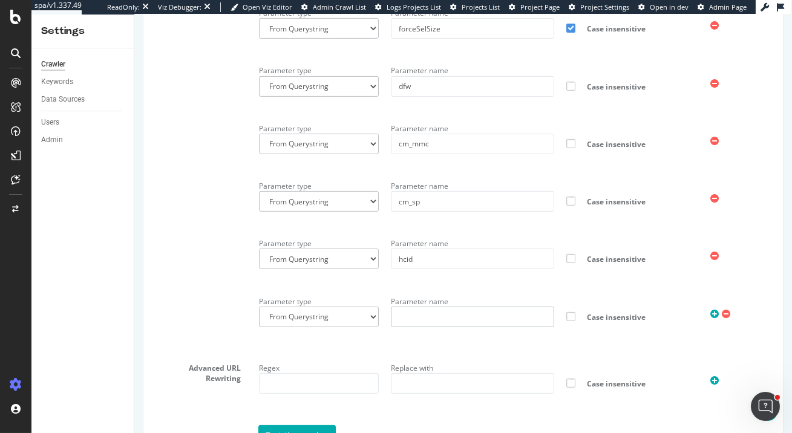
click at [426, 327] on input "text" at bounding box center [471, 317] width 163 height 21
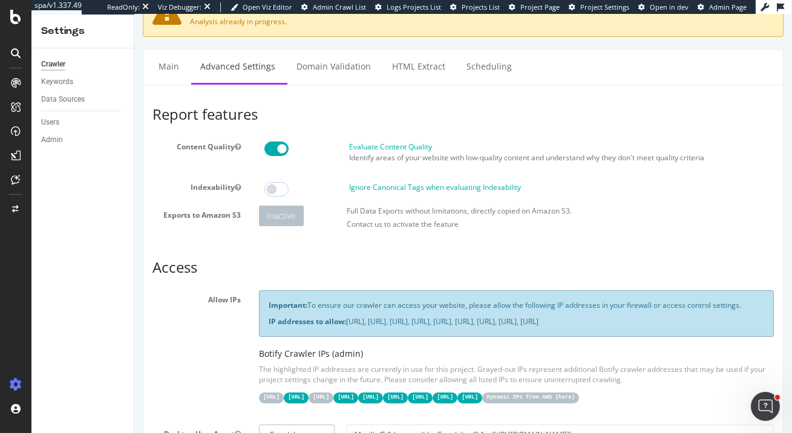
scroll to position [0, 0]
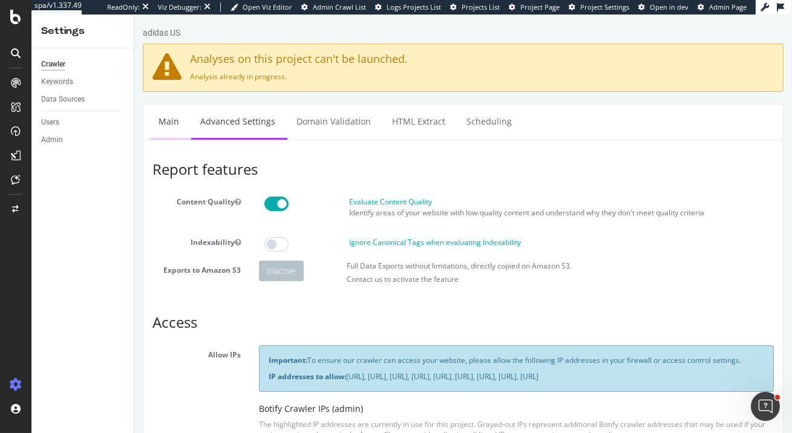
click at [166, 130] on link "Main" at bounding box center [168, 121] width 39 height 33
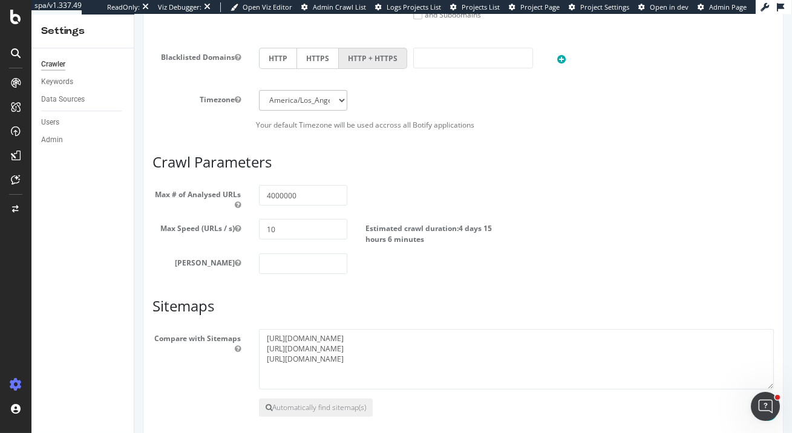
scroll to position [658, 0]
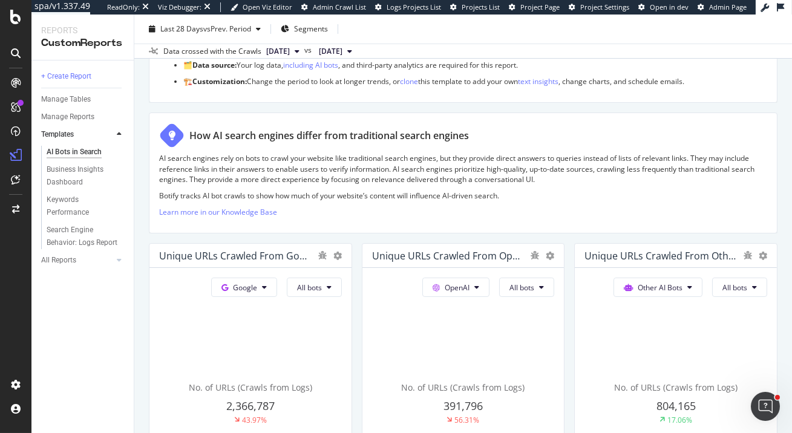
scroll to position [105, 0]
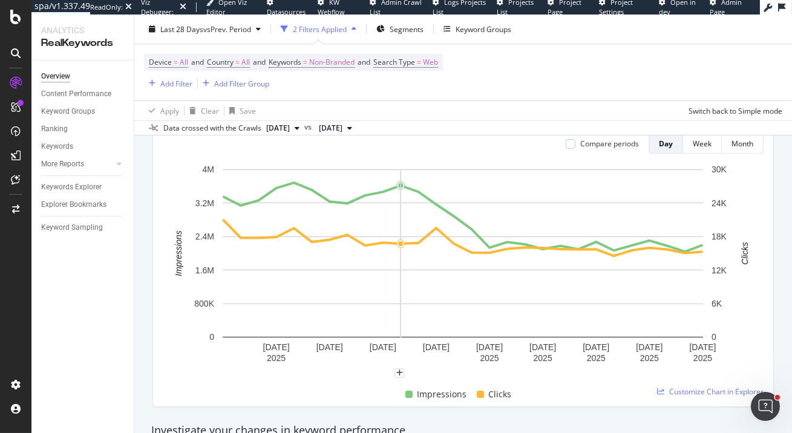
scroll to position [149, 0]
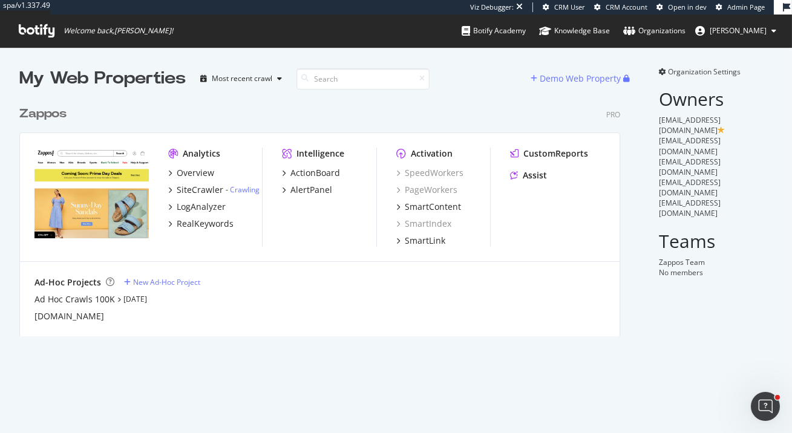
scroll to position [433, 792]
click at [226, 223] on div "RealKeywords" at bounding box center [205, 224] width 57 height 12
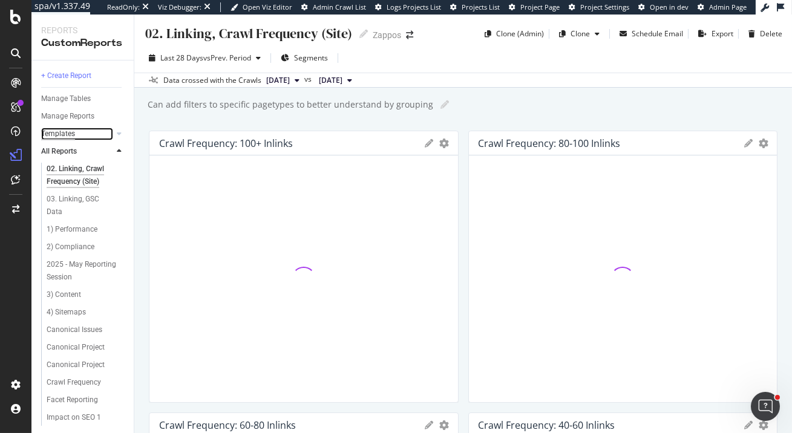
click at [74, 136] on div "Templates" at bounding box center [58, 134] width 34 height 13
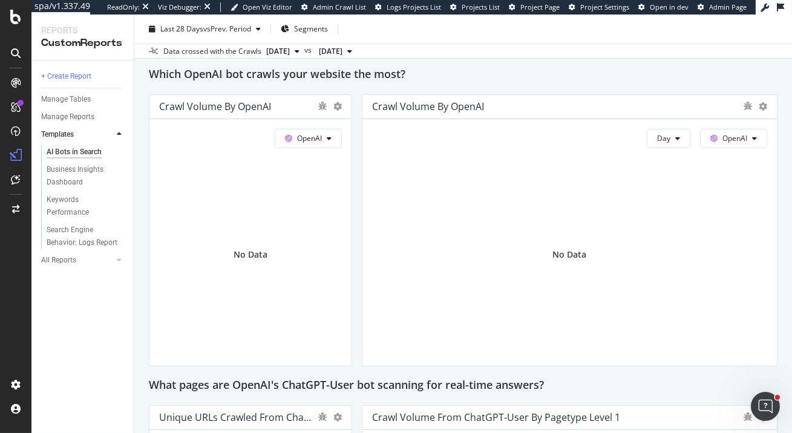
scroll to position [1070, 0]
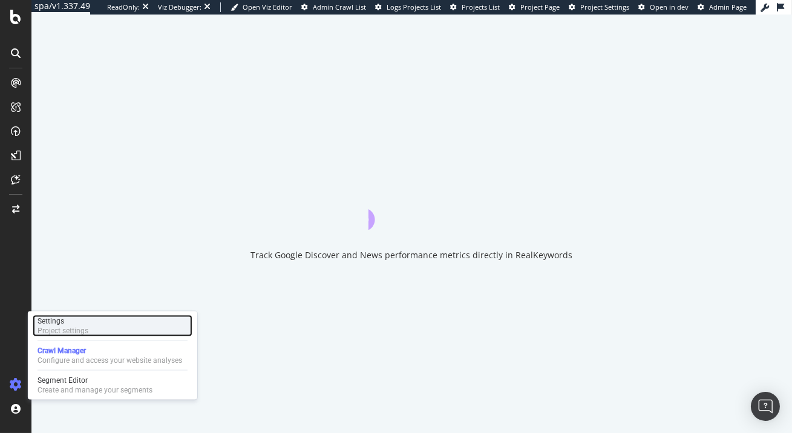
click at [62, 328] on div "Project settings" at bounding box center [63, 331] width 51 height 10
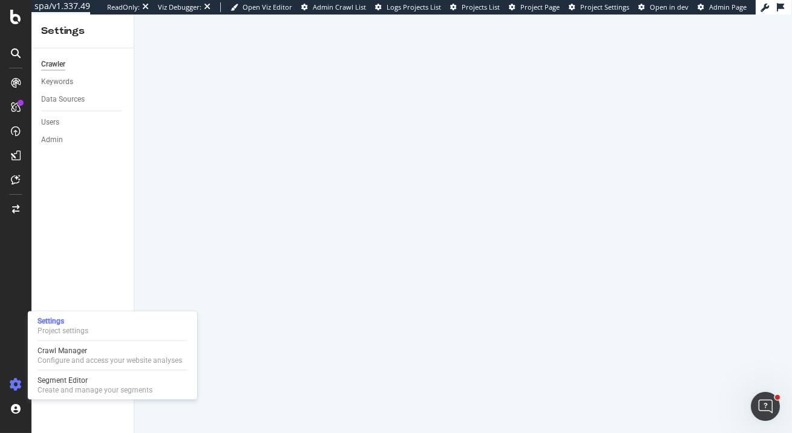
click at [58, 373] on div "Settings Project settings Crawl Manager Configure and access your website analy…" at bounding box center [112, 356] width 169 height 88
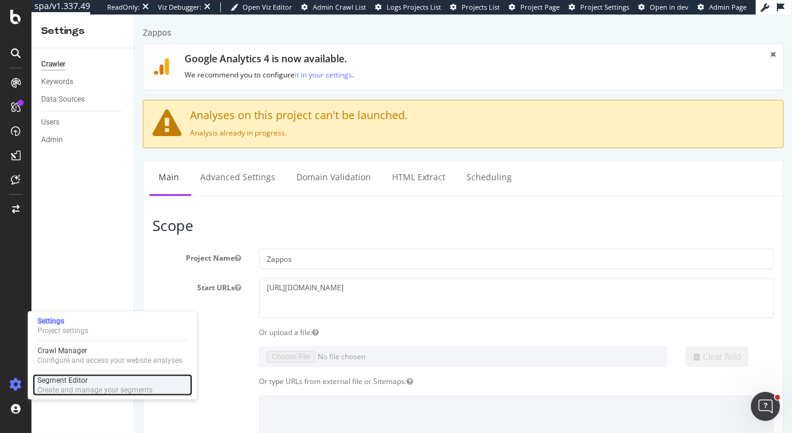
click at [61, 386] on div "Create and manage your segments" at bounding box center [95, 391] width 115 height 10
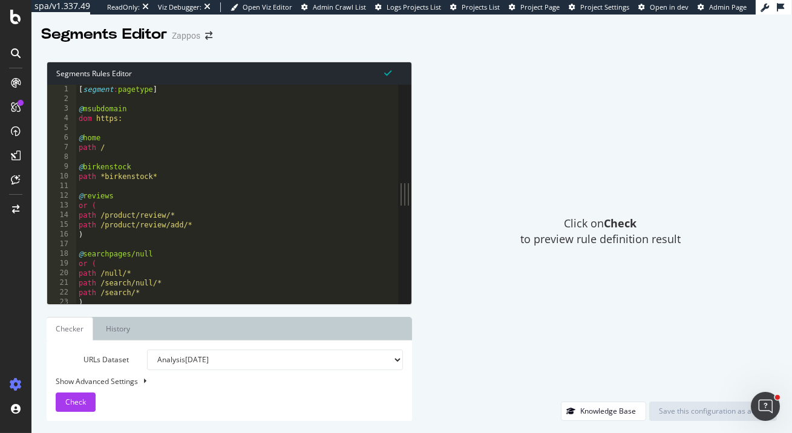
drag, startPoint x: 257, startPoint y: 183, endPoint x: 602, endPoint y: 243, distance: 350.2
click at [602, 243] on div "Segments Rules Editor 1 2 3 4 5 6 7 8 9 10 11 12 13 14 15 16 17 18 19 20 21 22 …" at bounding box center [411, 242] width 761 height 384
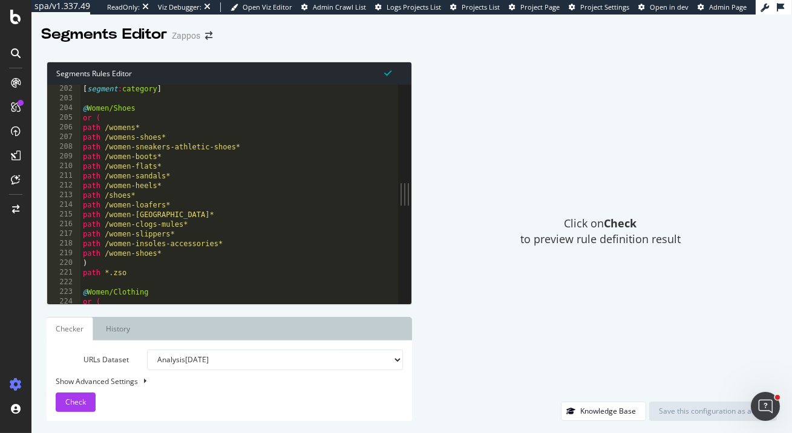
scroll to position [1947, 0]
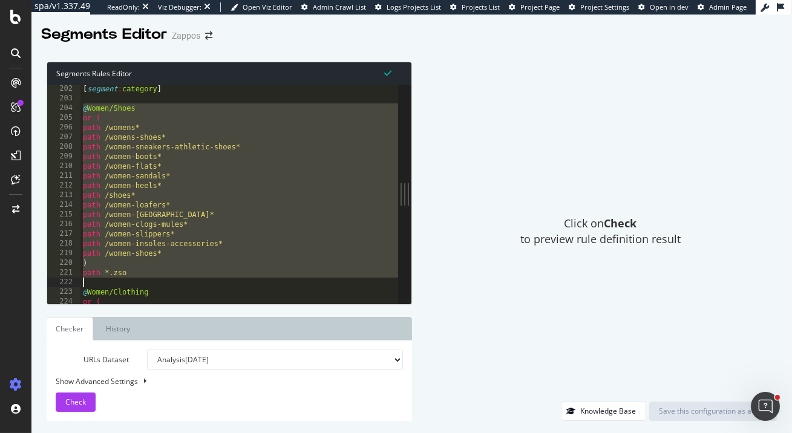
drag, startPoint x: 84, startPoint y: 107, endPoint x: 140, endPoint y: 279, distance: 180.9
click at [140, 279] on div "[ segment : category ] @ Women/Shoes or ( path /womens* path /womens-shoes* pat…" at bounding box center [394, 203] width 628 height 239
click at [142, 125] on div "[ segment : category ] @ Women/Shoes or ( path /womens* path /womens-shoes* pat…" at bounding box center [394, 203] width 628 height 239
type textarea "path /womens*"
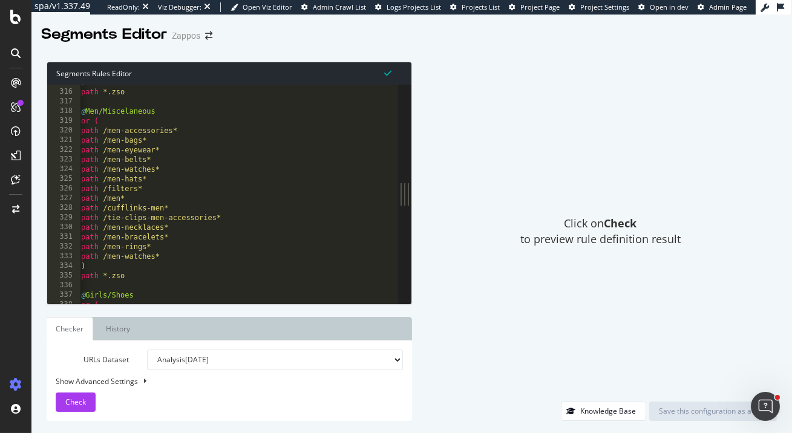
scroll to position [3048, 0]
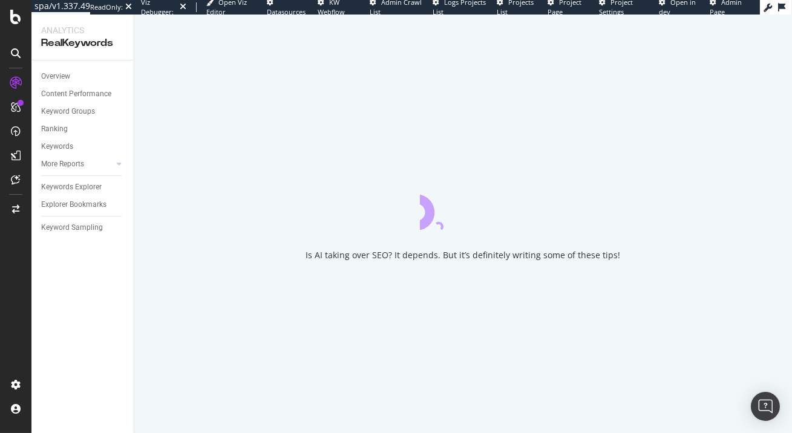
click at [83, 235] on div "Keyword Sampling" at bounding box center [87, 228] width 93 height 18
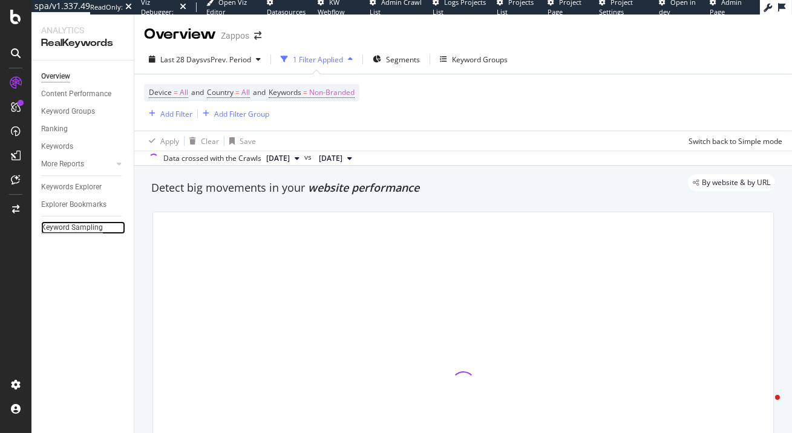
click at [77, 226] on div "Keyword Sampling" at bounding box center [72, 228] width 62 height 13
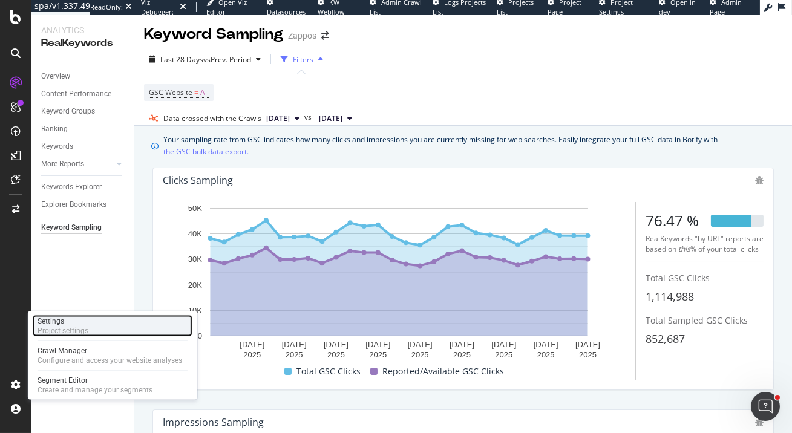
click at [71, 326] on div "Settings" at bounding box center [63, 322] width 51 height 10
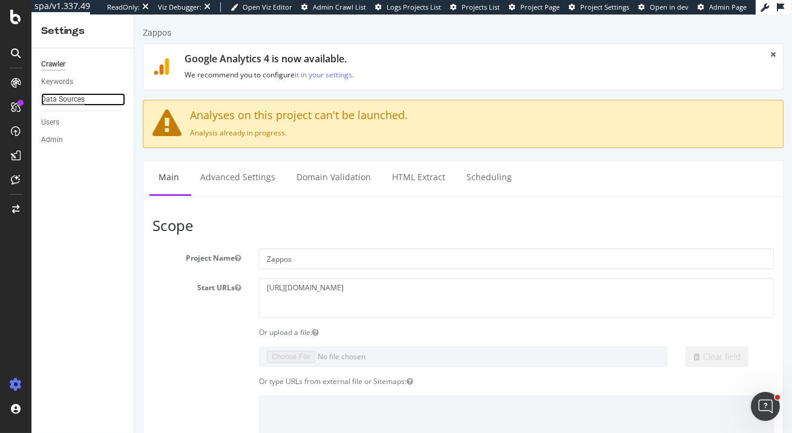
click at [72, 93] on div "Data Sources" at bounding box center [63, 99] width 44 height 13
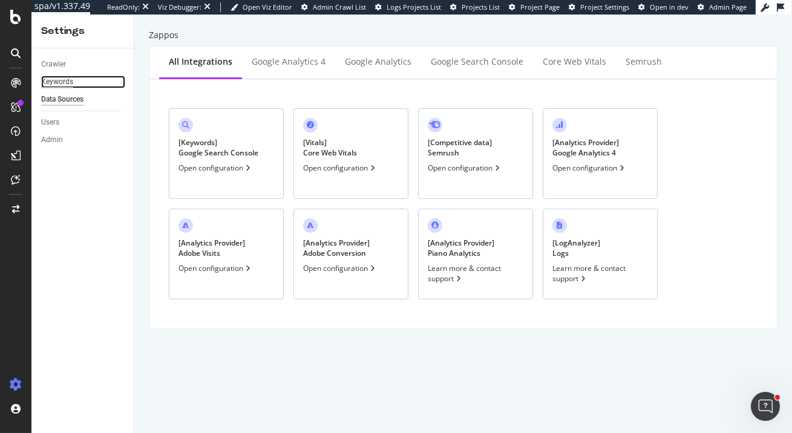
click at [64, 84] on div "Keywords" at bounding box center [57, 82] width 32 height 13
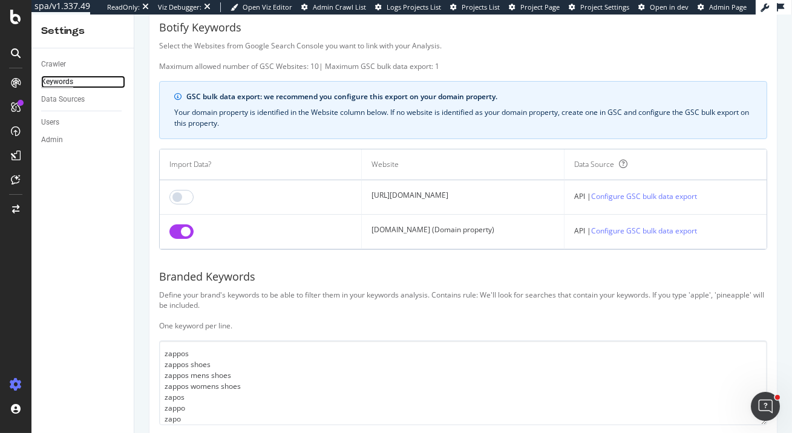
scroll to position [31, 0]
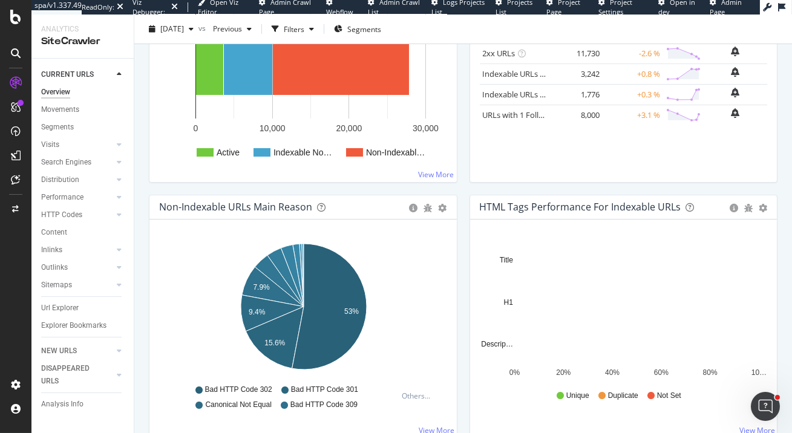
scroll to position [291, 0]
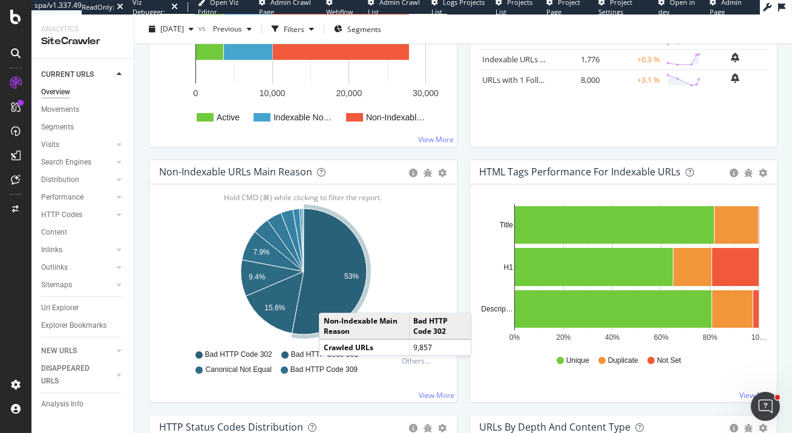
click at [331, 300] on icon "A chart." at bounding box center [329, 272] width 74 height 126
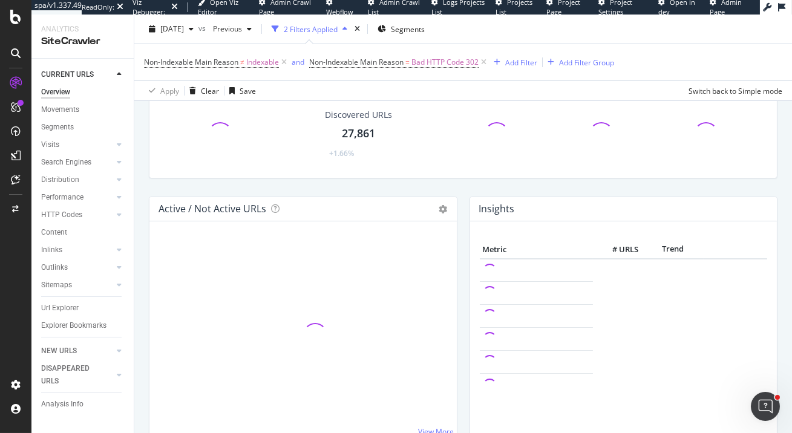
scroll to position [348, 0]
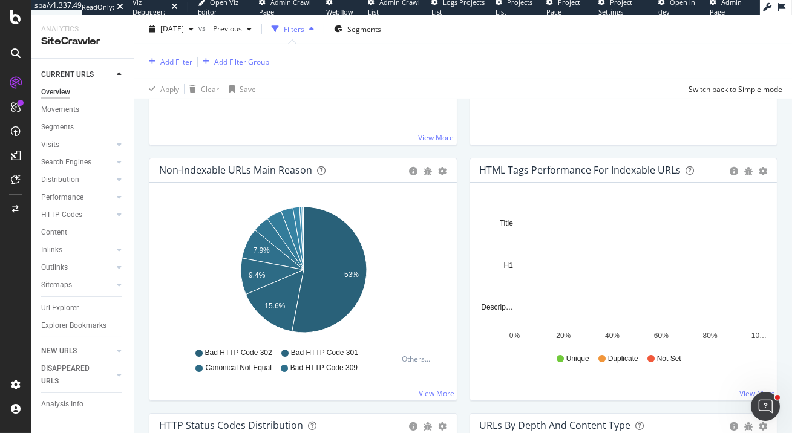
scroll to position [346, 0]
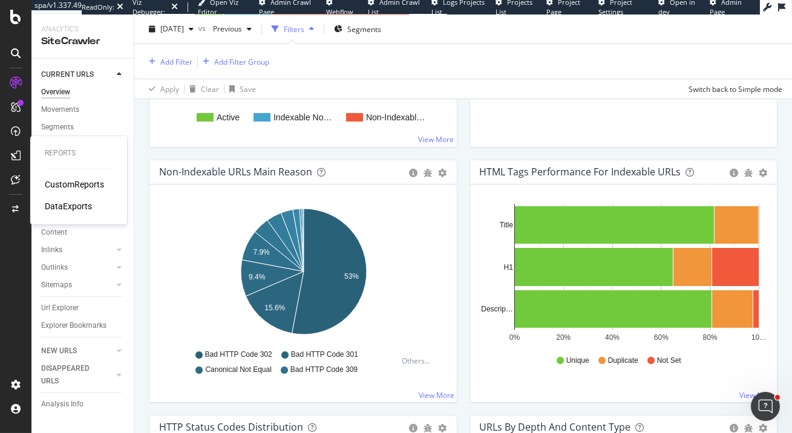
click at [60, 181] on div "CustomReports" at bounding box center [74, 185] width 59 height 12
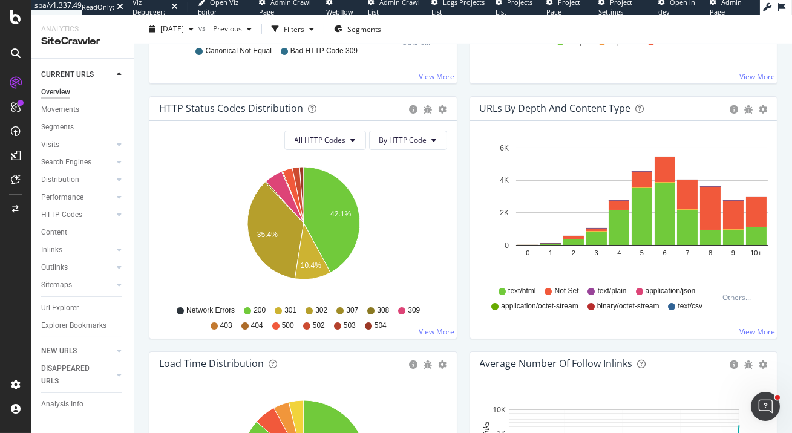
scroll to position [645, 0]
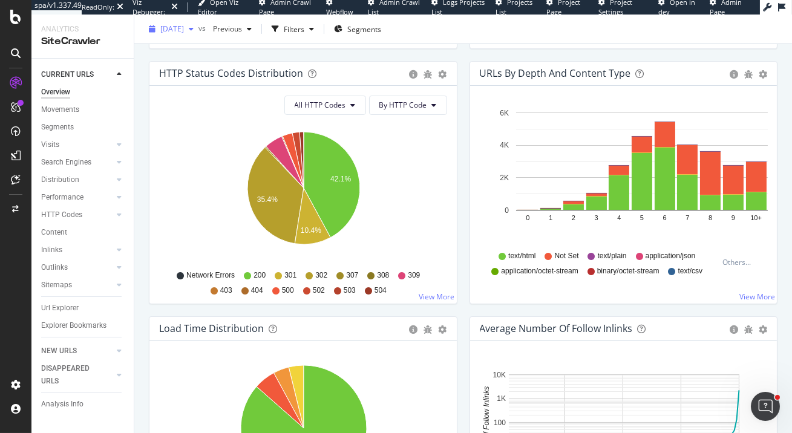
click at [184, 25] on span "[DATE]" at bounding box center [172, 29] width 24 height 10
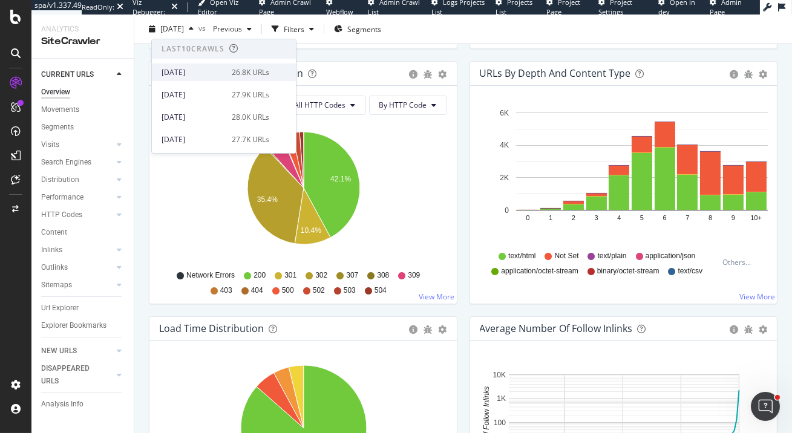
click at [204, 71] on div "2025 Sep. 27th" at bounding box center [193, 72] width 63 height 11
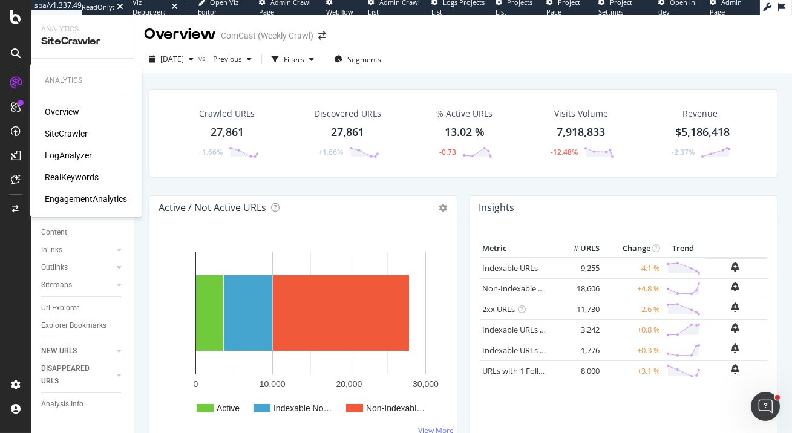
click at [71, 176] on div "RealKeywords" at bounding box center [72, 177] width 54 height 12
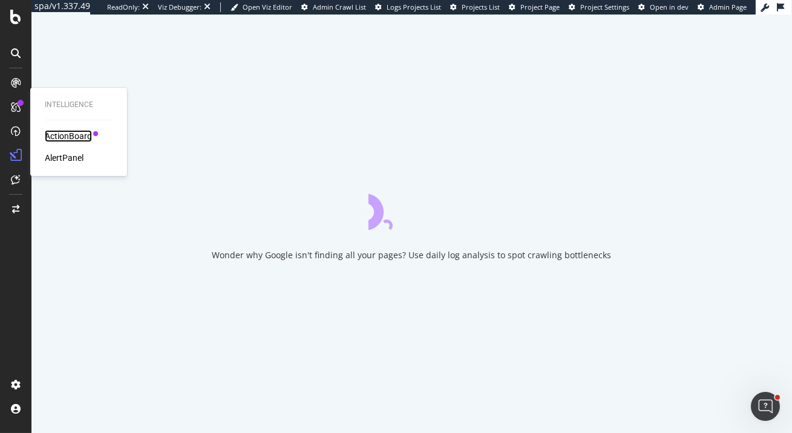
click at [57, 136] on div "ActionBoard" at bounding box center [68, 136] width 47 height 12
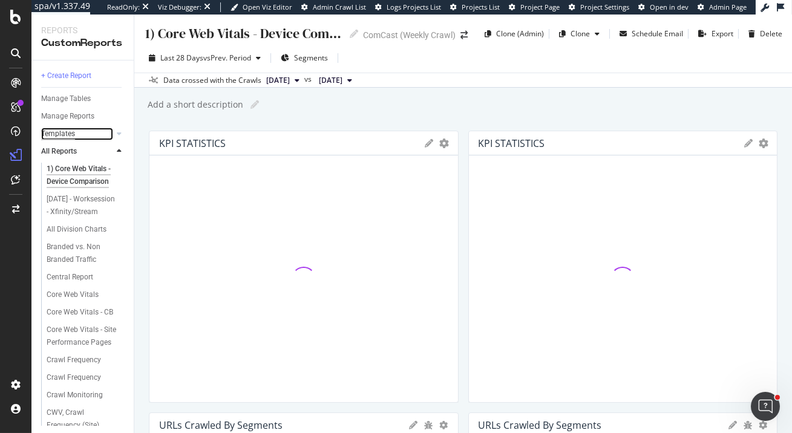
click at [63, 131] on div "Templates" at bounding box center [58, 134] width 34 height 13
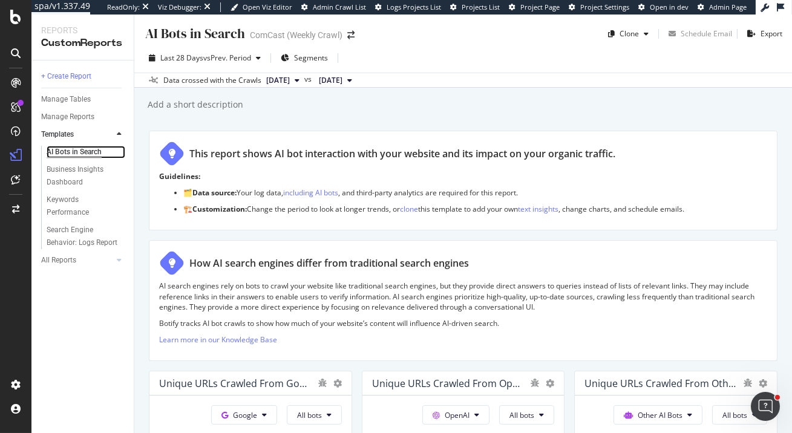
click at [85, 150] on div "AI Bots in Search" at bounding box center [74, 152] width 55 height 13
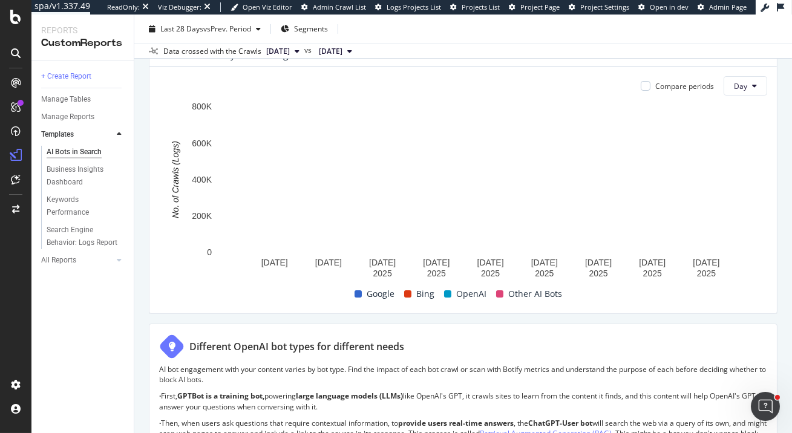
scroll to position [626, 0]
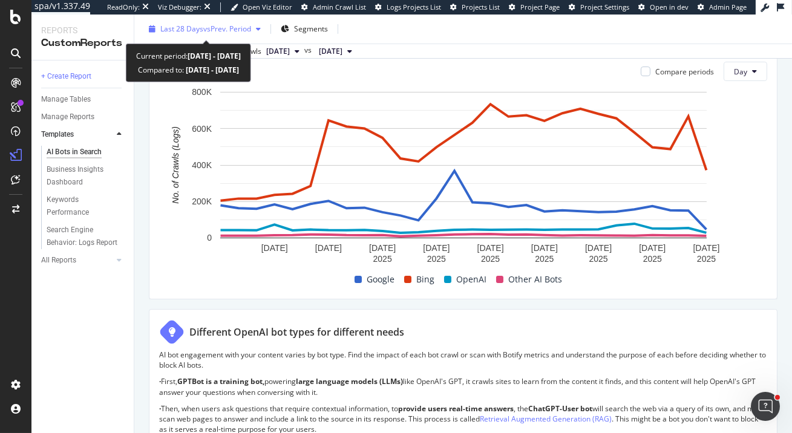
click at [175, 26] on span "Last 28 Days" at bounding box center [181, 29] width 43 height 10
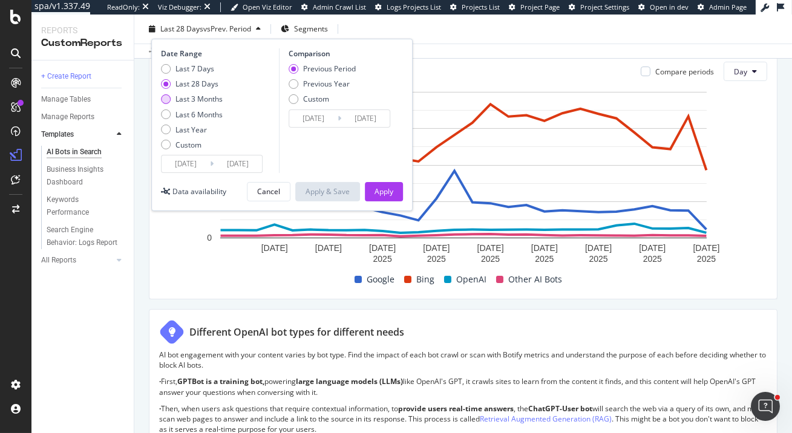
click at [204, 103] on div "Last 3 Months" at bounding box center [199, 99] width 47 height 10
type input "2025/07/01"
type input "2025/03/31"
type input "2025/06/30"
click at [386, 190] on div "Apply" at bounding box center [384, 191] width 19 height 10
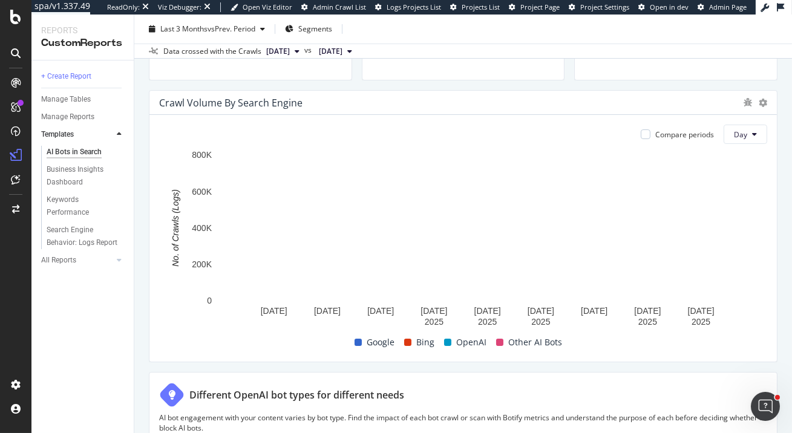
scroll to position [534, 0]
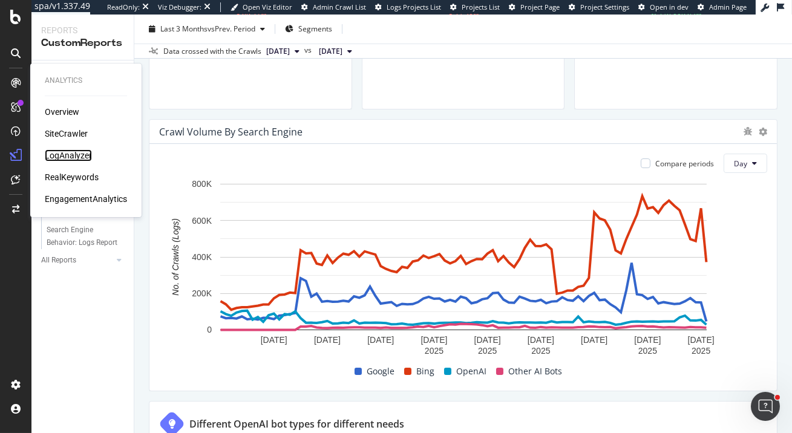
click at [70, 153] on div "LogAnalyzer" at bounding box center [68, 155] width 47 height 12
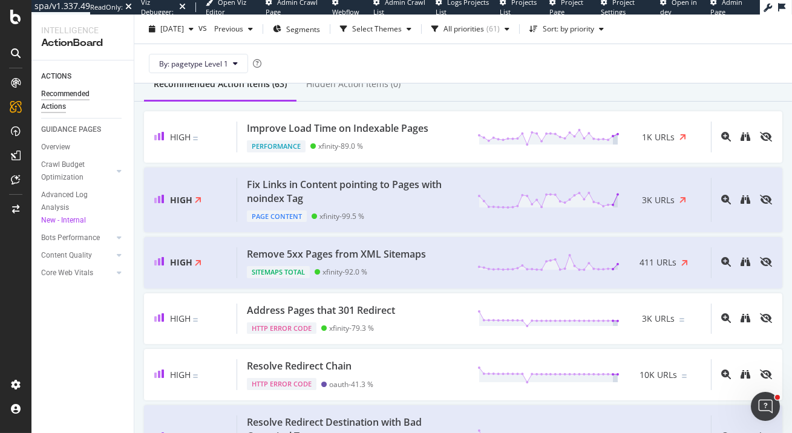
scroll to position [22, 0]
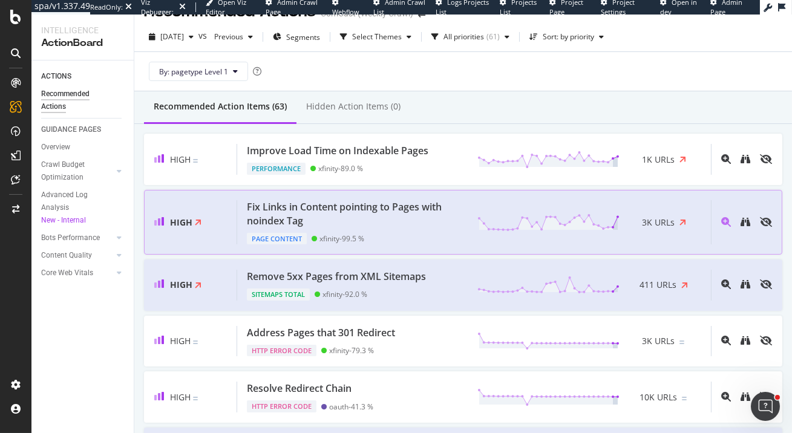
click at [359, 213] on div "Fix Links in Content pointing to Pages with noindex Tag" at bounding box center [355, 214] width 216 height 28
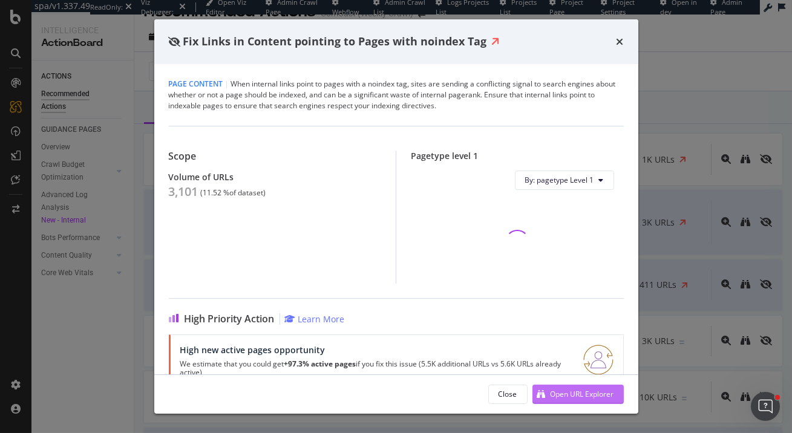
click at [568, 395] on div "Open URL Explorer" at bounding box center [583, 394] width 64 height 10
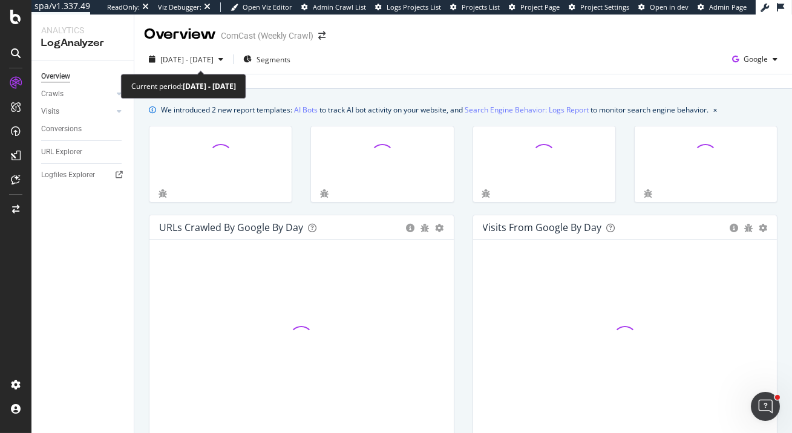
click at [185, 69] on div "2025 Sep. 1st - Sep. 30th Segments Google" at bounding box center [463, 62] width 658 height 24
click at [188, 56] on span "2025 Sep. 1st - Sep. 30th" at bounding box center [186, 59] width 53 height 10
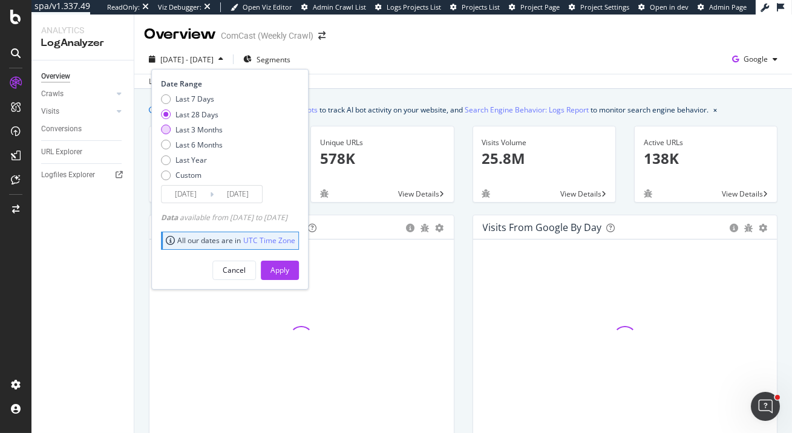
click at [218, 130] on div "Last 3 Months" at bounding box center [199, 130] width 47 height 10
type input "2025/07/01"
click at [289, 266] on div "Apply" at bounding box center [280, 270] width 19 height 10
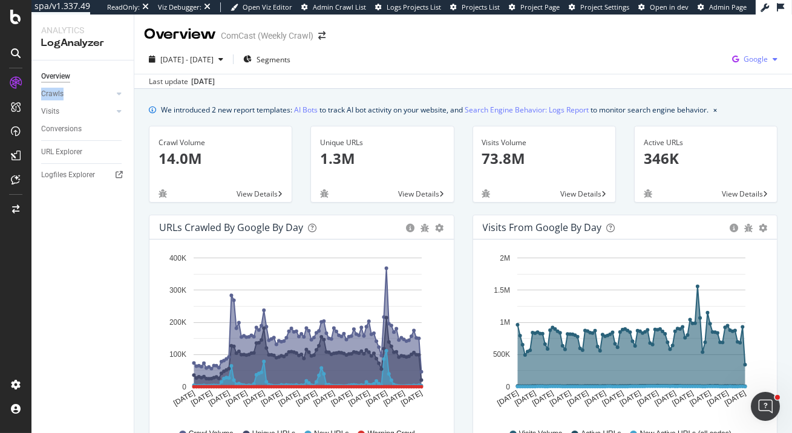
click at [772, 59] on div "button" at bounding box center [775, 59] width 15 height 7
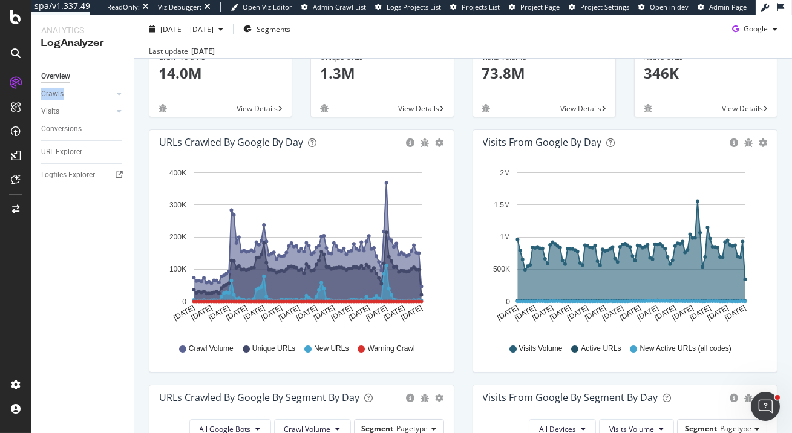
scroll to position [9, 0]
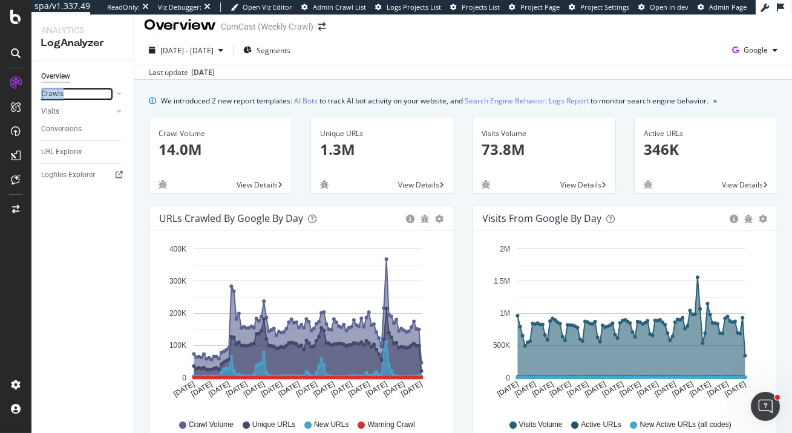
click at [56, 93] on div "Crawls" at bounding box center [52, 94] width 22 height 13
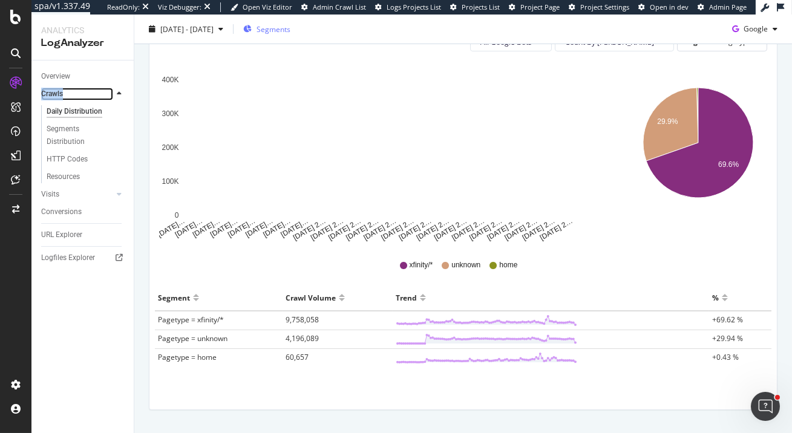
scroll to position [192, 0]
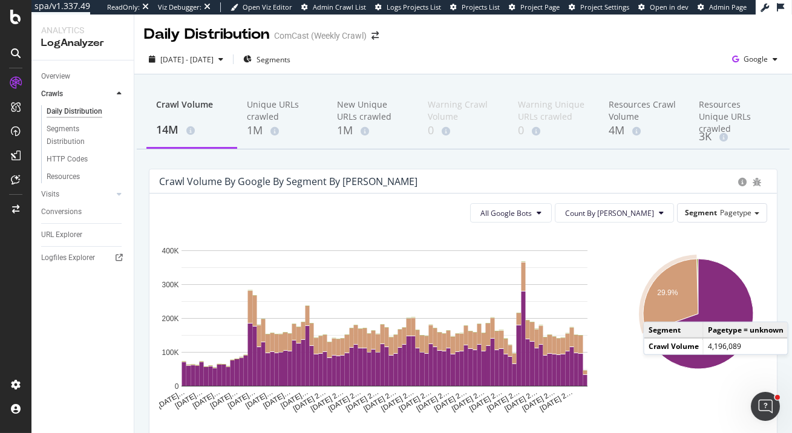
click at [656, 310] on icon "A chart." at bounding box center [670, 295] width 55 height 73
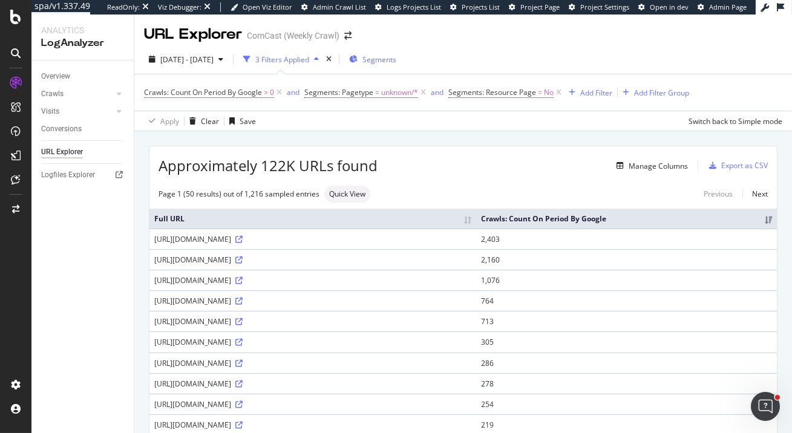
click at [396, 65] on div "Segments" at bounding box center [372, 59] width 47 height 18
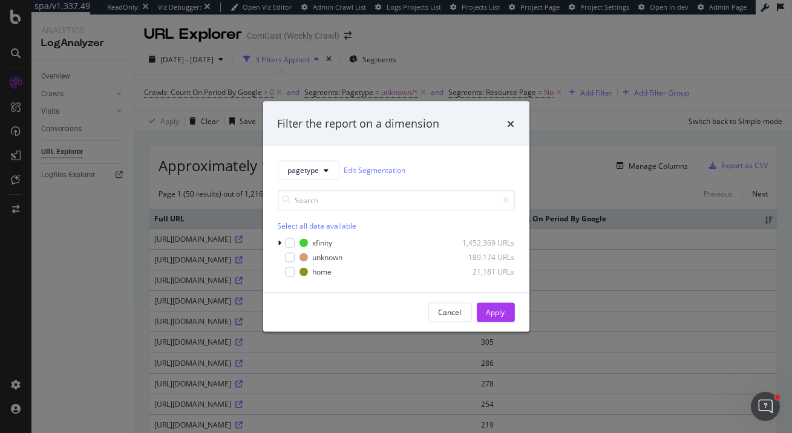
click at [337, 160] on div "pagetype Edit Segmentation Select all data available xfinity 1,452,369 URLs unk…" at bounding box center [396, 219] width 266 height 146
click at [337, 170] on button "pagetype" at bounding box center [309, 169] width 62 height 19
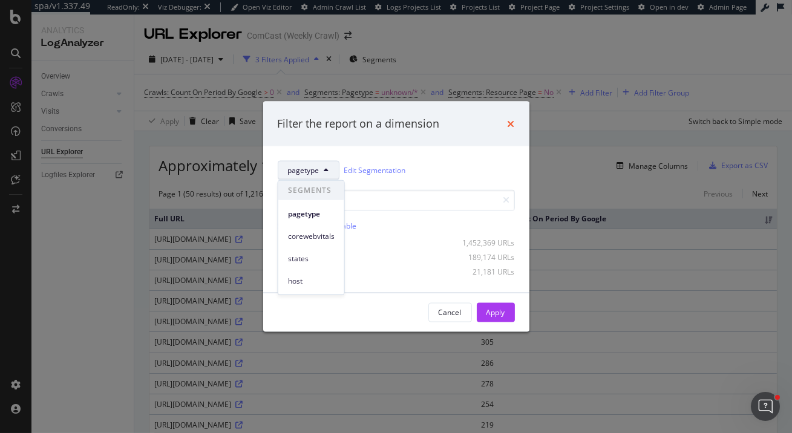
click at [512, 127] on icon "times" at bounding box center [511, 124] width 7 height 10
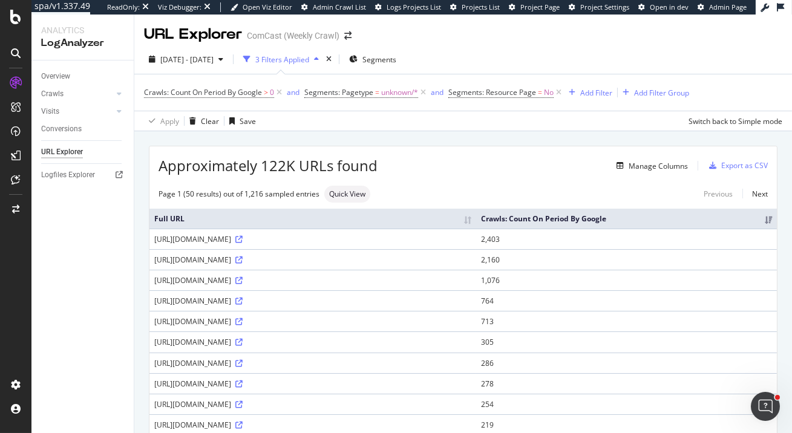
scroll to position [24, 0]
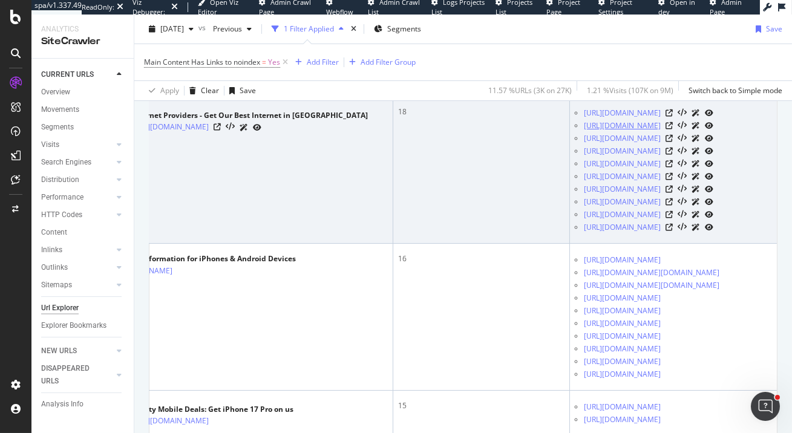
scroll to position [404, 0]
click at [673, 180] on icon at bounding box center [669, 175] width 7 height 7
click at [214, 125] on icon at bounding box center [217, 126] width 7 height 7
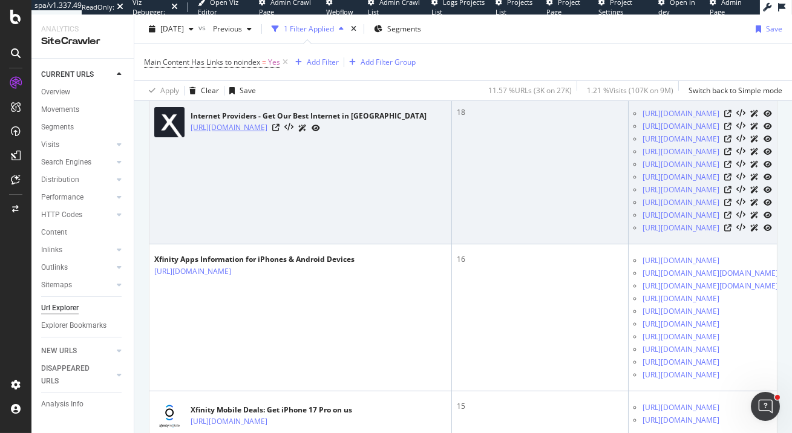
click at [268, 126] on link "https://www.xfinity.com/local/tx/houston" at bounding box center [229, 128] width 77 height 12
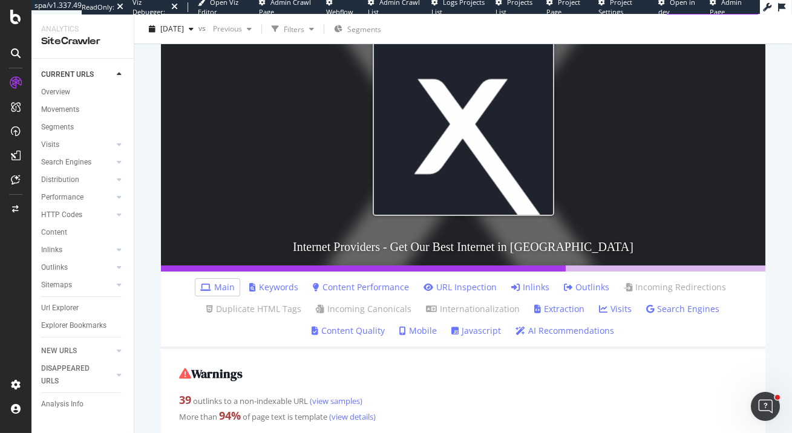
scroll to position [309, 0]
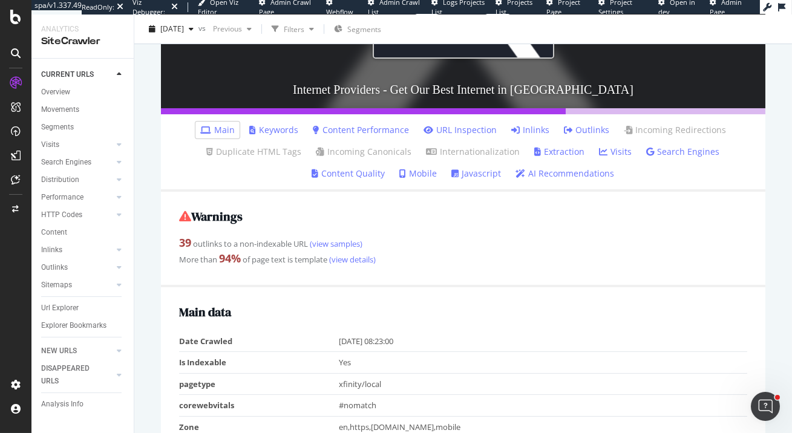
click at [574, 129] on link "Outlinks" at bounding box center [586, 130] width 45 height 12
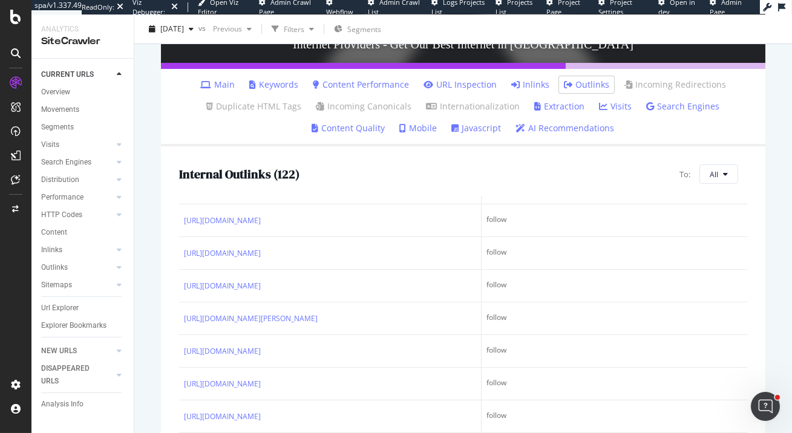
scroll to position [3638, 0]
